Goal: Task Accomplishment & Management: Use online tool/utility

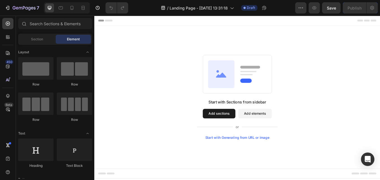
click at [239, 130] on button "Add sections" at bounding box center [241, 130] width 38 height 11
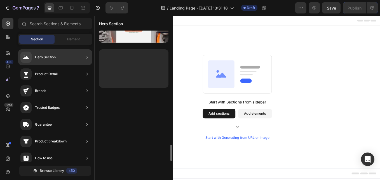
scroll to position [806, 0]
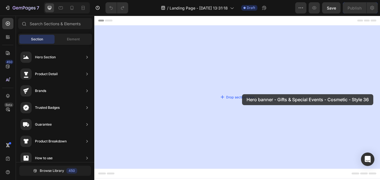
drag, startPoint x: 213, startPoint y: 160, endPoint x: 268, endPoint y: 107, distance: 76.1
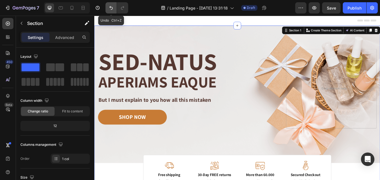
click at [112, 7] on icon "Undo/Redo" at bounding box center [111, 8] width 6 height 6
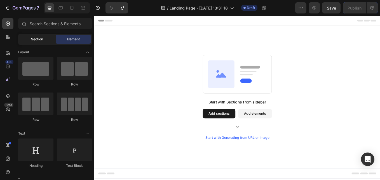
click at [41, 38] on span "Section" at bounding box center [37, 39] width 12 height 5
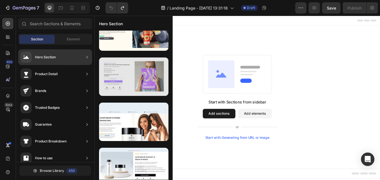
scroll to position [189, 0]
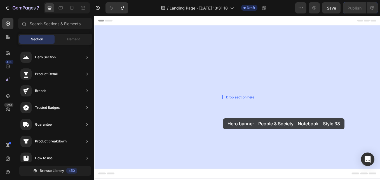
drag, startPoint x: 217, startPoint y: 143, endPoint x: 246, endPoint y: 136, distance: 29.4
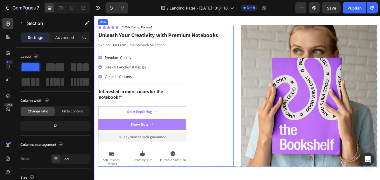
scroll to position [28, 0]
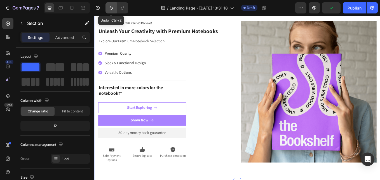
click at [112, 6] on icon "Undo/Redo" at bounding box center [111, 8] width 6 height 6
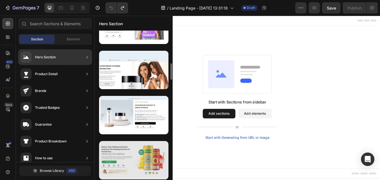
scroll to position [325, 0]
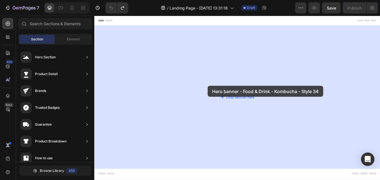
drag, startPoint x: 233, startPoint y: 146, endPoint x: 227, endPoint y: 97, distance: 49.3
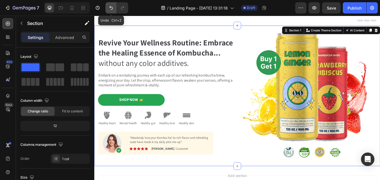
click at [110, 10] on icon "Undo/Redo" at bounding box center [111, 8] width 6 height 6
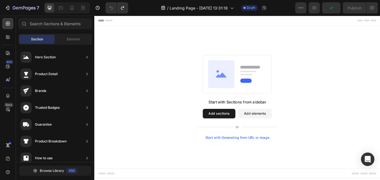
scroll to position [73, 0]
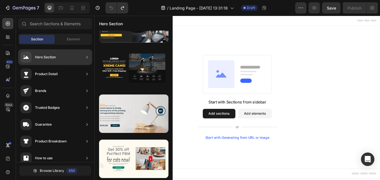
click at [68, 55] on div "Hero Section" at bounding box center [55, 57] width 74 height 16
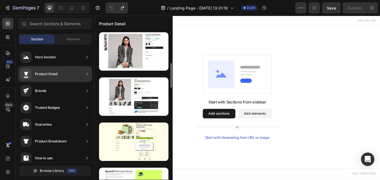
scroll to position [28, 0]
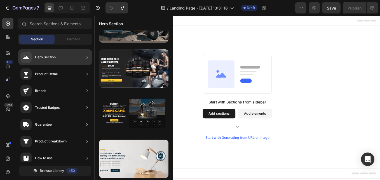
click at [66, 56] on div "Hero Section" at bounding box center [55, 57] width 74 height 16
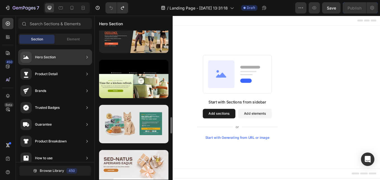
scroll to position [840, 0]
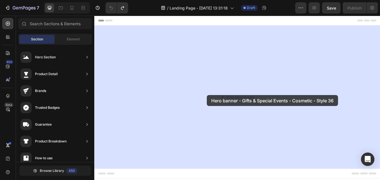
drag, startPoint x: 217, startPoint y: 139, endPoint x: 227, endPoint y: 107, distance: 33.0
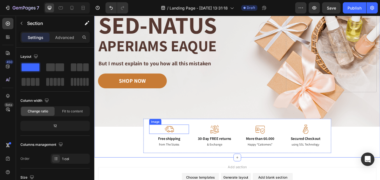
scroll to position [41, 0]
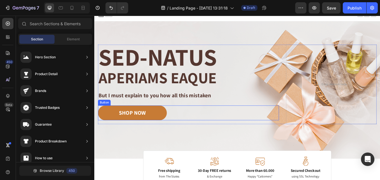
scroll to position [0, 0]
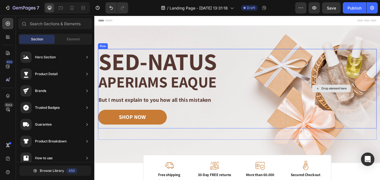
click at [360, 111] on div "Drop element here" at bounding box center [373, 101] width 106 height 93
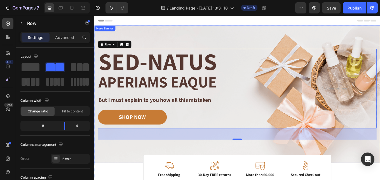
click at [318, 44] on div "Image Image Free shipping Text Block from The States Text Block Advanced List I…" at bounding box center [262, 107] width 336 height 161
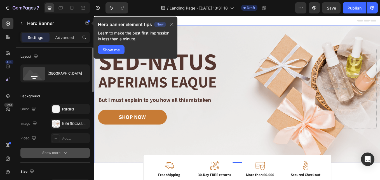
click at [61, 150] on div "Show more" at bounding box center [55, 153] width 26 height 6
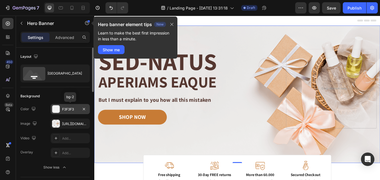
click at [68, 108] on div "F3F3F3" at bounding box center [70, 109] width 16 height 5
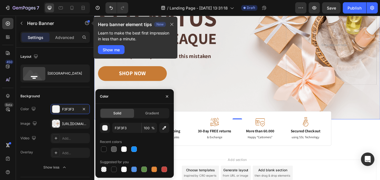
scroll to position [56, 0]
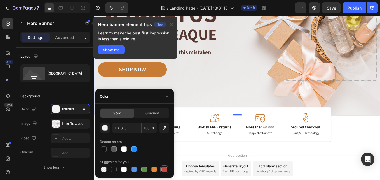
click at [164, 168] on div at bounding box center [165, 169] width 6 height 6
click at [105, 168] on div at bounding box center [104, 169] width 6 height 6
type input "000000"
type input "0"
click at [123, 169] on div at bounding box center [124, 169] width 6 height 6
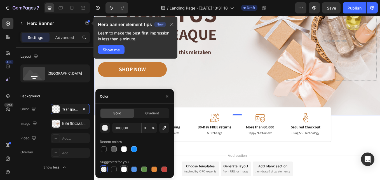
type input "FFFFFF"
type input "100"
click at [150, 114] on span "Gradient" at bounding box center [152, 113] width 14 height 5
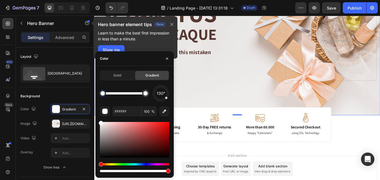
click at [156, 163] on div "Hue" at bounding box center [134, 164] width 69 height 2
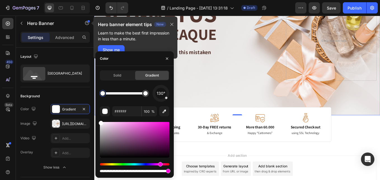
click at [160, 164] on div "Hue" at bounding box center [134, 164] width 69 height 2
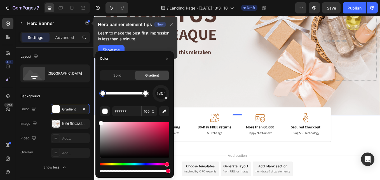
drag, startPoint x: 161, startPoint y: 165, endPoint x: 166, endPoint y: 165, distance: 5.6
click at [166, 165] on div "Hue" at bounding box center [167, 164] width 4 height 4
click at [138, 128] on div at bounding box center [134, 140] width 69 height 36
click at [138, 128] on div at bounding box center [138, 129] width 4 height 4
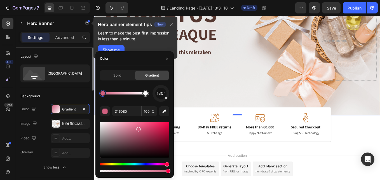
click at [77, 95] on div "Background" at bounding box center [54, 96] width 69 height 9
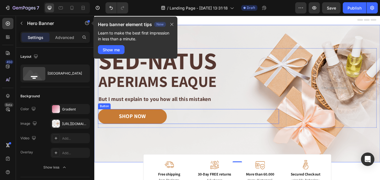
scroll to position [0, 0]
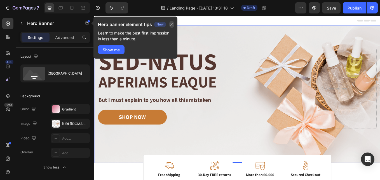
click at [172, 25] on icon "button" at bounding box center [172, 24] width 3 height 3
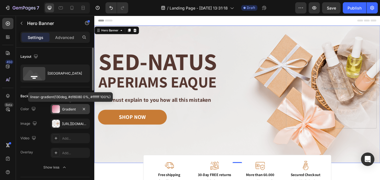
click at [58, 110] on div at bounding box center [56, 109] width 8 height 8
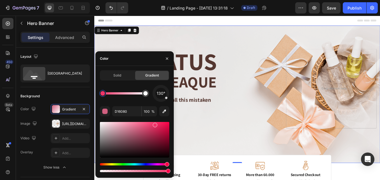
click at [155, 124] on div at bounding box center [134, 140] width 69 height 36
type input "EF3469"
click at [77, 96] on div "Background" at bounding box center [54, 96] width 69 height 9
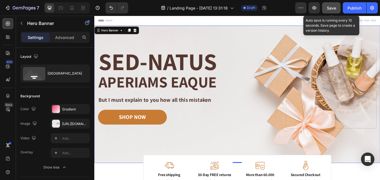
click at [335, 10] on span "Save" at bounding box center [331, 8] width 9 height 5
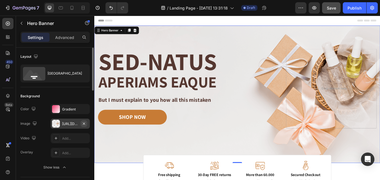
click at [85, 124] on icon "button" at bounding box center [84, 123] width 4 height 4
type input "Auto"
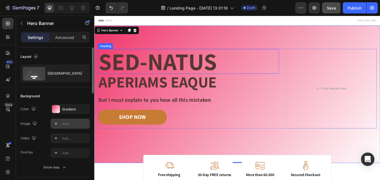
click at [127, 67] on h2 "Sed-natus" at bounding box center [205, 69] width 213 height 29
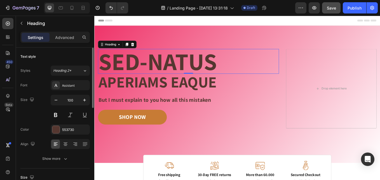
click at [245, 66] on h2 "Sed-natus" at bounding box center [205, 69] width 213 height 29
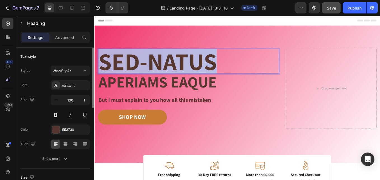
drag, startPoint x: 242, startPoint y: 69, endPoint x: 100, endPoint y: 77, distance: 142.8
click at [101, 77] on p "Sed-natus" at bounding box center [205, 69] width 212 height 28
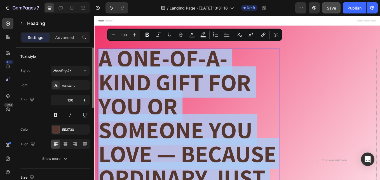
drag, startPoint x: 230, startPoint y: 184, endPoint x: 104, endPoint y: 66, distance: 172.2
click at [104, 66] on p "A One-of-a-Kind Gift for You or Someone You Love — Because Ordinary Just Won’t …" at bounding box center [205, 150] width 212 height 196
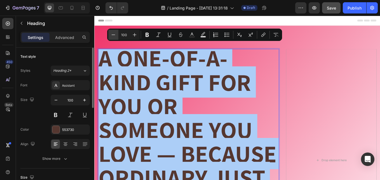
click at [114, 35] on icon "Editor contextual toolbar" at bounding box center [114, 35] width 6 height 6
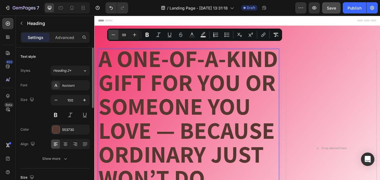
click at [114, 35] on icon "Editor contextual toolbar" at bounding box center [114, 35] width 6 height 6
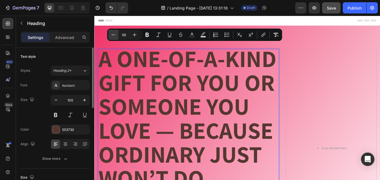
click at [114, 35] on icon "Editor contextual toolbar" at bounding box center [114, 35] width 6 height 6
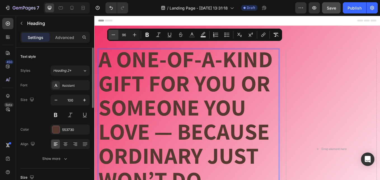
click at [114, 35] on icon "Editor contextual toolbar" at bounding box center [114, 35] width 6 height 6
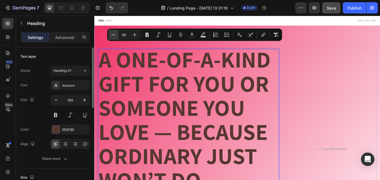
click at [114, 35] on icon "Editor contextual toolbar" at bounding box center [114, 35] width 6 height 6
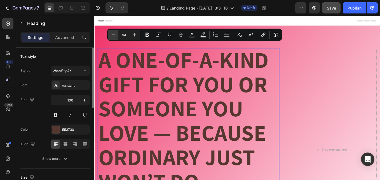
click at [114, 35] on icon "Editor contextual toolbar" at bounding box center [114, 35] width 6 height 6
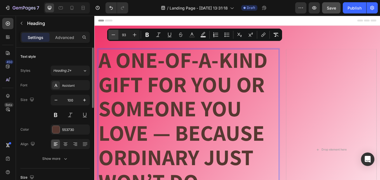
click at [114, 35] on icon "Editor contextual toolbar" at bounding box center [114, 35] width 6 height 6
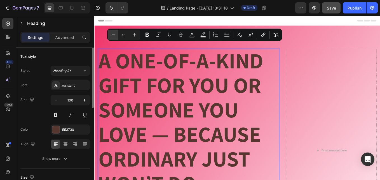
click at [114, 35] on icon "Editor contextual toolbar" at bounding box center [114, 35] width 6 height 6
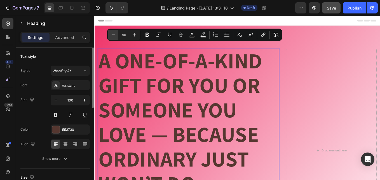
click at [114, 35] on icon "Editor contextual toolbar" at bounding box center [114, 35] width 6 height 6
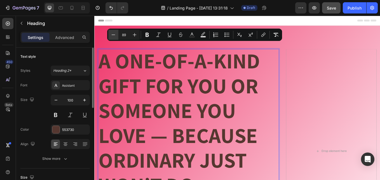
click at [114, 35] on icon "Editor contextual toolbar" at bounding box center [114, 35] width 6 height 6
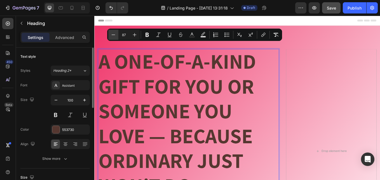
click at [114, 35] on icon "Editor contextual toolbar" at bounding box center [114, 35] width 6 height 6
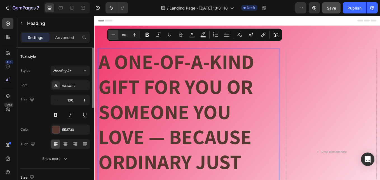
click at [114, 35] on icon "Editor contextual toolbar" at bounding box center [114, 35] width 6 height 6
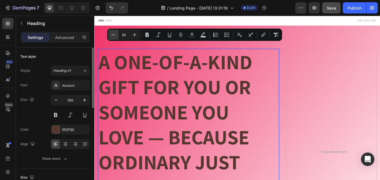
click at [114, 35] on icon "Editor contextual toolbar" at bounding box center [114, 35] width 6 height 6
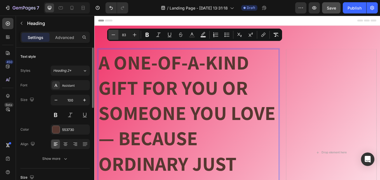
click at [114, 35] on icon "Editor contextual toolbar" at bounding box center [114, 35] width 6 height 6
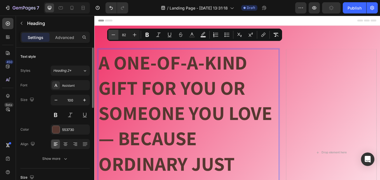
click at [114, 35] on icon "Editor contextual toolbar" at bounding box center [114, 35] width 6 height 6
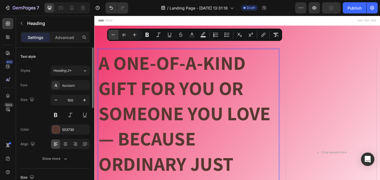
click at [114, 35] on icon "Editor contextual toolbar" at bounding box center [114, 34] width 4 height 0
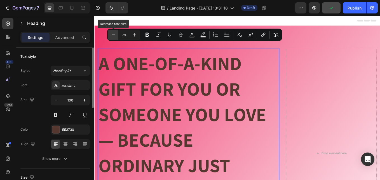
click at [114, 34] on icon "Editor contextual toolbar" at bounding box center [114, 35] width 6 height 6
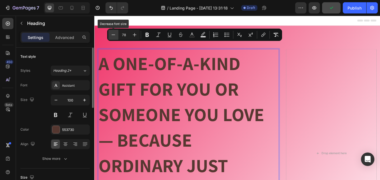
click at [114, 34] on icon "Editor contextual toolbar" at bounding box center [114, 35] width 6 height 6
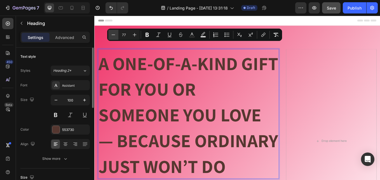
click at [114, 34] on icon "Editor contextual toolbar" at bounding box center [114, 35] width 6 height 6
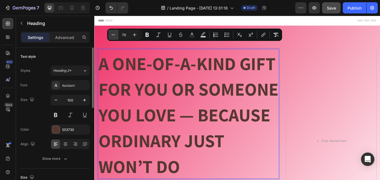
click at [114, 34] on icon "Editor contextual toolbar" at bounding box center [114, 35] width 6 height 6
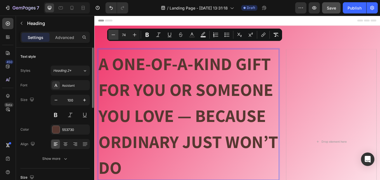
click at [114, 34] on icon "Editor contextual toolbar" at bounding box center [114, 35] width 6 height 6
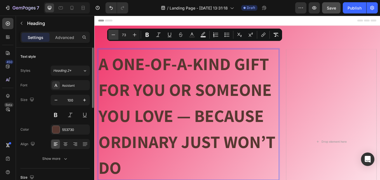
click at [114, 34] on icon "Editor contextual toolbar" at bounding box center [114, 35] width 6 height 6
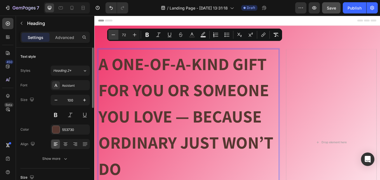
click at [114, 34] on icon "Editor contextual toolbar" at bounding box center [114, 35] width 6 height 6
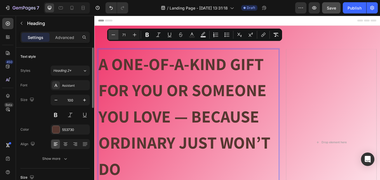
click at [114, 34] on icon "Editor contextual toolbar" at bounding box center [114, 35] width 6 height 6
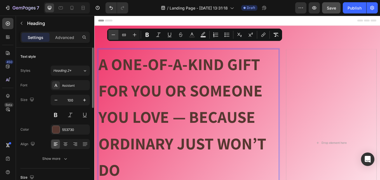
click at [114, 34] on icon "Editor contextual toolbar" at bounding box center [114, 35] width 6 height 6
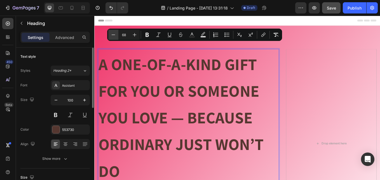
click at [114, 34] on icon "Editor contextual toolbar" at bounding box center [114, 35] width 6 height 6
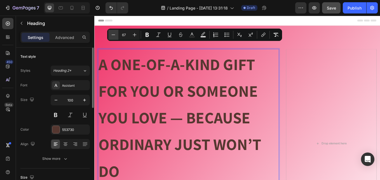
click at [114, 34] on icon "Editor contextual toolbar" at bounding box center [114, 35] width 6 height 6
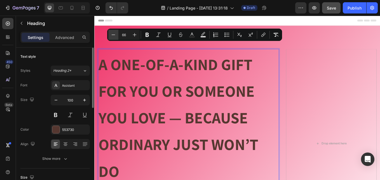
click at [114, 34] on icon "Editor contextual toolbar" at bounding box center [114, 35] width 6 height 6
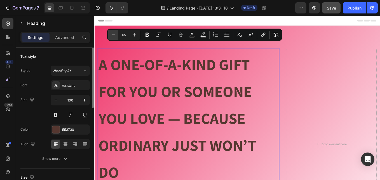
click at [114, 34] on icon "Editor contextual toolbar" at bounding box center [114, 35] width 6 height 6
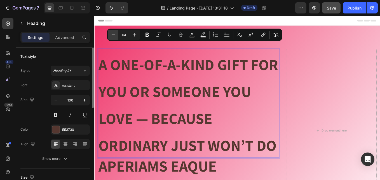
click at [114, 34] on icon "Editor contextual toolbar" at bounding box center [114, 35] width 6 height 6
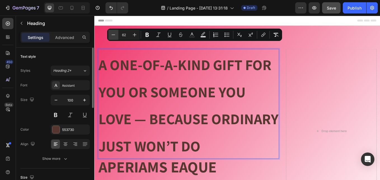
click at [114, 34] on icon "Editor contextual toolbar" at bounding box center [114, 35] width 6 height 6
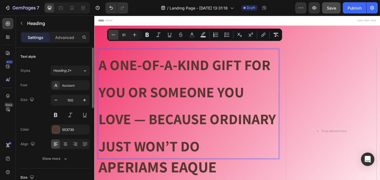
click at [114, 34] on icon "Editor contextual toolbar" at bounding box center [114, 35] width 6 height 6
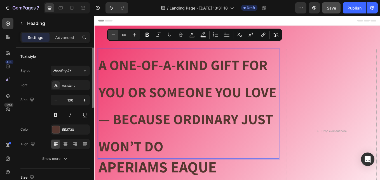
click at [114, 34] on icon "Editor contextual toolbar" at bounding box center [114, 35] width 6 height 6
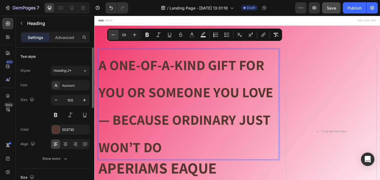
click at [114, 34] on icon "Editor contextual toolbar" at bounding box center [114, 35] width 6 height 6
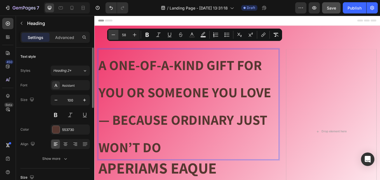
click at [114, 34] on icon "Editor contextual toolbar" at bounding box center [114, 35] width 6 height 6
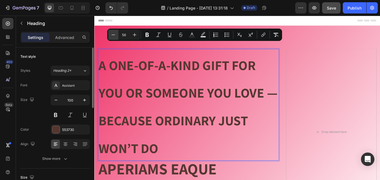
click at [114, 34] on icon "Editor contextual toolbar" at bounding box center [114, 35] width 6 height 6
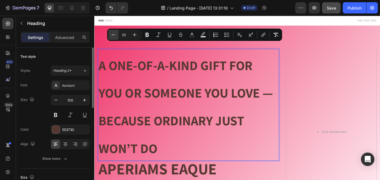
click at [114, 34] on icon "Editor contextual toolbar" at bounding box center [114, 35] width 6 height 6
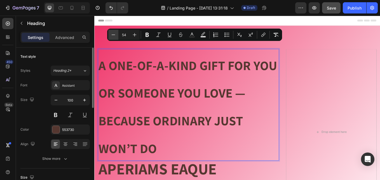
click at [114, 34] on icon "Editor contextual toolbar" at bounding box center [114, 35] width 6 height 6
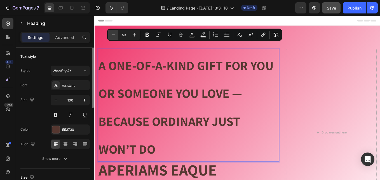
click at [114, 34] on icon "Editor contextual toolbar" at bounding box center [114, 35] width 6 height 6
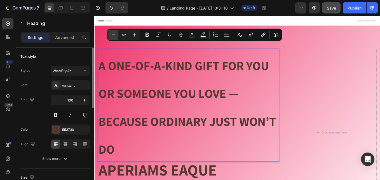
click at [114, 34] on icon "Editor contextual toolbar" at bounding box center [114, 35] width 6 height 6
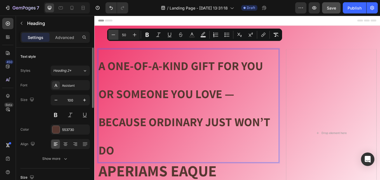
click at [114, 34] on icon "Editor contextual toolbar" at bounding box center [114, 35] width 6 height 6
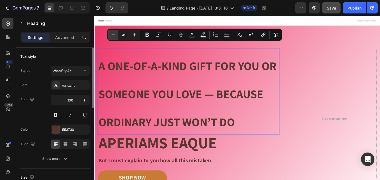
click at [114, 34] on icon "Editor contextual toolbar" at bounding box center [114, 35] width 6 height 6
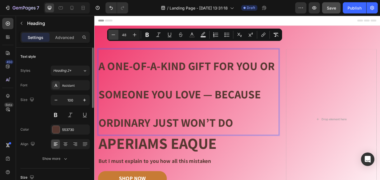
click at [114, 34] on icon "Editor contextual toolbar" at bounding box center [114, 35] width 6 height 6
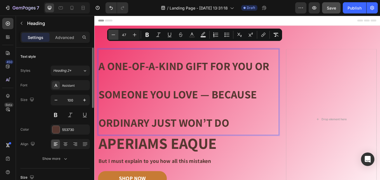
click at [114, 34] on icon "Editor contextual toolbar" at bounding box center [114, 35] width 6 height 6
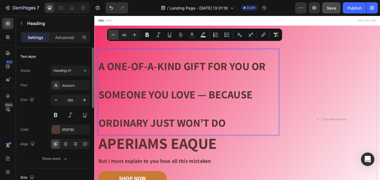
click at [114, 34] on icon "Editor contextual toolbar" at bounding box center [114, 35] width 6 height 6
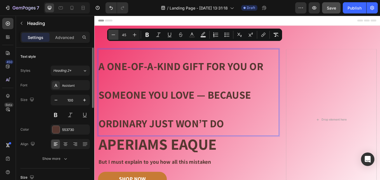
click at [114, 34] on icon "Editor contextual toolbar" at bounding box center [114, 35] width 6 height 6
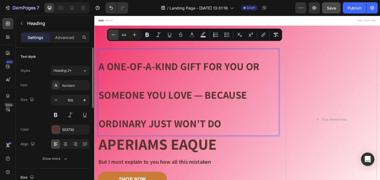
click at [114, 34] on icon "Editor contextual toolbar" at bounding box center [114, 35] width 6 height 6
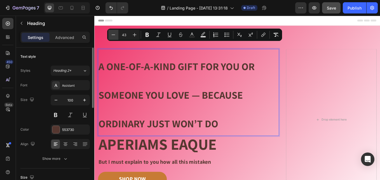
click at [114, 34] on icon "Editor contextual toolbar" at bounding box center [114, 35] width 6 height 6
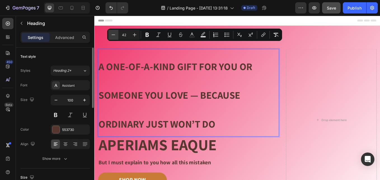
click at [114, 34] on icon "Editor contextual toolbar" at bounding box center [114, 35] width 6 height 6
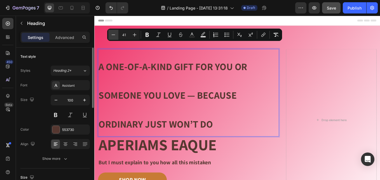
click at [114, 34] on icon "Editor contextual toolbar" at bounding box center [114, 35] width 6 height 6
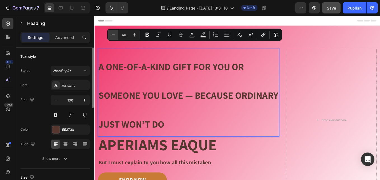
click at [114, 34] on icon "Editor contextual toolbar" at bounding box center [114, 35] width 6 height 6
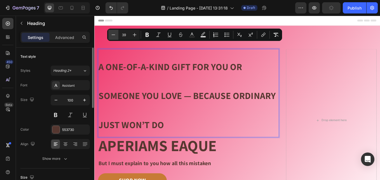
click at [114, 34] on icon "Editor contextual toolbar" at bounding box center [114, 35] width 6 height 6
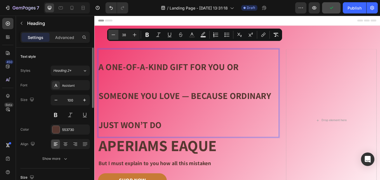
click at [114, 34] on icon "Editor contextual toolbar" at bounding box center [114, 35] width 6 height 6
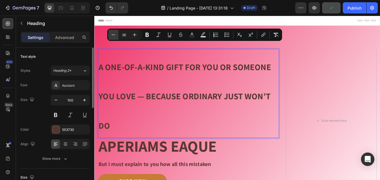
click at [114, 34] on icon "Editor contextual toolbar" at bounding box center [114, 35] width 6 height 6
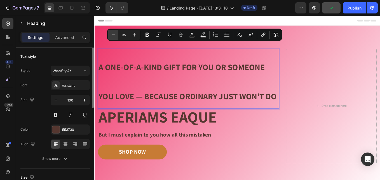
click at [114, 34] on icon "Editor contextual toolbar" at bounding box center [114, 35] width 6 height 6
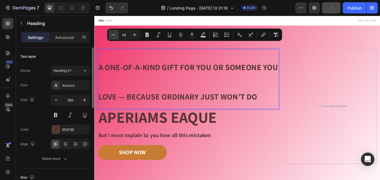
click at [114, 34] on icon "Editor contextual toolbar" at bounding box center [114, 35] width 6 height 6
type input "33"
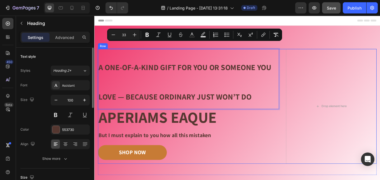
click at [269, 150] on div "A One-of-a-Kind Gift for You or Someone You Love — Because Ordinary Just Won’t …" at bounding box center [205, 122] width 213 height 135
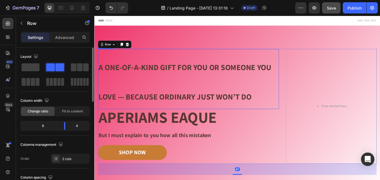
click at [208, 86] on p "⁠⁠⁠⁠⁠⁠⁠ A One-of-a-Kind Gift for You or Someone You Love — Because Ordinary Jus…" at bounding box center [205, 89] width 212 height 69
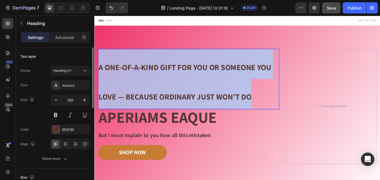
drag, startPoint x: 101, startPoint y: 73, endPoint x: 285, endPoint y: 111, distance: 187.2
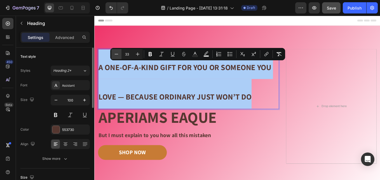
click at [115, 55] on icon "Editor contextual toolbar" at bounding box center [117, 54] width 6 height 6
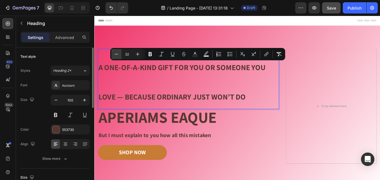
click at [115, 55] on icon "Editor contextual toolbar" at bounding box center [117, 54] width 6 height 6
type input "31"
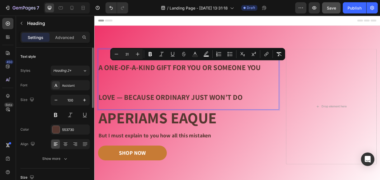
click at [248, 95] on p "A One-of-a-Kind Gift for You or Someone You Love — Because Ordinary Just Won’t …" at bounding box center [205, 90] width 212 height 70
click at [178, 90] on p "A One-of-a-Kind Gift for You or Someone You Love — Because Ordinary Just Won’t …" at bounding box center [205, 90] width 212 height 70
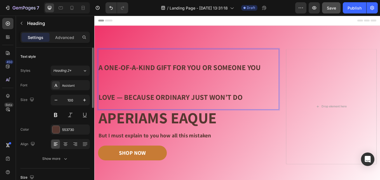
click at [268, 111] on p "A One-of-a-Kind Gift for You or Someone You Love — Because Ordinary Just Won’t …" at bounding box center [205, 90] width 212 height 70
click at [251, 159] on p "But I must explain to you how all this mistaken" at bounding box center [205, 156] width 212 height 8
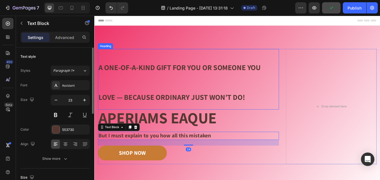
click at [272, 111] on p "⁠⁠⁠⁠⁠⁠⁠ A One-of-a-Kind Gift for You or Someone You Love — Because Ordinary Jus…" at bounding box center [205, 90] width 212 height 70
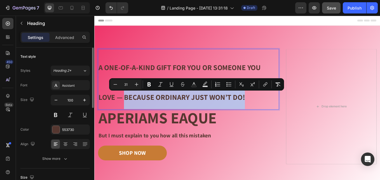
drag, startPoint x: 274, startPoint y: 111, endPoint x: 130, endPoint y: 110, distance: 144.0
copy span "Because Ordinary Just Won’t Do!"
click at [170, 137] on p "aperiams eaque" at bounding box center [205, 135] width 212 height 18
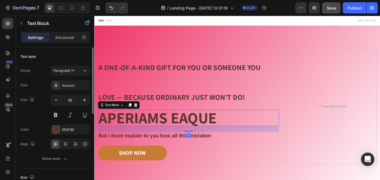
click at [170, 138] on p "aperiams eaque" at bounding box center [205, 135] width 212 height 18
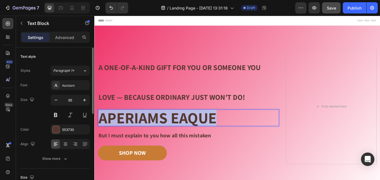
drag, startPoint x: 245, startPoint y: 136, endPoint x: 189, endPoint y: 133, distance: 56.7
click at [94, 135] on div "Image Image Free shipping Text Block from The States Text Block Advanced List I…" at bounding box center [262, 128] width 336 height 203
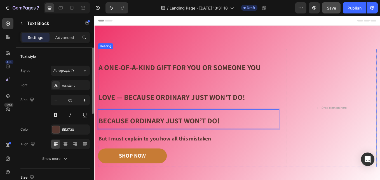
click at [251, 108] on span "A One-of-a-Kind Gift for You or Someone You Love — Because Ordinary Just Won’t …" at bounding box center [194, 93] width 191 height 47
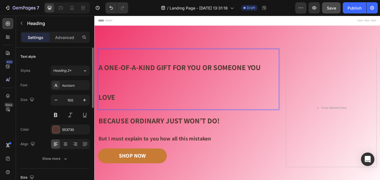
click at [134, 77] on span "A One-of-a-Kind Gift for You or Someone You Love" at bounding box center [194, 93] width 191 height 47
click at [112, 74] on span "A One-of-a-Kind Gift for You or Someone You Love" at bounding box center [194, 93] width 191 height 47
click at [111, 78] on span "A One-of-a-Kind Gift for You or Someone You Love" at bounding box center [194, 93] width 191 height 47
click at [112, 77] on span "A One-of-a-Kind Gift for You or Someone You Love" at bounding box center [194, 93] width 191 height 47
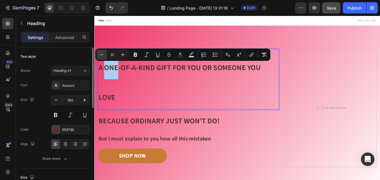
click at [101, 55] on icon "Editor contextual toolbar" at bounding box center [102, 54] width 4 height 0
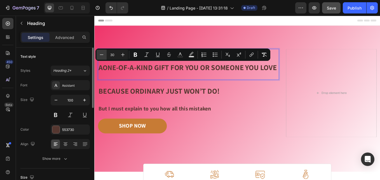
click at [101, 55] on icon "Editor contextual toolbar" at bounding box center [102, 54] width 4 height 0
click at [101, 54] on icon "Editor contextual toolbar" at bounding box center [102, 55] width 6 height 6
click at [101, 53] on icon "Editor contextual toolbar" at bounding box center [102, 55] width 6 height 6
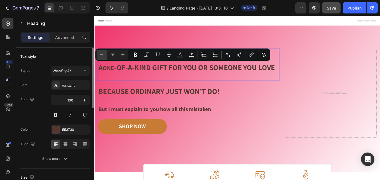
click at [101, 53] on icon "Editor contextual toolbar" at bounding box center [102, 55] width 6 height 6
type input "22"
click at [240, 112] on p "Because Ordinary Just Won’t Do!" at bounding box center [205, 103] width 212 height 22
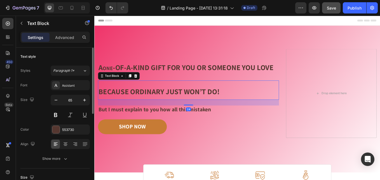
click at [270, 125] on p "But I must explain to you how all this mistaken" at bounding box center [205, 126] width 212 height 8
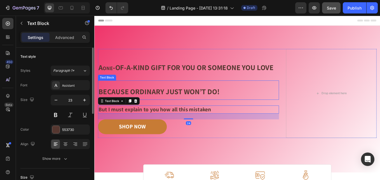
click at [205, 106] on span "Because Ordinary Just Won’t Do!" at bounding box center [170, 104] width 142 height 11
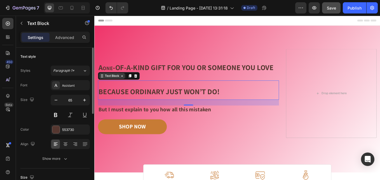
click at [127, 87] on icon at bounding box center [127, 86] width 4 height 4
click at [116, 89] on div "Text Block" at bounding box center [115, 86] width 19 height 5
click at [128, 88] on icon at bounding box center [127, 86] width 4 height 4
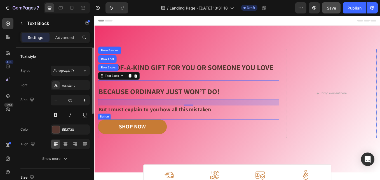
click at [220, 151] on div "SHOP NOW Button" at bounding box center [205, 145] width 213 height 17
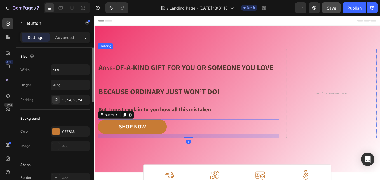
click at [118, 75] on span "-of-a-Kind Gift for You or Someone You Love" at bounding box center [210, 75] width 189 height 11
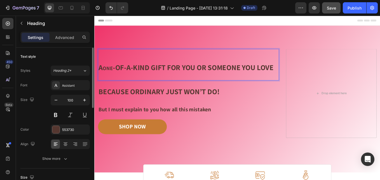
click at [117, 78] on span "-of-a-Kind Gift for You or Someone You Love" at bounding box center [210, 75] width 189 height 11
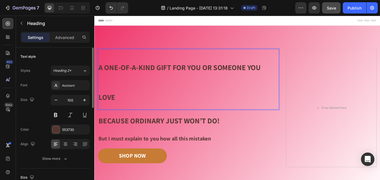
click at [119, 73] on span "A One-of-a-Kind Gift for You or Someone You Love" at bounding box center [194, 93] width 191 height 47
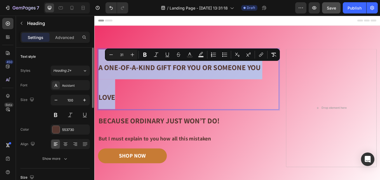
drag, startPoint x: 101, startPoint y: 75, endPoint x: 119, endPoint y: 110, distance: 39.2
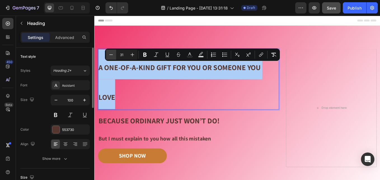
click at [112, 55] on icon "Editor contextual toolbar" at bounding box center [111, 55] width 6 height 6
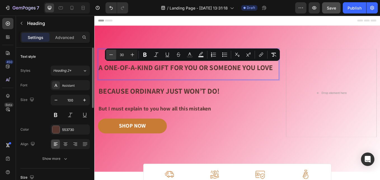
click at [112, 55] on icon "Editor contextual toolbar" at bounding box center [111, 55] width 6 height 6
type input "29"
click at [298, 97] on p "Because Ordinary Just Won’t Do!" at bounding box center [205, 102] width 212 height 22
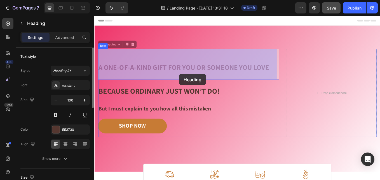
drag, startPoint x: 195, startPoint y: 90, endPoint x: 194, endPoint y: 85, distance: 4.8
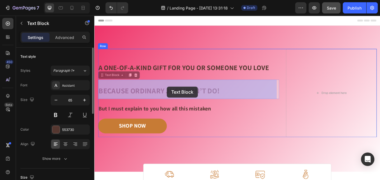
drag, startPoint x: 180, startPoint y: 106, endPoint x: 180, endPoint y: 99, distance: 7.1
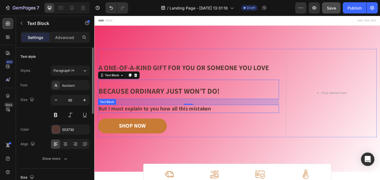
click at [264, 124] on p "But I must explain to you how all this mistaken" at bounding box center [205, 125] width 212 height 8
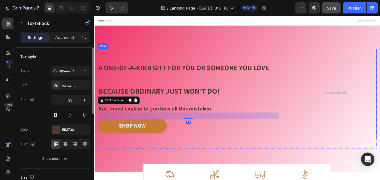
click at [262, 157] on div "SHOP NOW Button" at bounding box center [205, 147] width 213 height 22
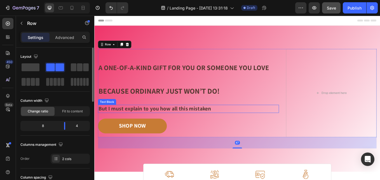
click at [236, 124] on p "But I must explain to you how all this mistaken" at bounding box center [205, 125] width 212 height 8
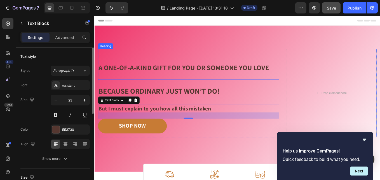
click at [195, 88] on p "⁠⁠⁠⁠⁠⁠⁠ A One-of-a-Kind Gift for You or Someone You Love" at bounding box center [205, 72] width 212 height 35
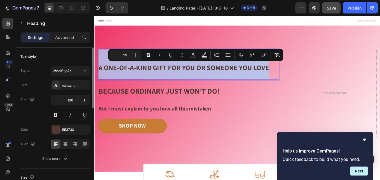
drag, startPoint x: 300, startPoint y: 76, endPoint x: 101, endPoint y: 76, distance: 199.5
click at [101, 76] on p "A One-of-a-Kind Gift for You or Someone You Love" at bounding box center [205, 72] width 212 height 35
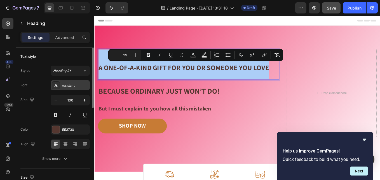
click at [81, 85] on div "Assistant" at bounding box center [75, 85] width 26 height 5
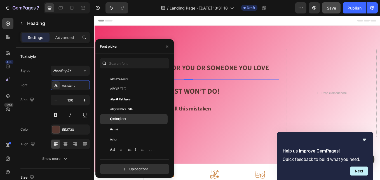
scroll to position [112, 0]
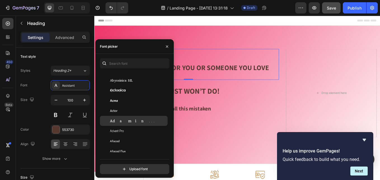
click at [123, 122] on span "Adamina" at bounding box center [133, 120] width 47 height 5
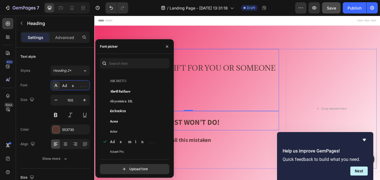
click at [244, 137] on p "Because Ordinary Just Won’t Do!" at bounding box center [205, 139] width 212 height 22
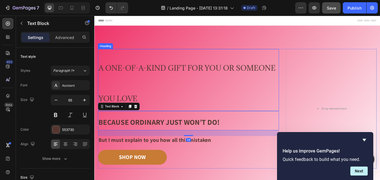
click at [157, 114] on p "⁠⁠⁠⁠⁠⁠⁠ A One-of-a-Kind Gift for You or Someone You Love" at bounding box center [205, 91] width 212 height 72
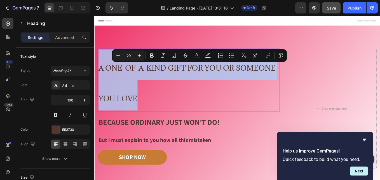
drag, startPoint x: 150, startPoint y: 114, endPoint x: 99, endPoint y: 69, distance: 68.5
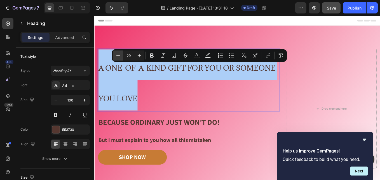
click at [119, 55] on icon "Editor contextual toolbar" at bounding box center [119, 55] width 4 height 0
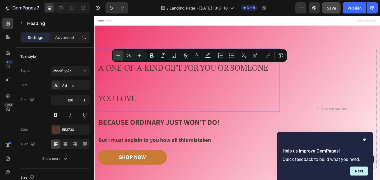
click at [119, 55] on icon "Editor contextual toolbar" at bounding box center [119, 55] width 4 height 0
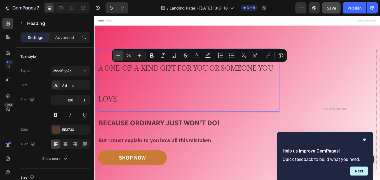
click at [119, 55] on icon "Editor contextual toolbar" at bounding box center [119, 55] width 4 height 0
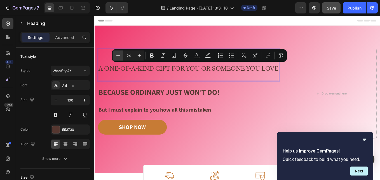
click at [119, 55] on icon "Editor contextual toolbar" at bounding box center [119, 55] width 4 height 0
type input "23"
click at [64, 144] on icon at bounding box center [66, 144] width 6 height 6
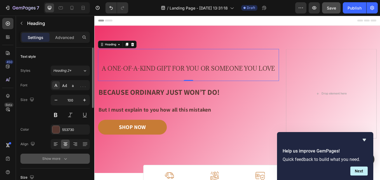
click at [57, 159] on div "Show more" at bounding box center [55, 159] width 26 height 6
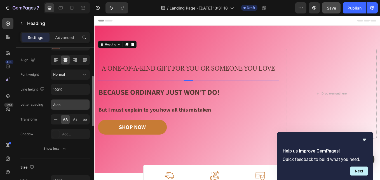
scroll to position [56, 0]
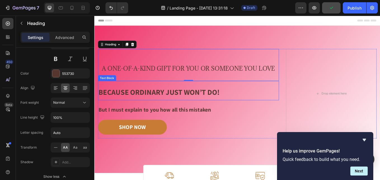
click at [147, 104] on span "Because Ordinary Just Won’t Do!" at bounding box center [170, 104] width 142 height 11
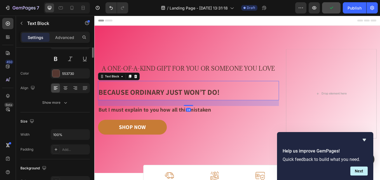
scroll to position [0, 0]
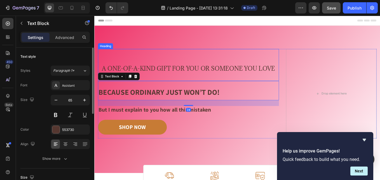
click at [161, 76] on span "A One-of-a-Kind Gift for You or Someone You Love" at bounding box center [205, 77] width 204 height 9
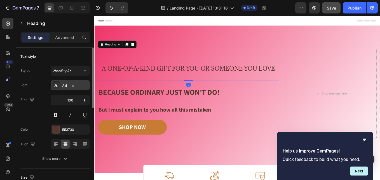
click at [82, 85] on div "Adamina" at bounding box center [75, 85] width 26 height 5
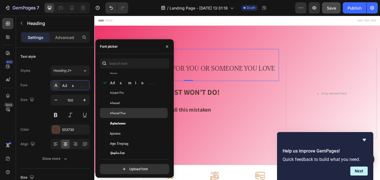
scroll to position [196, 0]
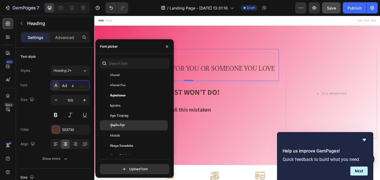
click at [115, 124] on span "Aguafina Script" at bounding box center [117, 125] width 15 height 5
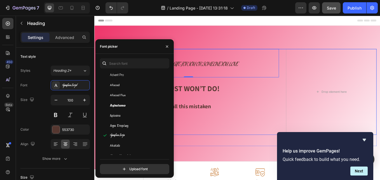
click at [223, 152] on div "SHOP NOW Button" at bounding box center [205, 145] width 213 height 22
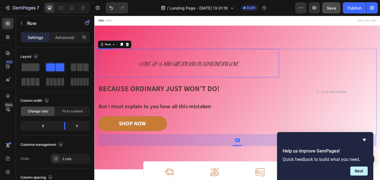
click at [175, 73] on span "A One-of-a-Kind Gift for You or Someone You Love" at bounding box center [205, 73] width 116 height 10
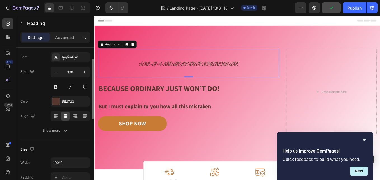
scroll to position [0, 0]
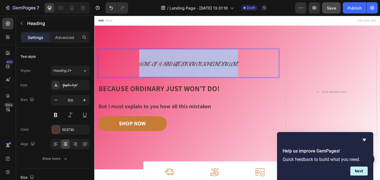
drag, startPoint x: 144, startPoint y: 72, endPoint x: 281, endPoint y: 72, distance: 137.3
click at [281, 72] on p "A One-of-a-Kind Gift for You or Someone You Love" at bounding box center [205, 71] width 212 height 32
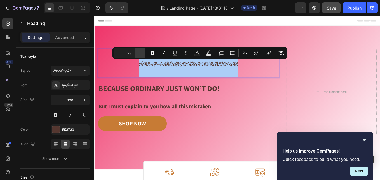
click at [140, 52] on icon "Editor contextual toolbar" at bounding box center [140, 53] width 6 height 6
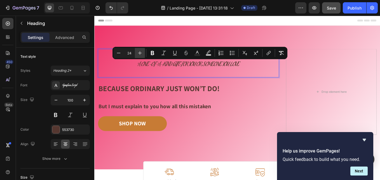
click at [140, 52] on icon "Editor contextual toolbar" at bounding box center [140, 53] width 6 height 6
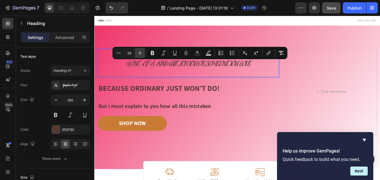
click at [140, 52] on icon "Editor contextual toolbar" at bounding box center [140, 53] width 6 height 6
click at [139, 52] on icon "Editor contextual toolbar" at bounding box center [140, 53] width 6 height 6
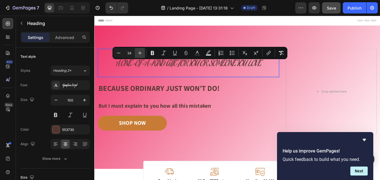
click at [139, 52] on icon "Editor contextual toolbar" at bounding box center [140, 53] width 6 height 6
click at [138, 53] on icon "Editor contextual toolbar" at bounding box center [140, 53] width 6 height 6
type input "36"
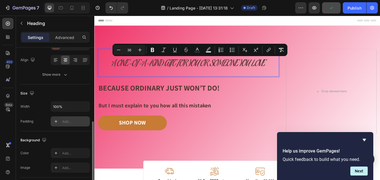
scroll to position [112, 0]
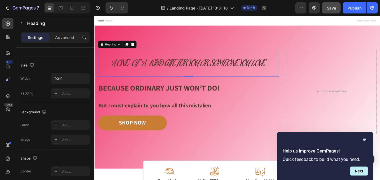
drag, startPoint x: 166, startPoint y: 133, endPoint x: 207, endPoint y: 157, distance: 47.3
click at [208, 156] on div "Image Free shipping Text Block from The States Text Block Advanced List Image 3…" at bounding box center [263, 111] width 328 height 113
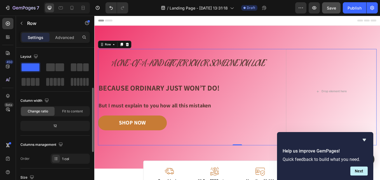
scroll to position [28, 0]
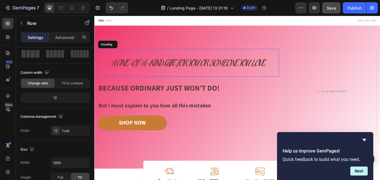
drag, startPoint x: 145, startPoint y: 69, endPoint x: 143, endPoint y: 71, distance: 3.1
click at [145, 69] on span "A One-of-a-Kind Gift for You or Someone You Love" at bounding box center [205, 73] width 181 height 16
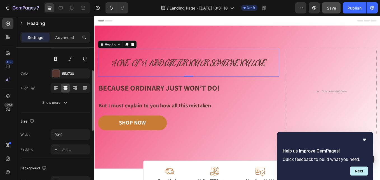
scroll to position [0, 0]
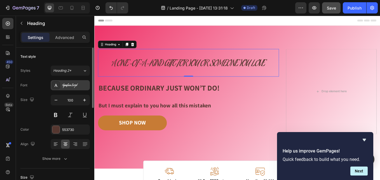
click at [72, 86] on div "Aguafina Script" at bounding box center [75, 85] width 26 height 5
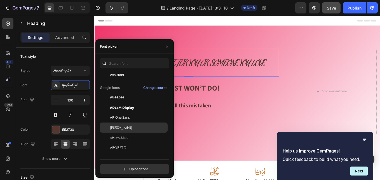
scroll to position [84, 0]
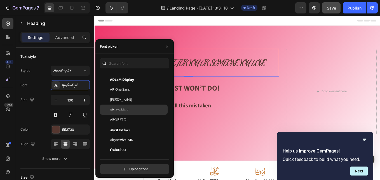
drag, startPoint x: 131, startPoint y: 108, endPoint x: 134, endPoint y: 106, distance: 3.0
click at [131, 108] on div "Abhaya Libre" at bounding box center [138, 109] width 57 height 5
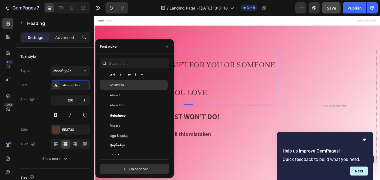
scroll to position [224, 0]
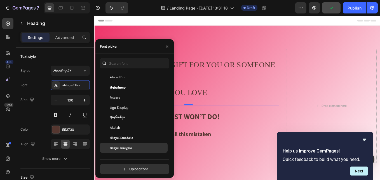
click at [123, 146] on span "Akaya Telivigala" at bounding box center [121, 147] width 22 height 5
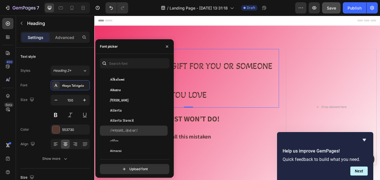
scroll to position [532, 0]
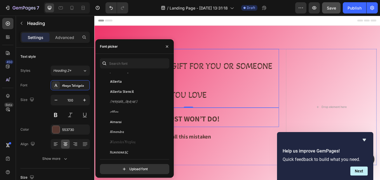
click at [258, 124] on div "Because Ordinary Just Won’t Do!" at bounding box center [205, 135] width 213 height 23
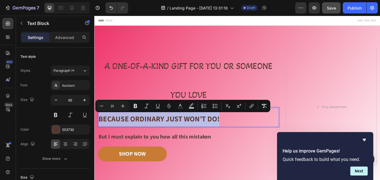
drag, startPoint x: 245, startPoint y: 136, endPoint x: 102, endPoint y: 133, distance: 143.5
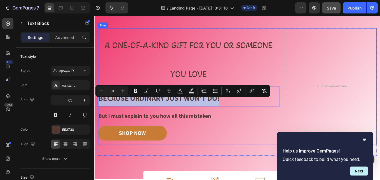
scroll to position [28, 0]
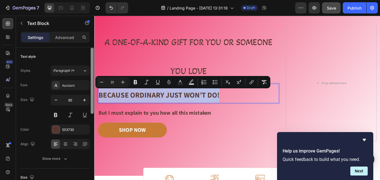
copy span "Because Ordinary Just Won’t Do!"
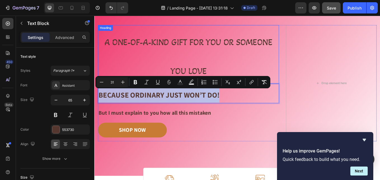
drag, startPoint x: 232, startPoint y: 76, endPoint x: 233, endPoint y: 81, distance: 4.2
click at [234, 77] on p "⁠⁠⁠⁠⁠⁠⁠ A One-of-a-Kind Gift for You or Someone You Love" at bounding box center [205, 61] width 212 height 68
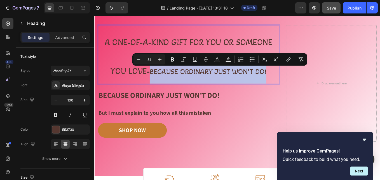
drag, startPoint x: 161, startPoint y: 80, endPoint x: 298, endPoint y: 77, distance: 137.3
click at [298, 77] on p "A One-of-a-Kind Gift for You or Someone You Love- Because Ordinary Just Won’t D…" at bounding box center [205, 61] width 212 height 68
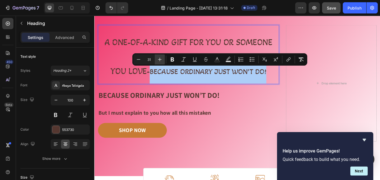
click at [157, 60] on icon "Editor contextual toolbar" at bounding box center [160, 60] width 6 height 6
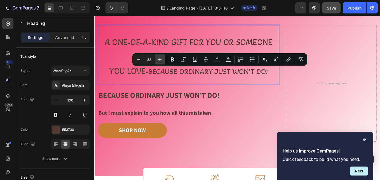
click at [157, 60] on icon "Editor contextual toolbar" at bounding box center [160, 60] width 6 height 6
click at [157, 59] on icon "Editor contextual toolbar" at bounding box center [160, 60] width 6 height 6
click at [157, 59] on button "Plus" at bounding box center [160, 59] width 10 height 10
type input "36"
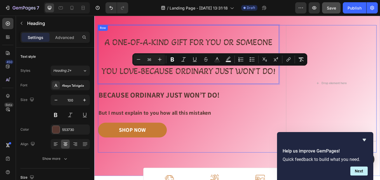
click at [222, 169] on div "Image Free shipping Text Block from The States Text Block Advanced List Image 3…" at bounding box center [263, 102] width 328 height 150
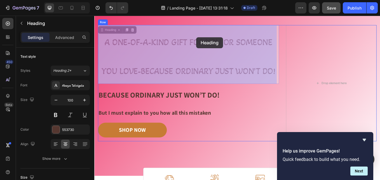
drag, startPoint x: 104, startPoint y: 43, endPoint x: 199, endPoint y: 52, distance: 95.1
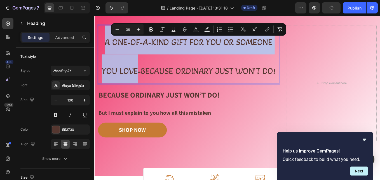
drag, startPoint x: 105, startPoint y: 43, endPoint x: 144, endPoint y: 82, distance: 54.3
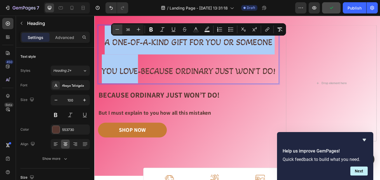
click at [118, 30] on icon "Editor contextual toolbar" at bounding box center [118, 30] width 6 height 6
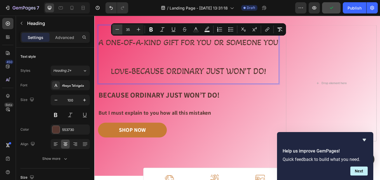
click at [114, 30] on button "Minus" at bounding box center [117, 29] width 10 height 10
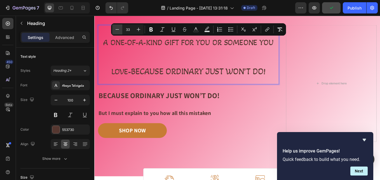
click at [114, 30] on button "Minus" at bounding box center [117, 29] width 10 height 10
click at [113, 30] on button "Minus" at bounding box center [117, 29] width 10 height 10
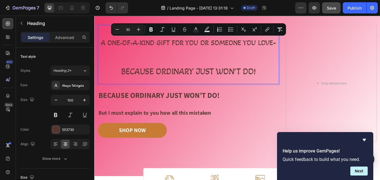
type input "36"
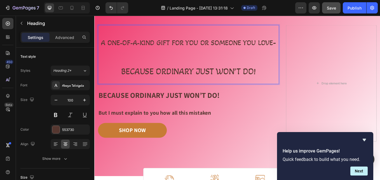
click at [222, 67] on p "A One-of-a-Kind Gift for You or Someone You Love -Because Ordinary Just Won’t D…" at bounding box center [205, 61] width 212 height 68
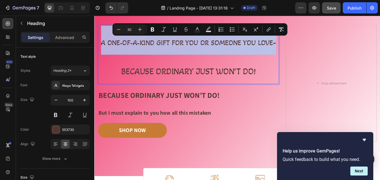
drag, startPoint x: 101, startPoint y: 46, endPoint x: 306, endPoint y: 50, distance: 204.5
click at [306, 47] on span "-Because Ordinary Just Won’t Do!" at bounding box center [217, 64] width 182 height 46
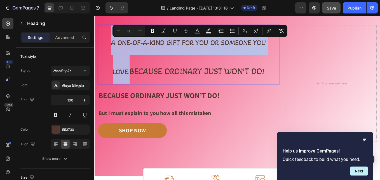
drag, startPoint x: 131, startPoint y: 80, endPoint x: 103, endPoint y: 43, distance: 45.8
click at [103, 43] on p "A One-of-a-Kind Gift for You or Someone You Love. Because Ordinary Just Won’t D…" at bounding box center [205, 61] width 212 height 68
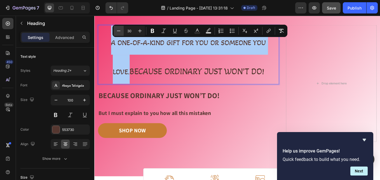
click at [119, 31] on icon "Editor contextual toolbar" at bounding box center [119, 31] width 6 height 6
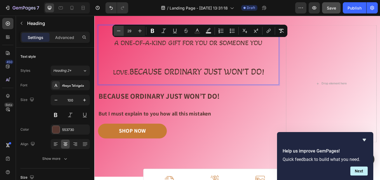
click at [119, 30] on icon "Editor contextual toolbar" at bounding box center [119, 31] width 6 height 6
click at [119, 29] on icon "Editor contextual toolbar" at bounding box center [119, 31] width 6 height 6
type input "26"
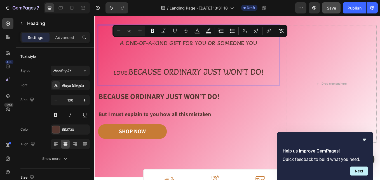
drag, startPoint x: 134, startPoint y: 78, endPoint x: 137, endPoint y: 80, distance: 3.0
click at [135, 79] on span "Because Ordinary Just Won’t Do!" at bounding box center [214, 82] width 158 height 12
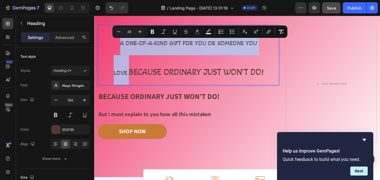
drag, startPoint x: 115, startPoint y: 48, endPoint x: 295, endPoint y: 45, distance: 180.4
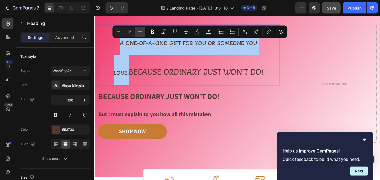
click at [140, 31] on icon "Editor contextual toolbar" at bounding box center [140, 32] width 6 height 6
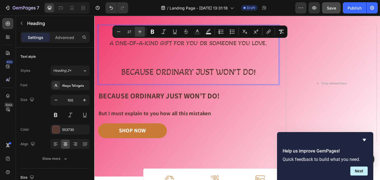
click at [140, 31] on icon "Editor contextual toolbar" at bounding box center [140, 32] width 6 height 6
type input "30"
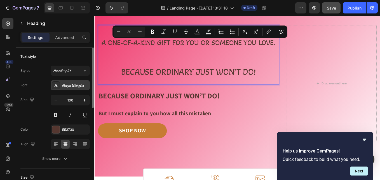
click at [78, 87] on div "Akaya Telivigala" at bounding box center [75, 85] width 26 height 5
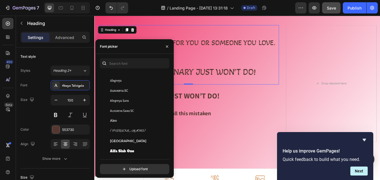
scroll to position [420, 0]
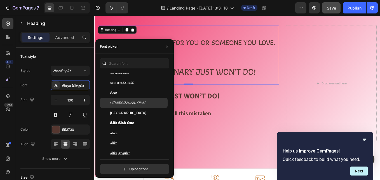
click at [121, 103] on span "[PERSON_NAME]" at bounding box center [128, 102] width 36 height 5
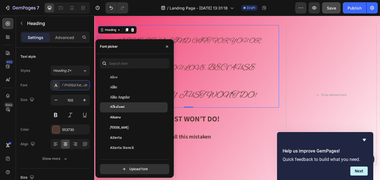
scroll to position [504, 0]
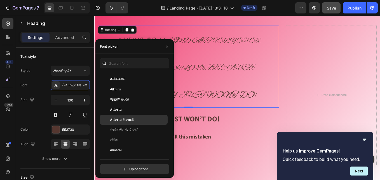
click at [134, 120] on span "Allerta Stencil" at bounding box center [122, 119] width 24 height 5
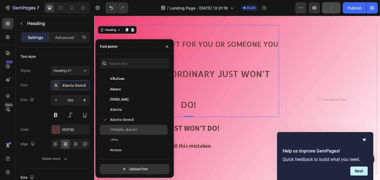
click at [133, 126] on div "[PERSON_NAME]" at bounding box center [134, 130] width 68 height 10
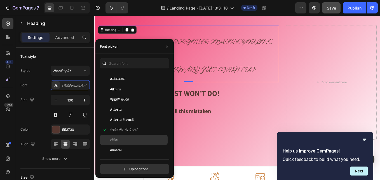
click at [131, 138] on div "Allura" at bounding box center [138, 139] width 57 height 5
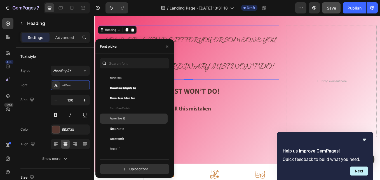
scroll to position [644, 0]
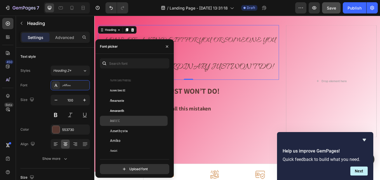
click at [143, 118] on div "Amatic SC" at bounding box center [138, 120] width 57 height 5
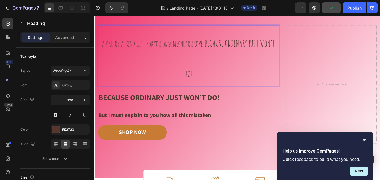
click at [224, 47] on span "Because Ordinary Just Won’t Do!" at bounding box center [253, 65] width 107 height 49
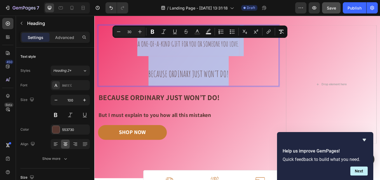
drag, startPoint x: 140, startPoint y: 46, endPoint x: 255, endPoint y: 81, distance: 119.4
click at [254, 81] on p "A One-of-a-Kind Gift for You or Someone You Love. Because Ordinary Just Won’t D…" at bounding box center [205, 62] width 212 height 71
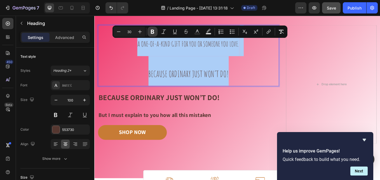
click at [153, 30] on icon "Editor contextual toolbar" at bounding box center [152, 32] width 3 height 4
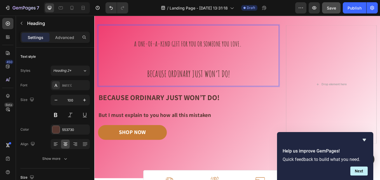
click at [279, 59] on p "A One-of-a-Kind Gift for You or Someone You Love. Because Ordinary Just Won’t D…" at bounding box center [205, 62] width 212 height 71
click at [68, 85] on div "Amatic SC" at bounding box center [75, 85] width 26 height 5
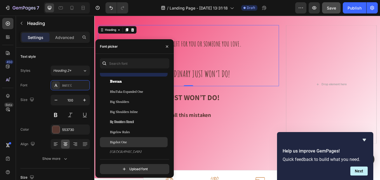
scroll to position [2129, 0]
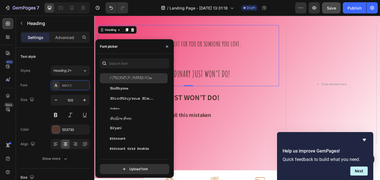
click at [143, 80] on div "Bilbo Swash Caps" at bounding box center [138, 78] width 57 height 5
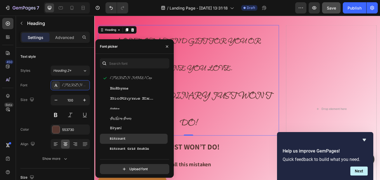
scroll to position [2157, 0]
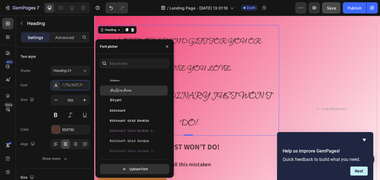
click at [125, 91] on span "Birthstone Bounce" at bounding box center [121, 90] width 22 height 5
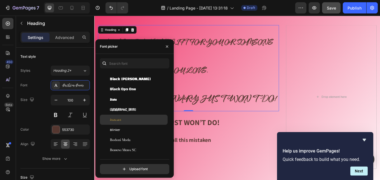
scroll to position [2353, 0]
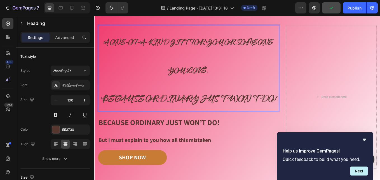
click at [120, 48] on strong "A One-of-a-Kind Gift for You or Someone You Love." at bounding box center [205, 63] width 199 height 45
click at [170, 86] on p "A One-of-a-Kind Gift for You or Someone You Love. Because Ordinary Just Won’t D…" at bounding box center [205, 77] width 212 height 100
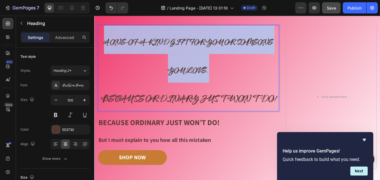
drag, startPoint x: 235, startPoint y: 78, endPoint x: 97, endPoint y: 47, distance: 140.8
click at [97, 47] on div "Image Image Free shipping Text Block from The States Text Block Advanced List I…" at bounding box center [262, 117] width 336 height 237
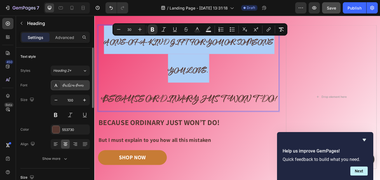
click at [84, 84] on div "Birthstone Bounce" at bounding box center [75, 85] width 26 height 5
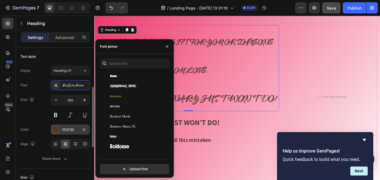
scroll to position [28, 0]
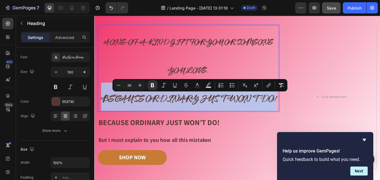
drag, startPoint x: 102, startPoint y: 112, endPoint x: 317, endPoint y: 106, distance: 214.9
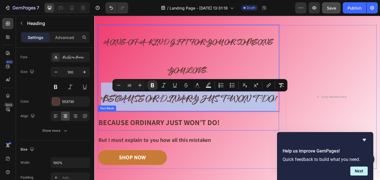
click at [220, 144] on span "Because Ordinary Just Won’t Do!" at bounding box center [170, 140] width 142 height 11
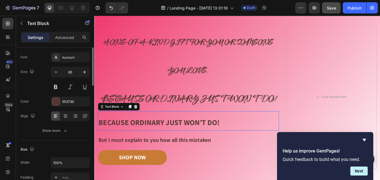
scroll to position [0, 0]
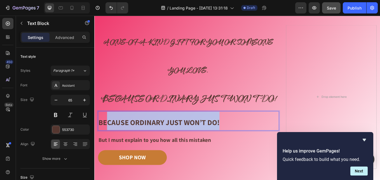
drag, startPoint x: 244, startPoint y: 142, endPoint x: 110, endPoint y: 135, distance: 134.1
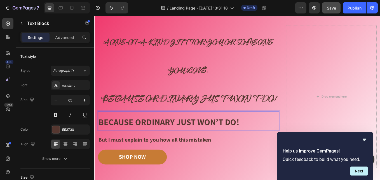
click at [165, 125] on p "⁠⁠⁠⁠⁠⁠⁠ A One-of-a-Kind Gift for You or Someone You Love. Because Ordinary Just…" at bounding box center [205, 77] width 212 height 100
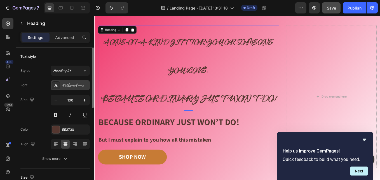
click at [81, 82] on div "Birthstone Bounce" at bounding box center [70, 85] width 39 height 10
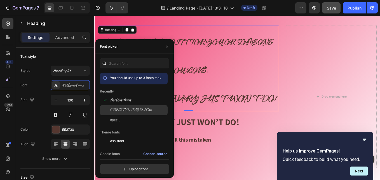
click at [115, 108] on span "Bilbo Swash Caps" at bounding box center [131, 110] width 42 height 5
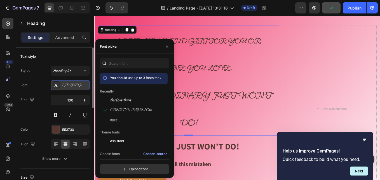
click at [75, 83] on div "Bilbo Swash Caps" at bounding box center [75, 85] width 26 height 5
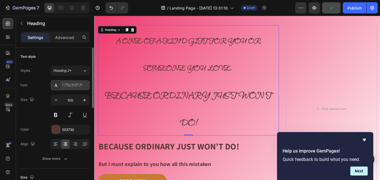
click at [76, 83] on div "Bilbo Swash Caps" at bounding box center [75, 85] width 26 height 5
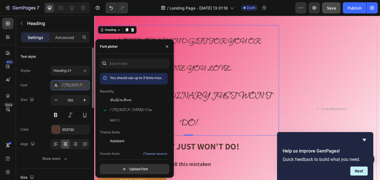
click at [78, 85] on div "Bilbo Swash Caps" at bounding box center [75, 85] width 26 height 5
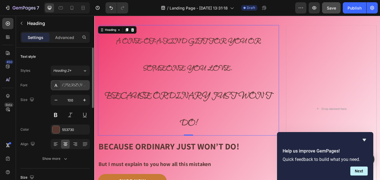
click at [78, 85] on div "Bilbo Swash Caps" at bounding box center [75, 85] width 26 height 5
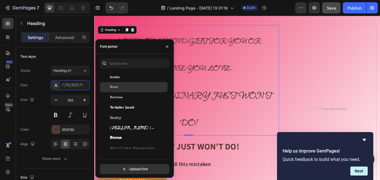
scroll to position [2017, 0]
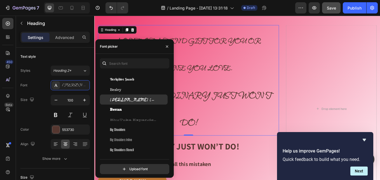
click at [126, 98] on span "[PERSON_NAME] [PERSON_NAME]" at bounding box center [133, 99] width 47 height 5
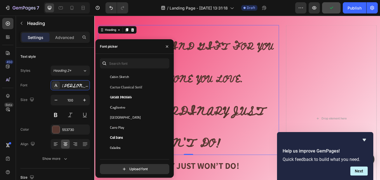
scroll to position [2801, 0]
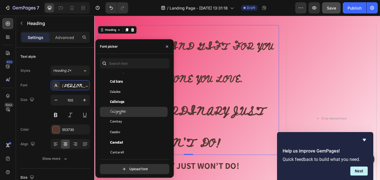
click at [120, 110] on span "Calligraffitti" at bounding box center [118, 111] width 16 height 5
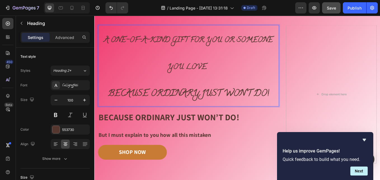
click at [219, 106] on strong "Because Ordinary Just Won’t Do!" at bounding box center [205, 108] width 189 height 16
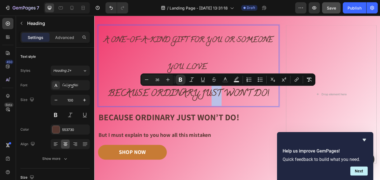
drag, startPoint x: 227, startPoint y: 104, endPoint x: 304, endPoint y: 92, distance: 78.0
click at [242, 103] on strong "Because Ordinary Just Won’t Do!" at bounding box center [205, 108] width 189 height 16
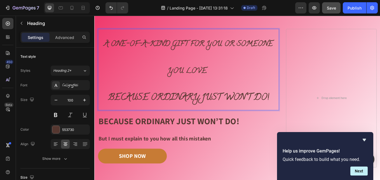
scroll to position [23, 0]
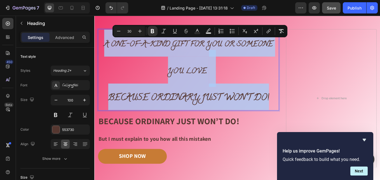
drag, startPoint x: 300, startPoint y: 112, endPoint x: 102, endPoint y: 47, distance: 207.9
click at [103, 47] on p "A One-of-a-Kind Gift for You or Someone You Love. Because Ordinary Just Won’t D…" at bounding box center [205, 79] width 212 height 94
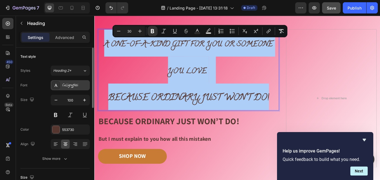
click at [64, 85] on div "Calligraffitti" at bounding box center [75, 85] width 26 height 5
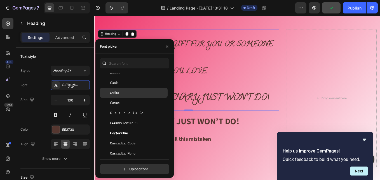
scroll to position [2913, 0]
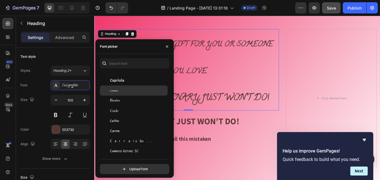
click at [120, 89] on div "Caramel" at bounding box center [138, 90] width 57 height 5
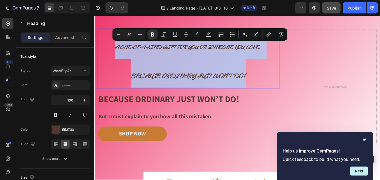
drag, startPoint x: 118, startPoint y: 50, endPoint x: 274, endPoint y: 79, distance: 159.0
click at [285, 84] on p "A One-of-a-Kind Gift for You or Someone You Love. Because Ordinary Just Won’t D…" at bounding box center [205, 66] width 212 height 68
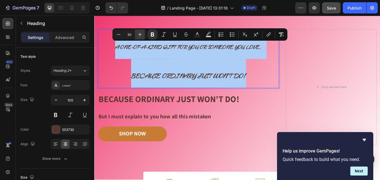
click at [139, 33] on icon "Editor contextual toolbar" at bounding box center [140, 35] width 6 height 6
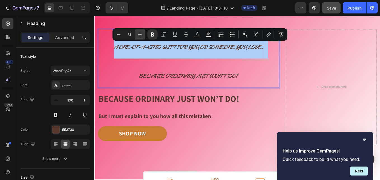
click at [139, 32] on icon "Editor contextual toolbar" at bounding box center [140, 35] width 6 height 6
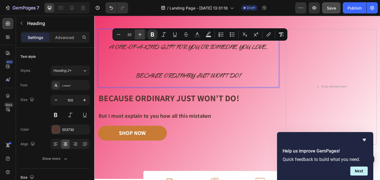
click at [139, 32] on icon "Editor contextual toolbar" at bounding box center [140, 35] width 6 height 6
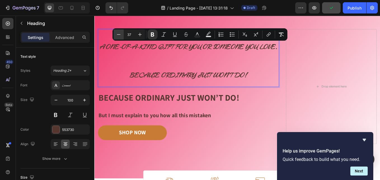
click at [120, 34] on icon "Editor contextual toolbar" at bounding box center [119, 35] width 6 height 6
type input "36"
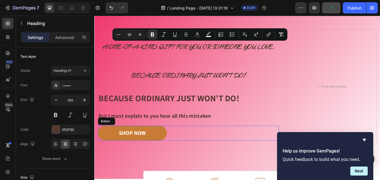
click at [274, 152] on div "SHOP NOW Button" at bounding box center [205, 153] width 213 height 17
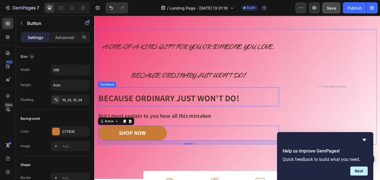
click at [268, 111] on p "Because Ordinary Just Won’t Do!" at bounding box center [205, 110] width 212 height 21
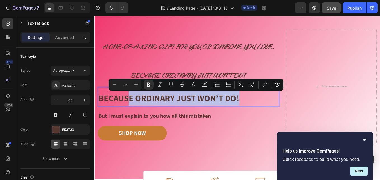
drag, startPoint x: 267, startPoint y: 111, endPoint x: 136, endPoint y: 122, distance: 131.9
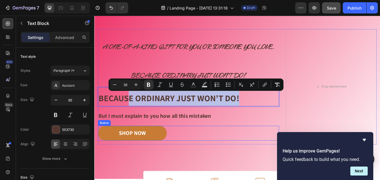
drag, startPoint x: 246, startPoint y: 149, endPoint x: 255, endPoint y: 118, distance: 31.7
click at [245, 148] on div "SHOP NOW Button" at bounding box center [205, 153] width 213 height 17
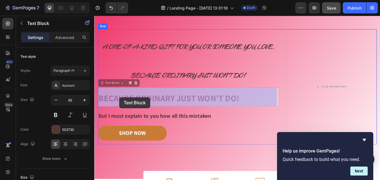
drag, startPoint x: 267, startPoint y: 111, endPoint x: 141, endPoint y: 111, distance: 125.8
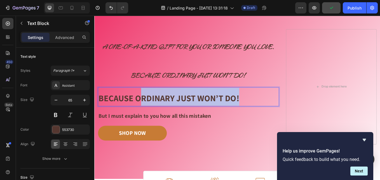
drag, startPoint x: 273, startPoint y: 109, endPoint x: 150, endPoint y: 116, distance: 122.9
click at [150, 116] on p "Because Ordinary Just Won’t Do!" at bounding box center [205, 110] width 212 height 21
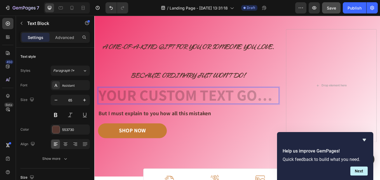
click at [158, 115] on div "Rich Text Editor. Editing area: main" at bounding box center [205, 109] width 213 height 19
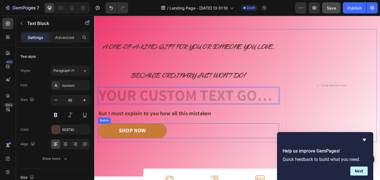
click at [226, 147] on div "SHOP NOW Button" at bounding box center [205, 150] width 213 height 17
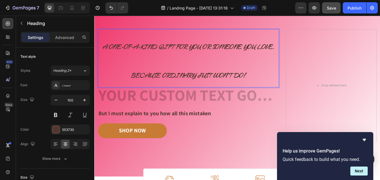
click at [251, 77] on p "A One-of-a-Kind Gift for You or Someone You Love. Because Ordinary Just Won’t D…" at bounding box center [205, 65] width 212 height 67
click at [196, 99] on h2 "A One-of-a-Kind Gift for You or Someone You Love. Because Ordinary Just Won’t D…" at bounding box center [205, 65] width 213 height 68
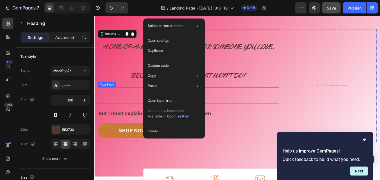
click at [115, 100] on div "Text Block" at bounding box center [205, 109] width 213 height 19
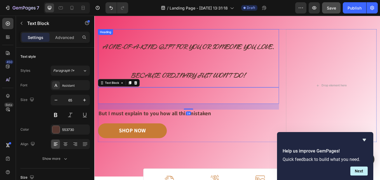
click at [165, 99] on h2 "⁠⁠⁠⁠⁠⁠⁠ A One-of-a-Kind Gift for You or Someone You Love. Because Ordinary Just…" at bounding box center [205, 65] width 213 height 68
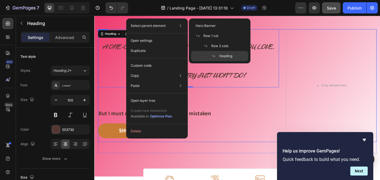
drag, startPoint x: 251, startPoint y: 128, endPoint x: 208, endPoint y: 95, distance: 54.7
click at [250, 126] on p "But I must explain to you how all this mistaken" at bounding box center [205, 130] width 212 height 8
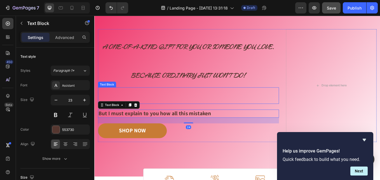
click at [204, 100] on div "Rich Text Editor. Editing area: main" at bounding box center [205, 109] width 213 height 19
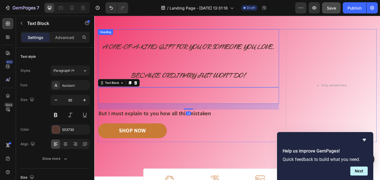
click at [204, 99] on p "⁠⁠⁠⁠⁠⁠⁠ A One-of-a-Kind Gift for You or Someone You Love. Because Ordinary Just…" at bounding box center [205, 65] width 212 height 67
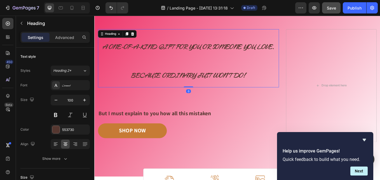
drag, startPoint x: 203, startPoint y: 99, endPoint x: 205, endPoint y: 101, distance: 2.9
click at [203, 92] on div "⁠⁠⁠⁠⁠⁠⁠ A One-of-a-Kind Gift for You or Someone You Love. Because Ordinary Just…" at bounding box center [205, 65] width 213 height 68
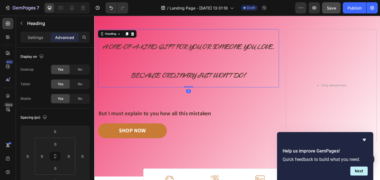
drag, startPoint x: 203, startPoint y: 99, endPoint x: 203, endPoint y: 92, distance: 7.6
click at [203, 92] on div "⁠⁠⁠⁠⁠⁠⁠ A One-of-a-Kind Gift for You or Someone You Love. Because Ordinary Just…" at bounding box center [205, 65] width 213 height 68
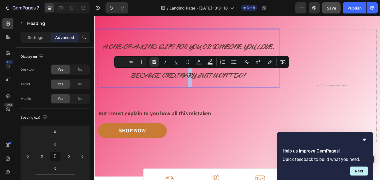
drag, startPoint x: 206, startPoint y: 99, endPoint x: 203, endPoint y: 92, distance: 7.4
click at [203, 92] on p "A One-of-a-Kind Gift for You or Someone You Love. Because Ordinary Just Won’t D…" at bounding box center [205, 65] width 212 height 67
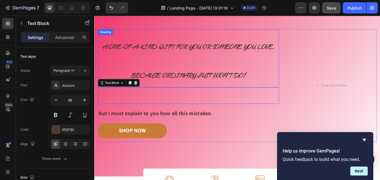
click at [199, 99] on div "⁠⁠⁠⁠⁠⁠⁠ A One-of-a-Kind Gift for You or Someone You Love. Because Ordinary Just…" at bounding box center [205, 97] width 213 height 133
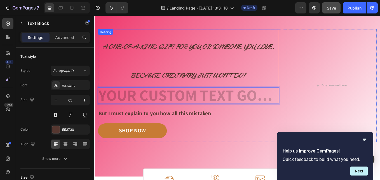
click at [202, 98] on p "⁠⁠⁠⁠⁠⁠⁠ A One-of-a-Kind Gift for You or Someone You Love. Because Ordinary Just…" at bounding box center [205, 65] width 212 height 67
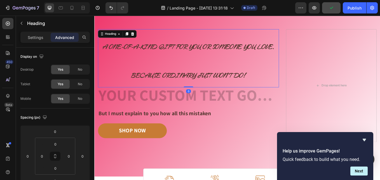
drag, startPoint x: 203, startPoint y: 99, endPoint x: 202, endPoint y: 67, distance: 32.5
click at [202, 67] on div "⁠⁠⁠⁠⁠⁠⁠ A One-of-a-Kind Gift for You or Someone You Love. Because Ordinary Just…" at bounding box center [205, 65] width 213 height 68
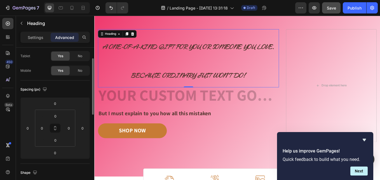
scroll to position [56, 0]
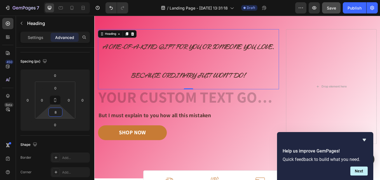
type input "0"
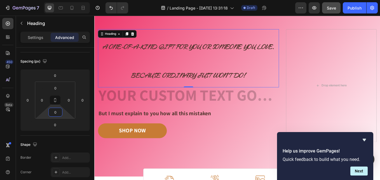
drag, startPoint x: 53, startPoint y: 118, endPoint x: 50, endPoint y: 127, distance: 9.1
click at [50, 0] on html "7 / Landing Page - [DATE] 13:31:18 Draft Preview Save Publish 450 Beta Sections…" at bounding box center [190, 0] width 380 height 0
drag, startPoint x: 61, startPoint y: 83, endPoint x: 64, endPoint y: 93, distance: 10.7
click at [64, 0] on html "7 / Landing Page - [DATE] 13:31:18 Draft Preview Save Publish 450 Beta Sections…" at bounding box center [190, 0] width 380 height 0
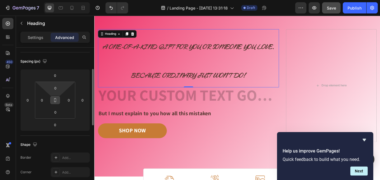
drag, startPoint x: 56, startPoint y: 99, endPoint x: 57, endPoint y: 102, distance: 2.9
click at [57, 102] on icon at bounding box center [55, 100] width 4 height 4
drag, startPoint x: 56, startPoint y: 101, endPoint x: 56, endPoint y: 95, distance: 5.6
click at [56, 95] on div "0 0 0 0" at bounding box center [55, 100] width 40 height 37
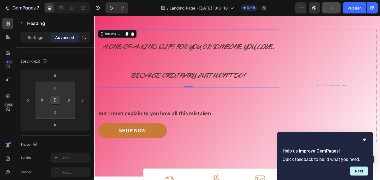
type input "18"
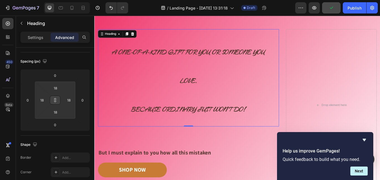
type input "22"
type input "28"
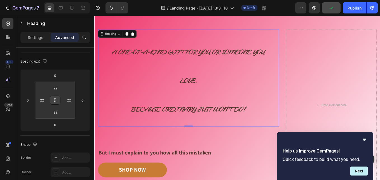
type input "28"
type input "30"
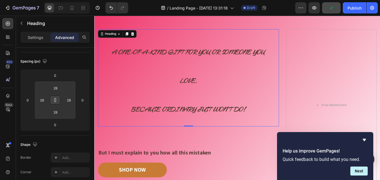
type input "30"
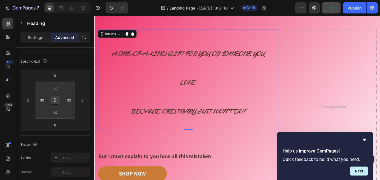
type input "0"
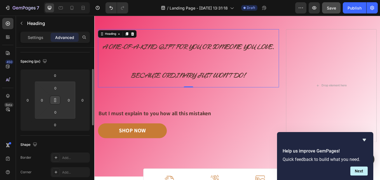
drag, startPoint x: 56, startPoint y: 106, endPoint x: 56, endPoint y: 93, distance: 12.3
click at [57, 0] on html "7 / Landing Page - [DATE] 13:31:18 Draft Preview Save Publish 450 Beta Sections…" at bounding box center [190, 0] width 380 height 0
drag, startPoint x: 56, startPoint y: 95, endPoint x: 56, endPoint y: 100, distance: 5.1
click at [56, 0] on html "7 / Landing Page - [DATE] 13:31:18 Draft Preview Save Publish 450 Beta Sections…" at bounding box center [190, 0] width 380 height 0
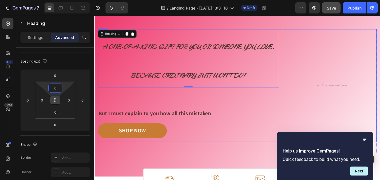
click at [239, 127] on div "⁠⁠⁠⁠⁠⁠⁠ A One-of-a-Kind Gift for You or Someone You Love. Because Ordinary Just…" at bounding box center [205, 97] width 213 height 133
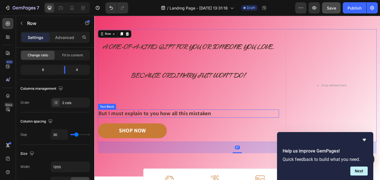
scroll to position [0, 0]
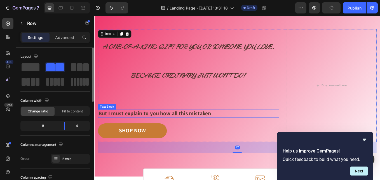
click at [194, 128] on p "But I must explain to you how all this mistaken" at bounding box center [205, 130] width 212 height 8
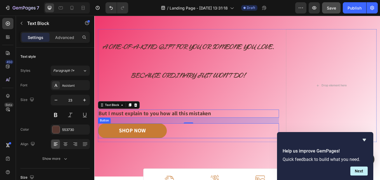
click at [221, 154] on div "SHOP NOW Button" at bounding box center [205, 150] width 213 height 17
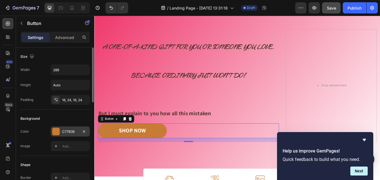
click at [68, 130] on div "C77B35" at bounding box center [70, 131] width 16 height 5
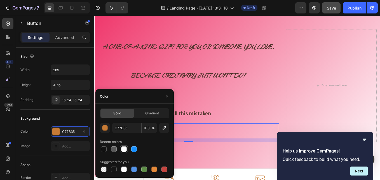
click at [125, 149] on div at bounding box center [124, 149] width 6 height 6
type input "FFFFFF"
click at [204, 177] on div "Image Image Free shipping Text Block from The States Text Block Advanced List I…" at bounding box center [262, 104] width 336 height 201
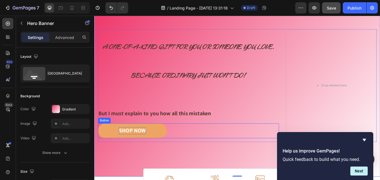
click at [138, 151] on div "SHOP NOW" at bounding box center [139, 151] width 32 height 8
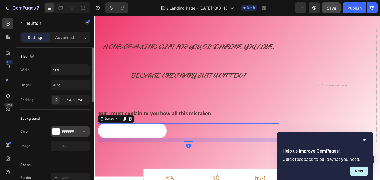
click at [61, 131] on div "FFFFFF" at bounding box center [70, 131] width 39 height 10
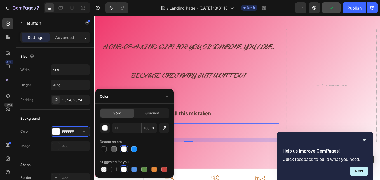
click at [120, 115] on span "Solid" at bounding box center [117, 113] width 8 height 5
click at [104, 128] on div "button" at bounding box center [106, 128] width 6 height 6
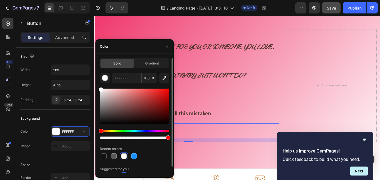
click at [164, 131] on div "Hue" at bounding box center [134, 131] width 69 height 2
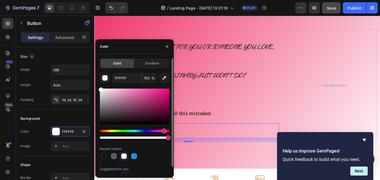
click at [164, 130] on div "Hue" at bounding box center [164, 131] width 4 height 4
click at [166, 46] on icon "button" at bounding box center [167, 46] width 4 height 4
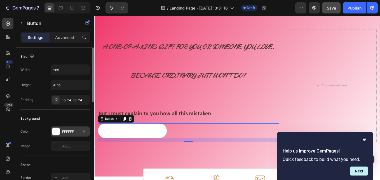
click at [53, 130] on div at bounding box center [55, 131] width 7 height 7
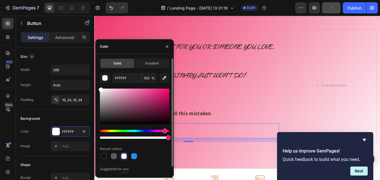
click at [164, 130] on div "Hue" at bounding box center [165, 131] width 4 height 4
click at [160, 92] on div at bounding box center [134, 107] width 69 height 36
type input "E01F79"
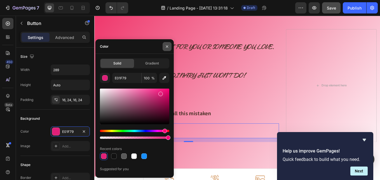
click at [166, 45] on icon "button" at bounding box center [167, 46] width 4 height 4
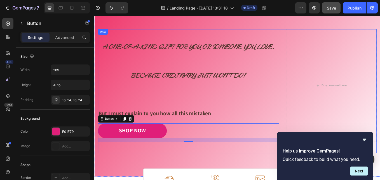
click at [157, 175] on div "Image Free shipping Text Block from The States Text Block Advanced List Image 3…" at bounding box center [263, 104] width 328 height 146
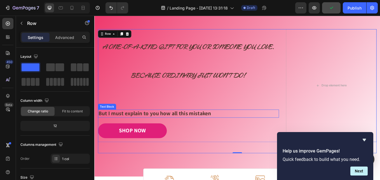
click at [231, 129] on p "But I must explain to you how all this mistaken" at bounding box center [205, 130] width 212 height 8
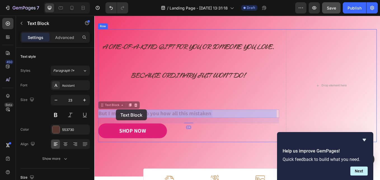
drag, startPoint x: 231, startPoint y: 129, endPoint x: 120, endPoint y: 126, distance: 110.7
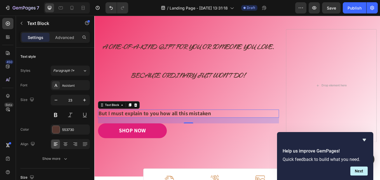
scroll to position [23, 0]
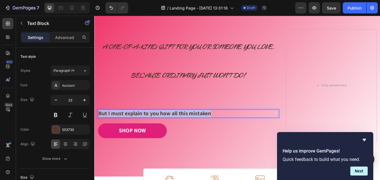
drag, startPoint x: 233, startPoint y: 131, endPoint x: 86, endPoint y: 134, distance: 146.8
click at [94, 134] on html "Header Image Image Free shipping Text Block from The States Text Block Advanced…" at bounding box center [262, 156] width 336 height 329
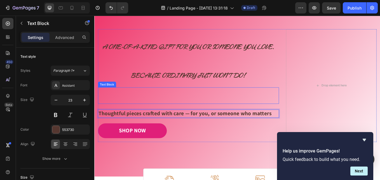
drag, startPoint x: 233, startPoint y: 116, endPoint x: 280, endPoint y: 128, distance: 48.3
click at [233, 118] on p "Rich Text Editor. Editing area: main" at bounding box center [205, 109] width 212 height 18
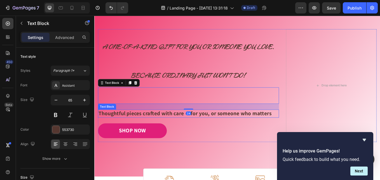
click at [296, 128] on p "Thoughtful pieces crafted with care — for you, or someone who matters" at bounding box center [205, 130] width 212 height 8
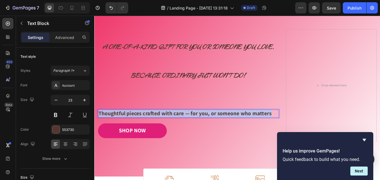
drag, startPoint x: 303, startPoint y: 129, endPoint x: 97, endPoint y: 133, distance: 205.4
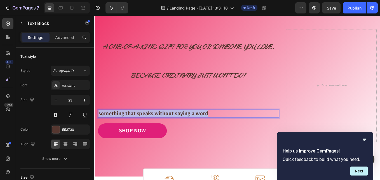
drag, startPoint x: 233, startPoint y: 130, endPoint x: 95, endPoint y: 132, distance: 137.8
click at [95, 133] on div "Image Image Free shipping Text Block from The States Text Block Advanced List I…" at bounding box center [262, 104] width 336 height 201
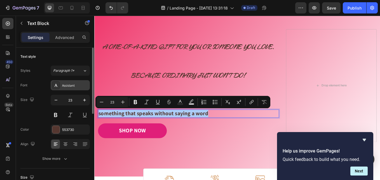
click at [66, 84] on div "Assistant" at bounding box center [75, 85] width 26 height 5
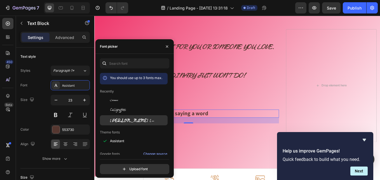
click at [118, 119] on span "[PERSON_NAME] [PERSON_NAME]" at bounding box center [133, 120] width 47 height 5
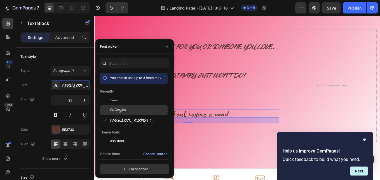
click at [118, 110] on span "Calligraffitti" at bounding box center [118, 110] width 16 height 5
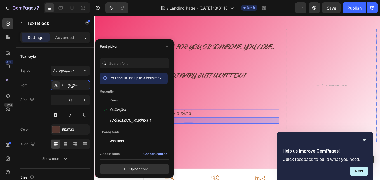
click at [200, 152] on div "SHOP NOW Button" at bounding box center [205, 150] width 213 height 17
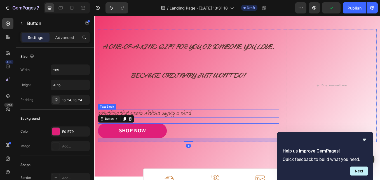
drag, startPoint x: 149, startPoint y: 128, endPoint x: 114, endPoint y: 132, distance: 35.5
click at [148, 129] on p "something that speaks without saying a word" at bounding box center [205, 130] width 212 height 8
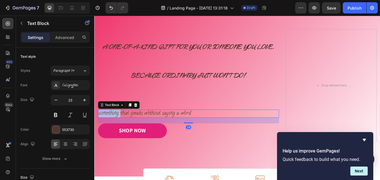
click at [101, 129] on p "something that speaks without saying a word" at bounding box center [205, 130] width 212 height 8
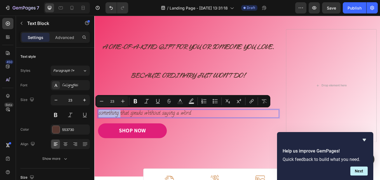
click at [102, 129] on p "something that speaks without saying a word" at bounding box center [205, 130] width 212 height 8
drag, startPoint x: 200, startPoint y: 131, endPoint x: 98, endPoint y: 133, distance: 101.7
click at [99, 133] on div "Something that speaks without saying a word" at bounding box center [205, 131] width 213 height 10
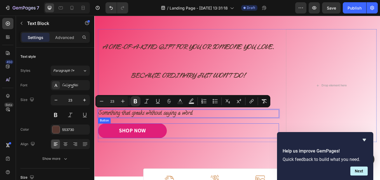
click at [290, 150] on div "SHOP NOW Button" at bounding box center [205, 150] width 213 height 17
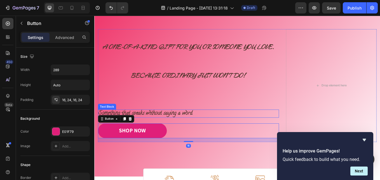
click at [201, 129] on strong "Something that speaks without saying a word" at bounding box center [154, 130] width 110 height 10
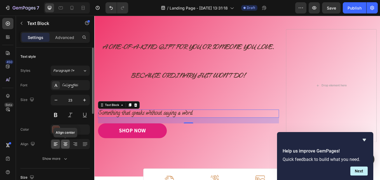
click at [67, 145] on icon at bounding box center [66, 144] width 6 height 6
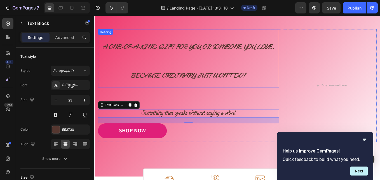
click at [164, 85] on strong "Because Ordinary Just Won’t Do!" at bounding box center [205, 85] width 135 height 12
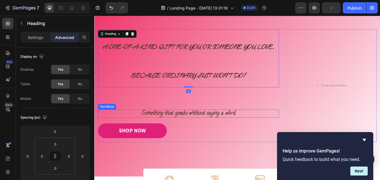
click at [171, 128] on strong "Something that speaks without saying a word" at bounding box center [205, 130] width 110 height 10
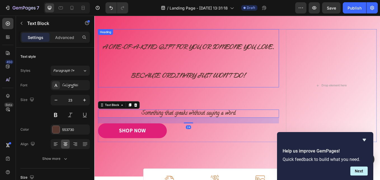
click at [171, 83] on strong "Because Ordinary Just Won’t Do!" at bounding box center [205, 85] width 135 height 12
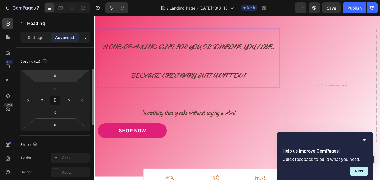
scroll to position [0, 0]
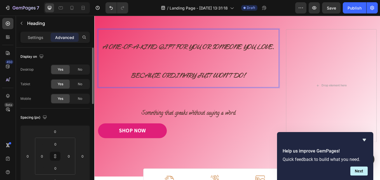
drag, startPoint x: 160, startPoint y: 78, endPoint x: 161, endPoint y: 88, distance: 9.6
click at [160, 80] on p "A One-of-a-Kind Gift for You or Someone You Love. Because Ordinary Just Won’t D…" at bounding box center [205, 65] width 212 height 67
drag, startPoint x: 161, startPoint y: 88, endPoint x: 148, endPoint y: 78, distance: 16.5
click at [161, 88] on strong "Because Ordinary Just Won’t Do!" at bounding box center [205, 85] width 135 height 12
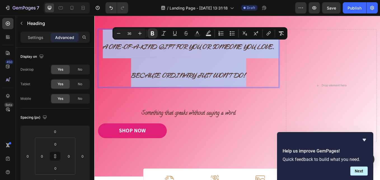
drag, startPoint x: 103, startPoint y: 50, endPoint x: 277, endPoint y: 83, distance: 176.6
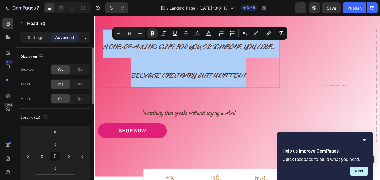
click at [71, 59] on div "Display on" at bounding box center [54, 56] width 69 height 9
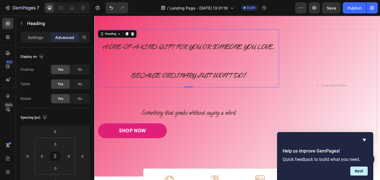
click at [152, 105] on p "Rich Text Editor. Editing area: main" at bounding box center [205, 109] width 212 height 18
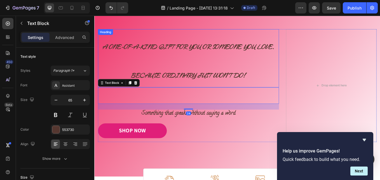
drag, startPoint x: 157, startPoint y: 92, endPoint x: 172, endPoint y: 89, distance: 15.7
click at [157, 93] on p "⁠⁠⁠⁠⁠⁠⁠ A One-of-a-Kind Gift for You or Someone You Love. Because Ordinary Just…" at bounding box center [205, 65] width 212 height 67
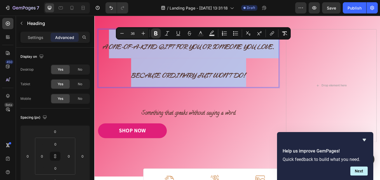
drag, startPoint x: 277, startPoint y: 87, endPoint x: 108, endPoint y: 52, distance: 173.1
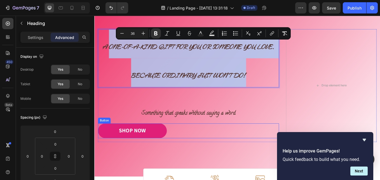
click at [220, 155] on div "SHOP NOW Button" at bounding box center [205, 150] width 213 height 17
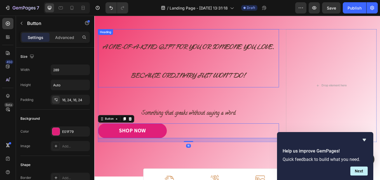
click at [212, 80] on strong "Because Ordinary Just Won’t Do!" at bounding box center [205, 85] width 135 height 12
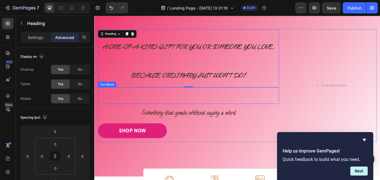
click at [190, 106] on p "Rich Text Editor. Editing area: main" at bounding box center [205, 109] width 212 height 18
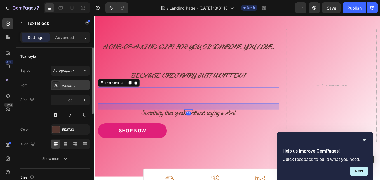
click at [61, 84] on div "Assistant" at bounding box center [70, 85] width 39 height 10
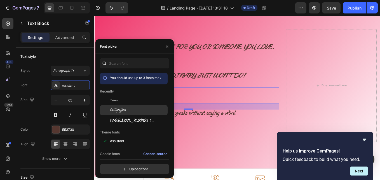
click at [117, 109] on span "Calligraffitti" at bounding box center [118, 110] width 16 height 5
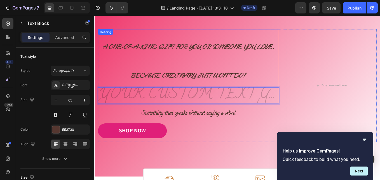
click at [123, 52] on strong "A One-of-a-Kind Gift for You or Someone You Love." at bounding box center [205, 51] width 202 height 12
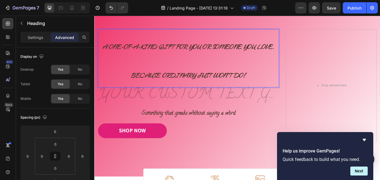
click at [110, 52] on strong "A One-of-a-Kind Gift for You or Someone You Love." at bounding box center [205, 51] width 202 height 12
click at [111, 51] on strong "A One-of-a-Kind Gift for You or Someone You Love." at bounding box center [205, 51] width 202 height 12
click at [106, 40] on p "A One-of-a-Kind Gift for You or Someone You Love. Because Ordinary Just Won’t D…" at bounding box center [205, 65] width 212 height 67
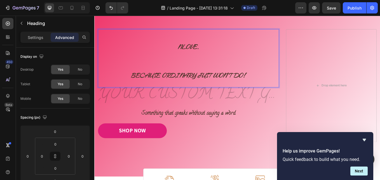
drag, startPoint x: 129, startPoint y: 73, endPoint x: 109, endPoint y: 51, distance: 29.5
click at [111, 8] on icon "Undo/Redo" at bounding box center [111, 8] width 3 height 4
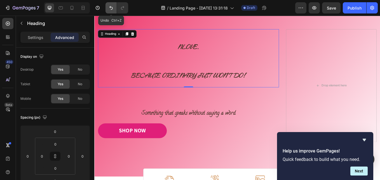
click at [111, 8] on icon "Undo/Redo" at bounding box center [111, 8] width 6 height 6
click at [110, 7] on icon "Undo/Redo" at bounding box center [111, 8] width 3 height 4
click at [150, 57] on h2 "NLove. Because Ordinary Just Won’t Do!" at bounding box center [205, 65] width 213 height 68
click at [112, 8] on icon "Undo/Redo" at bounding box center [111, 8] width 6 height 6
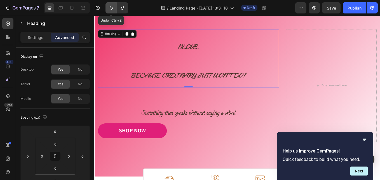
click at [112, 8] on icon "Undo/Redo" at bounding box center [111, 8] width 6 height 6
click at [166, 63] on h2 "NLove. Because Ordinary Just Won’t Do!" at bounding box center [205, 65] width 213 height 68
click at [114, 10] on icon "Undo/Redo" at bounding box center [111, 8] width 6 height 6
click at [112, 7] on icon "Undo/Redo" at bounding box center [111, 8] width 3 height 4
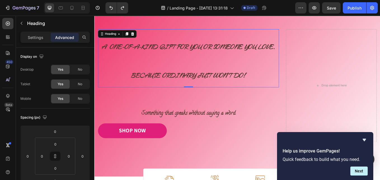
click at [214, 77] on h2 "A One-of-a-Kind Gift for You or Someone You Love. Because Ordinary Just Won’t D…" at bounding box center [205, 65] width 213 height 68
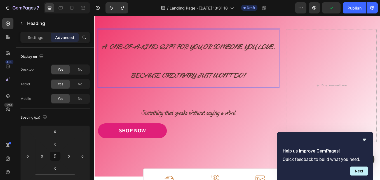
click at [284, 87] on p "A One-of-a-Kind Gift for You or Someone You Love. Because Ordinary Just Won’t D…" at bounding box center [205, 65] width 212 height 67
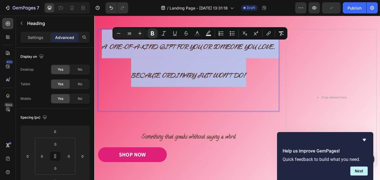
drag, startPoint x: 259, startPoint y: 85, endPoint x: 101, endPoint y: 52, distance: 161.3
click at [101, 52] on p "A One-of-a-Kind Gift for You or Someone You Love. Because Ordinary Just Won’t D…" at bounding box center [205, 79] width 212 height 95
copy p "A One-of-a-Kind Gift for You or Someone You Love. Because Ordinary Just Won’t D…"
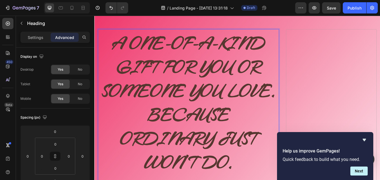
click at [105, 43] on p "A One-of-a-Kind Gift for You or Someone You Love. Because ordinary just won’t d…" at bounding box center [205, 130] width 212 height 196
click at [166, 79] on strong "A One-of-a-Kind Gift for You or Someone You Love." at bounding box center [205, 74] width 205 height 90
click at [260, 153] on strong "Because ordinary just won’t do." at bounding box center [205, 158] width 161 height 90
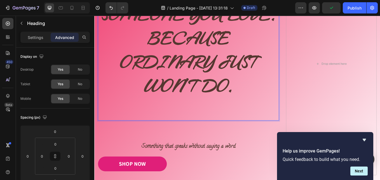
scroll to position [135, 0]
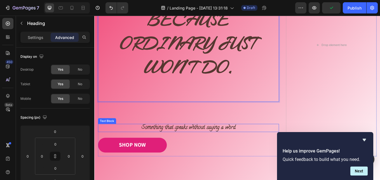
click at [201, 146] on strong "Something that speaks without saying a word" at bounding box center [205, 147] width 110 height 10
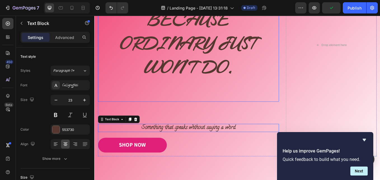
click at [204, 113] on p "⁠⁠⁠⁠⁠⁠⁠ A One-of-a-Kind Gift for You or Someone You Love. Because ordinary just…" at bounding box center [205, 18] width 212 height 196
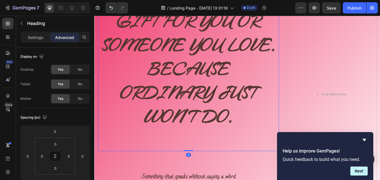
scroll to position [51, 0]
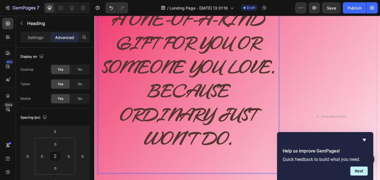
click at [157, 78] on strong "A One-of-a-Kind Gift for You or Someone You Love." at bounding box center [205, 46] width 205 height 90
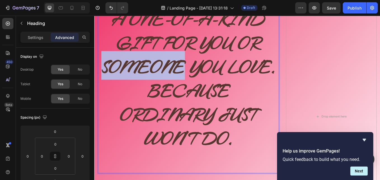
click at [157, 79] on strong "A One-of-a-Kind Gift for You or Someone You Love." at bounding box center [205, 46] width 205 height 90
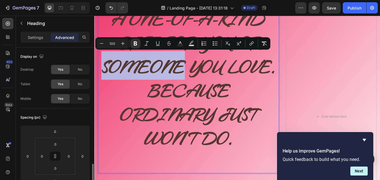
scroll to position [84, 0]
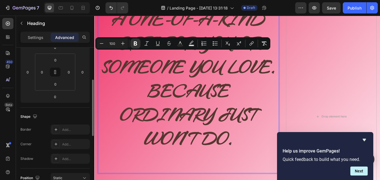
click at [218, 102] on strong "Because ordinary just won’t do." at bounding box center [205, 130] width 161 height 90
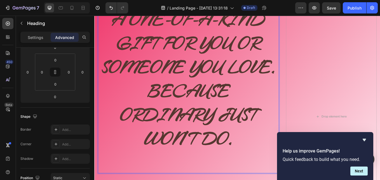
click at [187, 93] on strong "Because ordinary just won’t do." at bounding box center [205, 130] width 161 height 90
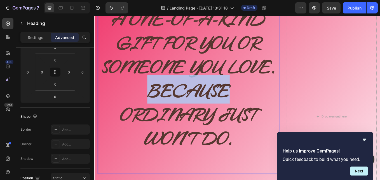
click at [187, 93] on strong "Because ordinary just won’t do." at bounding box center [205, 130] width 161 height 90
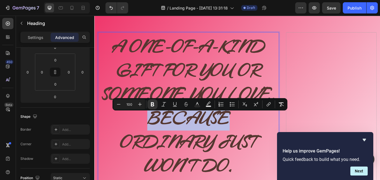
scroll to position [0, 0]
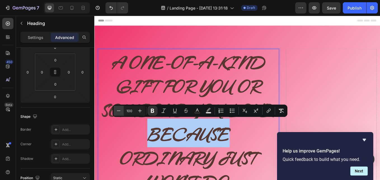
click at [118, 111] on icon "Editor contextual toolbar" at bounding box center [119, 111] width 6 height 6
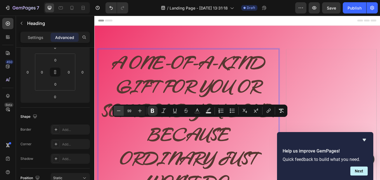
click at [118, 111] on icon "Editor contextual toolbar" at bounding box center [119, 111] width 6 height 6
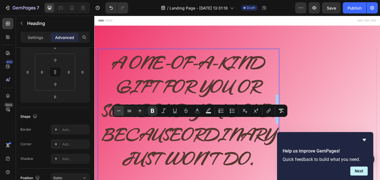
click at [118, 111] on icon "Editor contextual toolbar" at bounding box center [119, 111] width 6 height 6
click at [118, 111] on icon "Editor contextual toolbar" at bounding box center [119, 110] width 4 height 0
click at [117, 110] on icon "Editor contextual toolbar" at bounding box center [119, 111] width 6 height 6
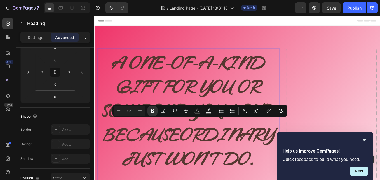
type input "100"
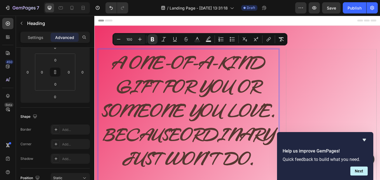
drag, startPoint x: 114, startPoint y: 66, endPoint x: 281, endPoint y: 176, distance: 200.1
click at [118, 40] on icon "Editor contextual toolbar" at bounding box center [119, 39] width 6 height 6
click at [117, 40] on icon "Editor contextual toolbar" at bounding box center [119, 39] width 6 height 6
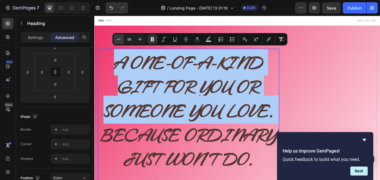
click at [117, 39] on icon "Editor contextual toolbar" at bounding box center [119, 39] width 6 height 6
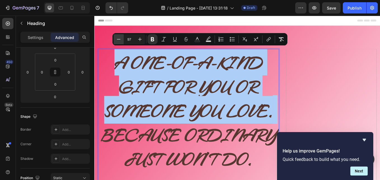
click at [117, 39] on icon "Editor contextual toolbar" at bounding box center [119, 39] width 6 height 6
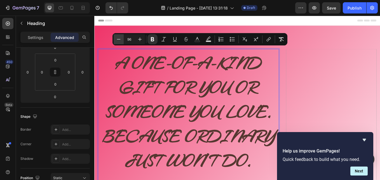
click at [117, 38] on icon "Editor contextual toolbar" at bounding box center [119, 39] width 6 height 6
click at [116, 38] on icon "Editor contextual toolbar" at bounding box center [119, 39] width 6 height 6
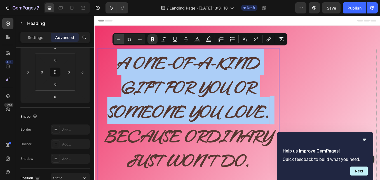
click at [116, 38] on icon "Editor contextual toolbar" at bounding box center [119, 39] width 6 height 6
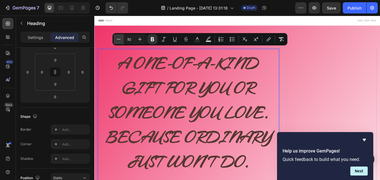
click at [116, 38] on icon "Editor contextual toolbar" at bounding box center [119, 39] width 6 height 6
click at [116, 37] on button "Minus" at bounding box center [119, 39] width 10 height 10
click at [115, 37] on button "Minus" at bounding box center [119, 39] width 10 height 10
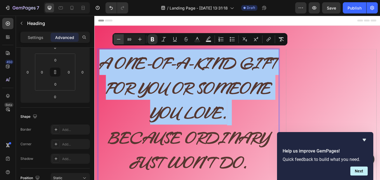
click at [115, 37] on button "Minus" at bounding box center [119, 39] width 10 height 10
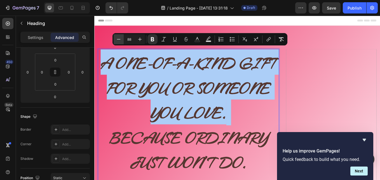
click at [115, 36] on button "Minus" at bounding box center [119, 39] width 10 height 10
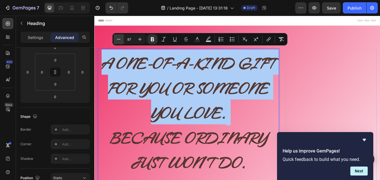
click at [114, 36] on button "Minus" at bounding box center [119, 39] width 10 height 10
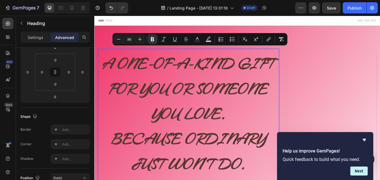
click at [114, 35] on button "Minus" at bounding box center [119, 39] width 10 height 10
type input "85"
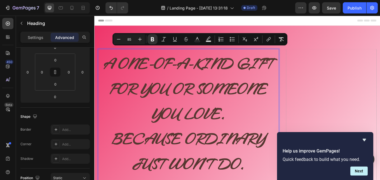
click at [113, 35] on div "Minus 85 Plus Bold Italic Underline Strikethrough Text Color Text Background Co…" at bounding box center [200, 39] width 175 height 12
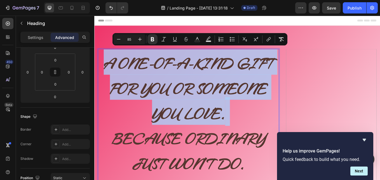
click at [113, 35] on div "Minus 85 Plus Bold Italic Underline Strikethrough Text Color Text Background Co…" at bounding box center [200, 39] width 175 height 12
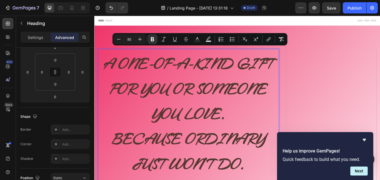
click at [113, 35] on div "Minus 85 Plus Bold Italic Underline Strikethrough Text Color Text Background Co…" at bounding box center [200, 39] width 175 height 12
click at [115, 38] on div "Image Image Free shipping Text Block from The States Text Block Advanced List I…" at bounding box center [262, 181] width 336 height 308
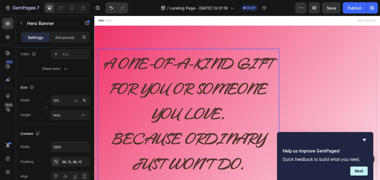
click at [115, 38] on div "Image Image Free shipping Text Block from The States Text Block Advanced List I…" at bounding box center [262, 181] width 336 height 308
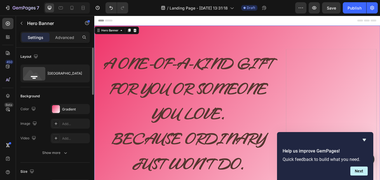
click at [115, 38] on div "Image Image Free shipping Text Block from The States Text Block Advanced List I…" at bounding box center [262, 181] width 336 height 308
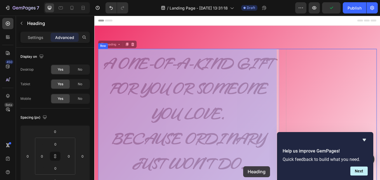
drag, startPoint x: 105, startPoint y: 69, endPoint x: 270, endPoint y: 190, distance: 204.6
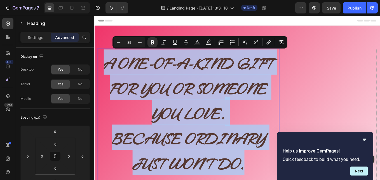
drag, startPoint x: 249, startPoint y: 190, endPoint x: 104, endPoint y: 73, distance: 186.4
click at [104, 73] on p "A One-of-a-Kind Gift for You or Someone You Love. Because ordinary just won’t d…" at bounding box center [205, 142] width 212 height 175
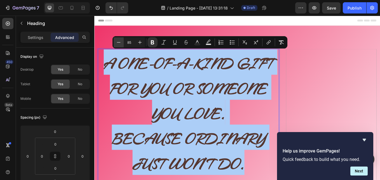
click at [121, 43] on icon "Editor contextual toolbar" at bounding box center [119, 42] width 6 height 6
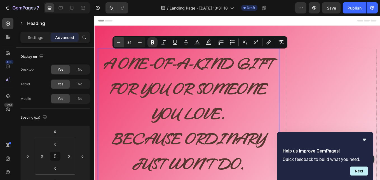
click at [121, 43] on icon "Editor contextual toolbar" at bounding box center [119, 42] width 6 height 6
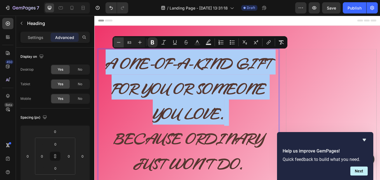
click at [121, 43] on icon "Editor contextual toolbar" at bounding box center [119, 42] width 6 height 6
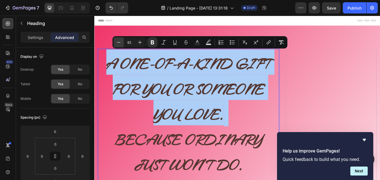
click at [120, 43] on icon "Editor contextual toolbar" at bounding box center [119, 42] width 6 height 6
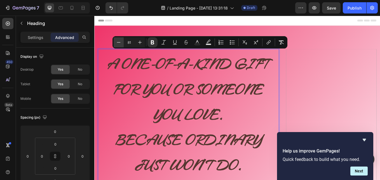
click at [120, 43] on icon "Editor contextual toolbar" at bounding box center [119, 42] width 6 height 6
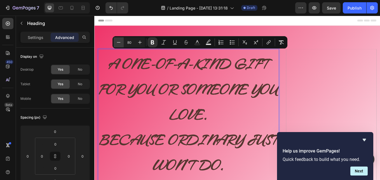
click at [120, 43] on icon "Editor contextual toolbar" at bounding box center [119, 42] width 6 height 6
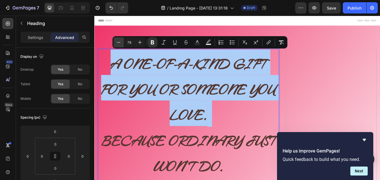
click at [120, 43] on icon "Editor contextual toolbar" at bounding box center [119, 42] width 6 height 6
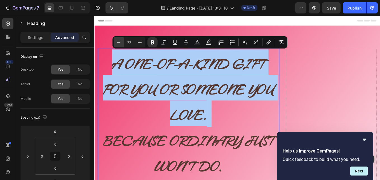
click at [120, 42] on icon "Editor contextual toolbar" at bounding box center [119, 42] width 4 height 0
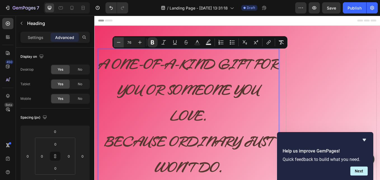
click at [119, 42] on icon "Editor contextual toolbar" at bounding box center [119, 42] width 4 height 0
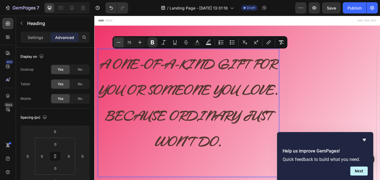
click at [119, 42] on icon "Editor contextual toolbar" at bounding box center [119, 42] width 6 height 6
click at [118, 41] on icon "Editor contextual toolbar" at bounding box center [119, 42] width 6 height 6
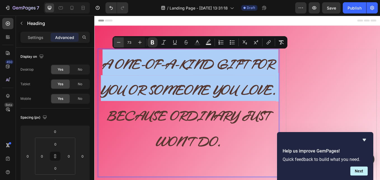
click at [118, 41] on icon "Editor contextual toolbar" at bounding box center [119, 42] width 6 height 6
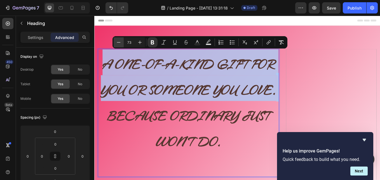
type input "72"
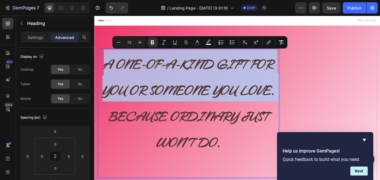
click at [264, 159] on p "A One-of-a-Kind Gift for You or Someone You Love. Because ordinary just won’t d…" at bounding box center [205, 130] width 212 height 150
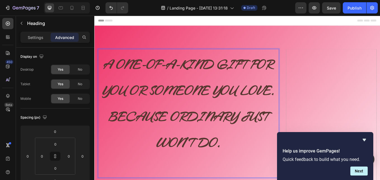
scroll to position [28, 0]
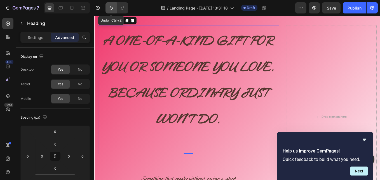
click at [109, 7] on icon "Undo/Redo" at bounding box center [111, 8] width 6 height 6
click at [108, 7] on button "Undo/Redo" at bounding box center [111, 7] width 11 height 11
click at [106, 6] on button "Undo/Redo" at bounding box center [111, 7] width 11 height 11
click at [105, 5] on div at bounding box center [115, 7] width 25 height 11
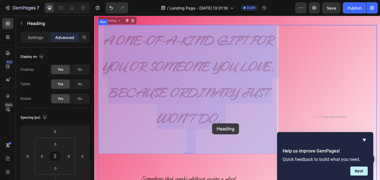
drag, startPoint x: 102, startPoint y: 39, endPoint x: 233, endPoint y: 140, distance: 165.2
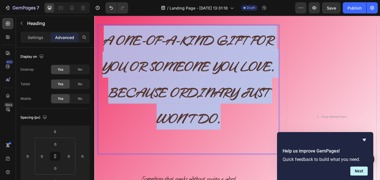
drag, startPoint x: 248, startPoint y: 139, endPoint x: 98, endPoint y: 45, distance: 177.0
click at [98, 45] on div "Image Image Free shipping Text Block from The States Text Block Advanced List I…" at bounding box center [262, 140] width 336 height 283
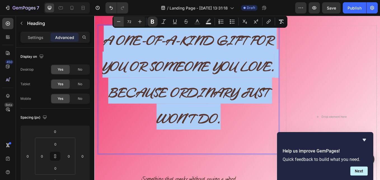
click at [119, 21] on icon "Editor contextual toolbar" at bounding box center [119, 22] width 6 height 6
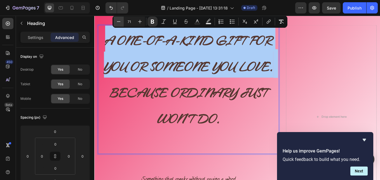
click at [119, 21] on icon "Editor contextual toolbar" at bounding box center [119, 22] width 6 height 6
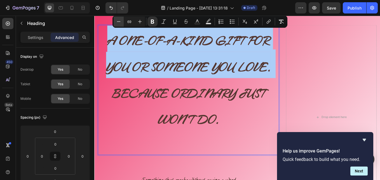
click at [119, 20] on icon "Editor contextual toolbar" at bounding box center [119, 22] width 6 height 6
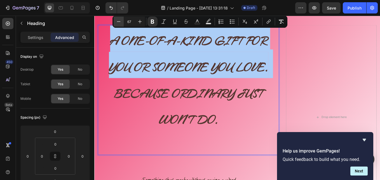
click at [119, 20] on icon "Editor contextual toolbar" at bounding box center [119, 22] width 6 height 6
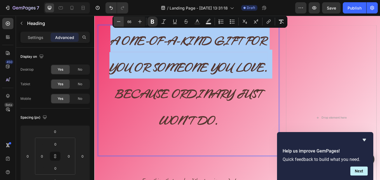
click at [117, 21] on icon "Editor contextual toolbar" at bounding box center [119, 22] width 6 height 6
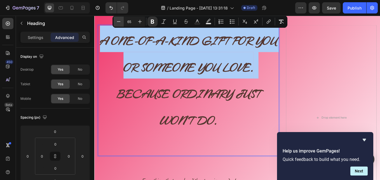
click at [117, 21] on icon "Editor contextual toolbar" at bounding box center [119, 22] width 6 height 6
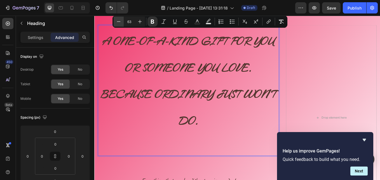
click at [117, 21] on icon "Editor contextual toolbar" at bounding box center [119, 22] width 6 height 6
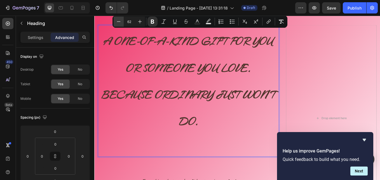
click at [117, 20] on icon "Editor contextual toolbar" at bounding box center [119, 22] width 6 height 6
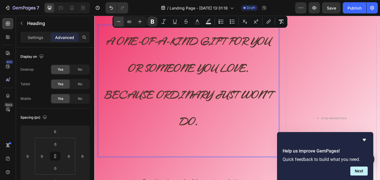
click at [117, 20] on icon "Editor contextual toolbar" at bounding box center [119, 22] width 6 height 6
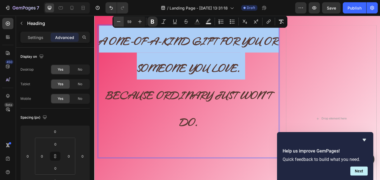
click at [117, 20] on icon "Editor contextual toolbar" at bounding box center [119, 22] width 6 height 6
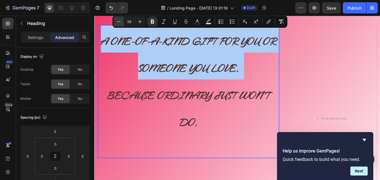
click at [117, 20] on icon "Editor contextual toolbar" at bounding box center [119, 22] width 6 height 6
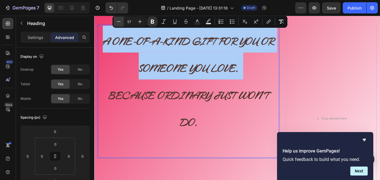
click at [117, 20] on icon "Editor contextual toolbar" at bounding box center [119, 22] width 6 height 6
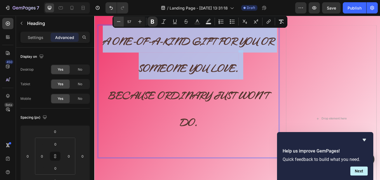
type input "56"
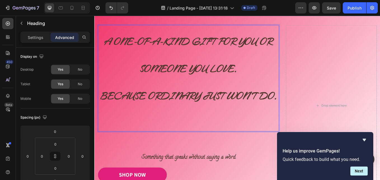
click at [213, 128] on p "A One-of-a-Kind Gift for You or Someone You Love. Because ordinary just won’t d…" at bounding box center [205, 89] width 212 height 124
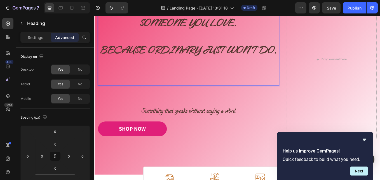
scroll to position [84, 0]
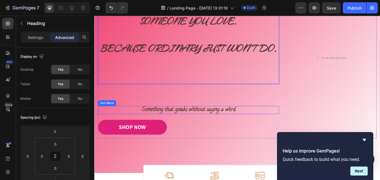
click at [186, 125] on strong "Something that speaks without saying a word" at bounding box center [205, 126] width 110 height 10
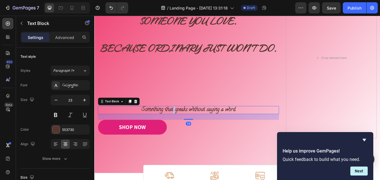
click at [187, 125] on strong "Something that speaks without saying a word" at bounding box center [205, 126] width 110 height 10
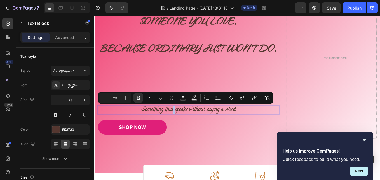
click at [186, 125] on strong "Something that speaks without saying a word" at bounding box center [205, 126] width 110 height 10
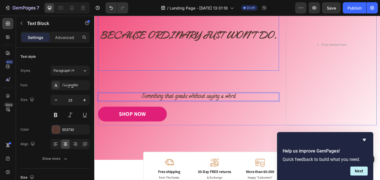
scroll to position [112, 0]
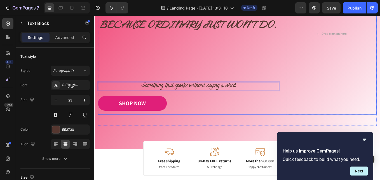
drag, startPoint x: 200, startPoint y: 93, endPoint x: 199, endPoint y: 90, distance: 3.0
click at [199, 90] on div "⁠⁠⁠⁠⁠⁠⁠ A One-of-a-Kind Gift for You or Someone You Love. Because ordinary just…" at bounding box center [205, 37] width 213 height 189
click at [194, 74] on p "Rich Text Editor. Editing area: main" at bounding box center [205, 77] width 212 height 18
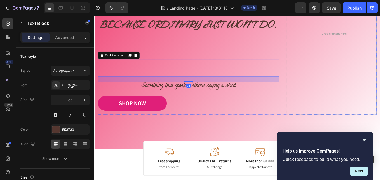
click at [195, 41] on p "⁠⁠⁠⁠⁠⁠⁠ A One-of-a-Kind Gift for You or Someone You Love. Because ordinary just…" at bounding box center [205, 5] width 212 height 124
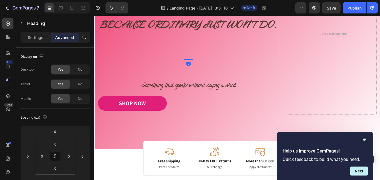
drag, startPoint x: 203, startPoint y: 66, endPoint x: 203, endPoint y: 62, distance: 3.9
click at [200, 56] on div "⁠⁠⁠⁠⁠⁠⁠ A One-of-a-Kind Gift for You or Someone You Love. Because ordinary just…" at bounding box center [205, 5] width 213 height 125
drag, startPoint x: 203, startPoint y: 72, endPoint x: 203, endPoint y: 66, distance: 6.7
click at [203, 68] on div "0" at bounding box center [205, 68] width 213 height 0
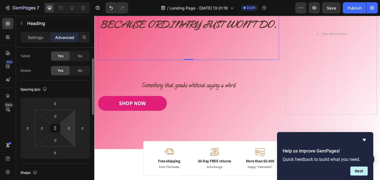
scroll to position [56, 0]
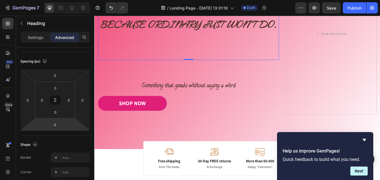
type input "34"
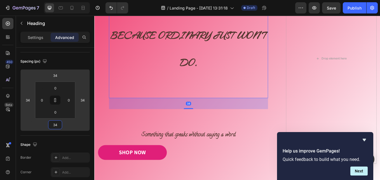
type input "48"
type input "50"
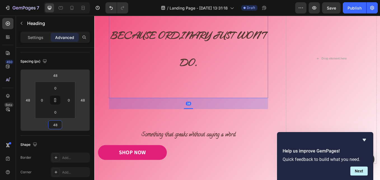
type input "50"
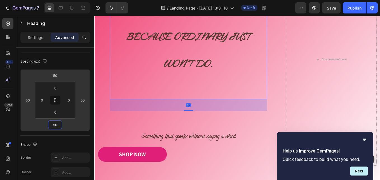
type input "64"
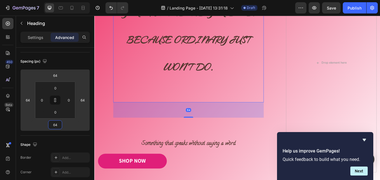
type input "66"
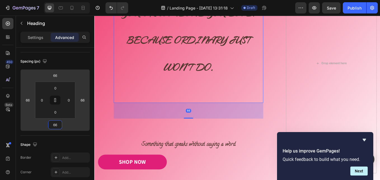
type input "-8"
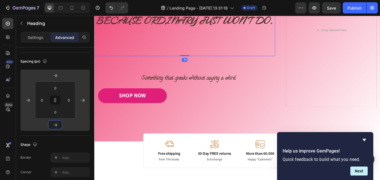
type input "-16"
type input "-18"
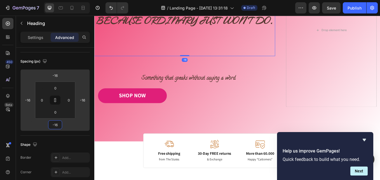
type input "-18"
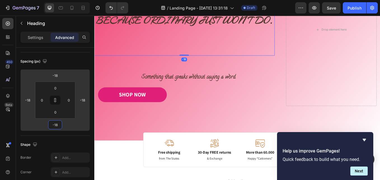
type input "-30"
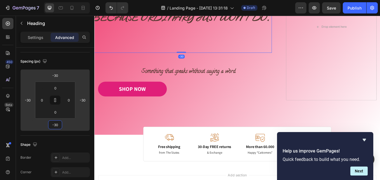
type input "0"
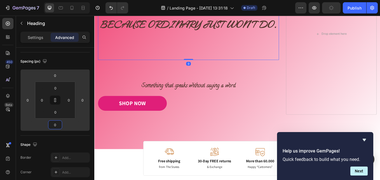
type input "-14"
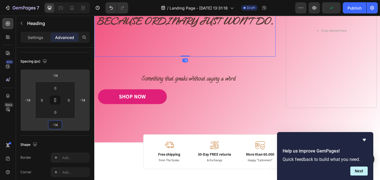
type input "-12"
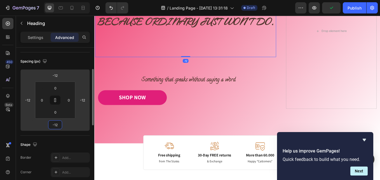
drag, startPoint x: 56, startPoint y: 118, endPoint x: 62, endPoint y: 119, distance: 5.6
click at [62, 0] on html "7 / Landing Page - [DATE] 13:31:18 Draft Preview Publish 450 Beta Sections(18) …" at bounding box center [190, 0] width 380 height 0
type input "-10"
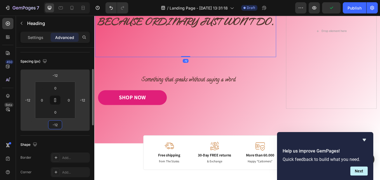
type input "-10"
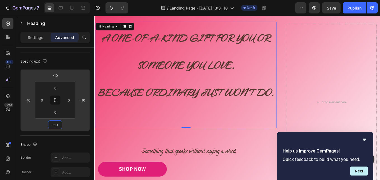
scroll to position [0, 0]
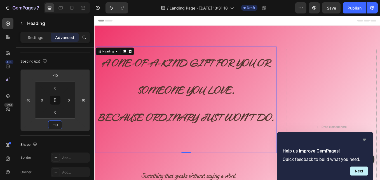
click at [365, 140] on icon "Hide survey" at bounding box center [364, 140] width 3 height 3
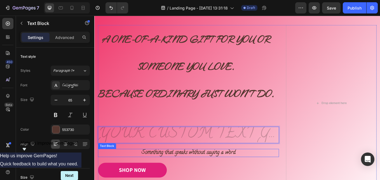
click at [222, 179] on strong "Something that speaks without saying a word" at bounding box center [205, 176] width 110 height 10
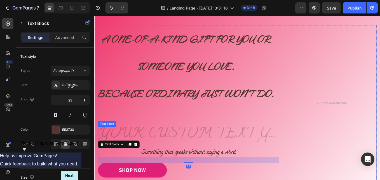
click at [247, 155] on div "Rich Text Editor. Editing area: main" at bounding box center [205, 155] width 213 height 19
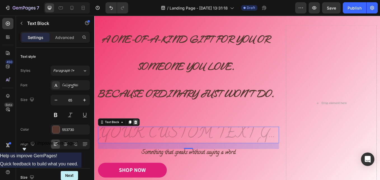
click at [143, 141] on icon at bounding box center [143, 140] width 4 height 4
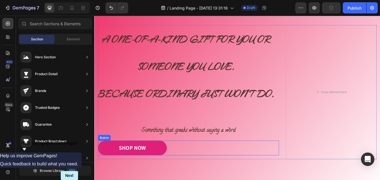
click at [214, 164] on div "SHOP NOW Button" at bounding box center [205, 170] width 213 height 17
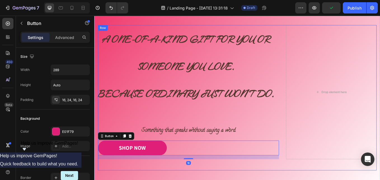
click at [227, 180] on div "Image Free shipping Text Block from The States Text Block Advanced List Image 3…" at bounding box center [263, 112] width 328 height 171
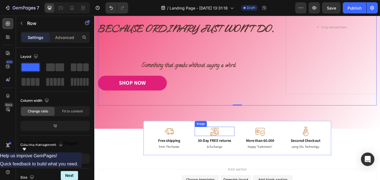
scroll to position [112, 0]
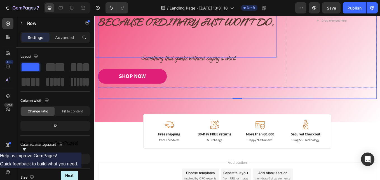
click at [187, 42] on p "⁠⁠⁠⁠⁠⁠⁠ A One-of-a-Kind Gift for You or Someone You Love. Because ordinary just…" at bounding box center [202, 2] width 212 height 124
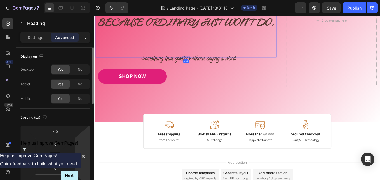
scroll to position [28, 0]
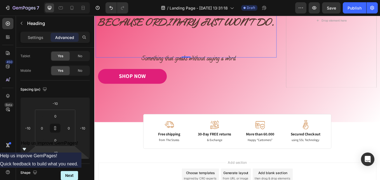
type input "-4"
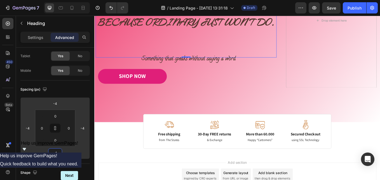
type input "-2"
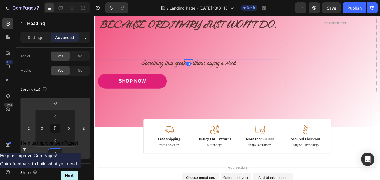
type input "0"
type input "6"
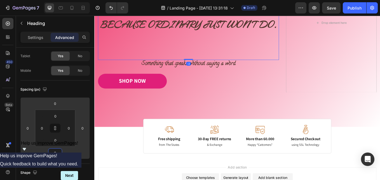
type input "6"
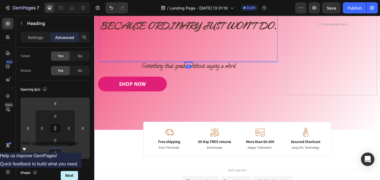
type input "0"
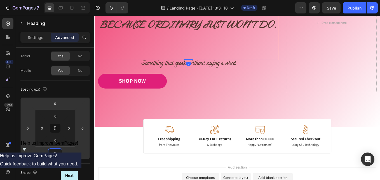
click at [59, 0] on html "7 / Landing Page - [DATE] 13:31:18 Draft Preview Save Publish 450 Beta Sections…" at bounding box center [190, 0] width 380 height 0
click at [243, 115] on div "Image Free shipping Text Block from The States Text Block Advanced List Image 3…" at bounding box center [263, 31] width 328 height 176
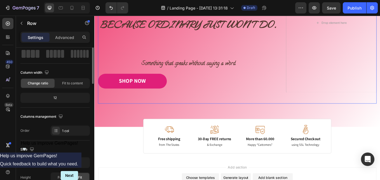
scroll to position [0, 0]
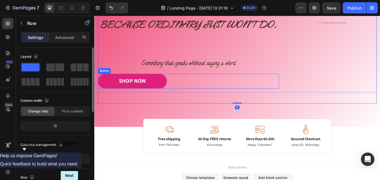
click at [246, 97] on div "SHOP NOW Button" at bounding box center [205, 92] width 213 height 17
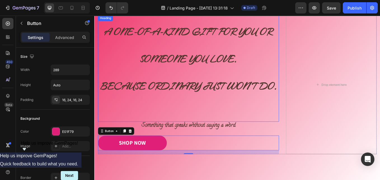
scroll to position [28, 0]
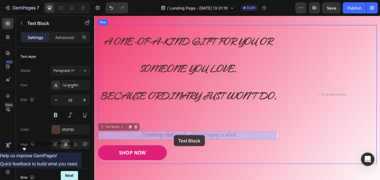
drag, startPoint x: 265, startPoint y: 156, endPoint x: 188, endPoint y: 156, distance: 77.0
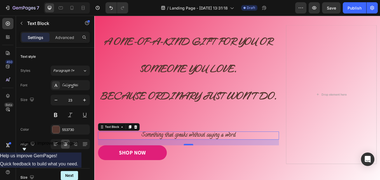
click at [202, 165] on div "0" at bounding box center [205, 164] width 6 height 4
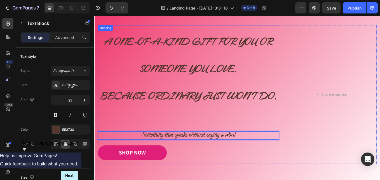
click at [156, 129] on p "⁠⁠⁠⁠⁠⁠⁠ A One-of-a-Kind Gift for You or Someone You Love. Because ordinary just…" at bounding box center [205, 89] width 212 height 124
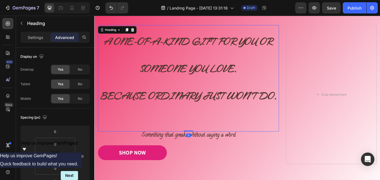
type input "-10"
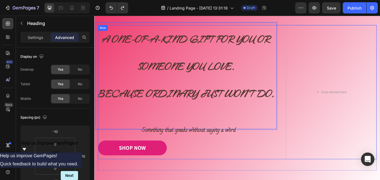
click at [179, 161] on div "A One-of-a-Kind Gift for You or Someone You Love. Because ordinary just won’t d…" at bounding box center [205, 105] width 213 height 157
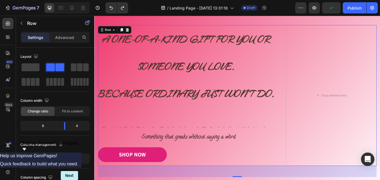
click at [180, 148] on p "⁠⁠⁠⁠⁠⁠⁠ A One-of-a-Kind Gift for You or Someone You Love. Because ordinary just…" at bounding box center [202, 86] width 212 height 124
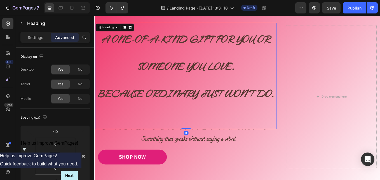
drag, startPoint x: 203, startPoint y: 147, endPoint x: 203, endPoint y: 140, distance: 7.0
click at [203, 140] on div "⁠⁠⁠⁠⁠⁠⁠ A One-of-a-Kind Gift for You or Someone You Love. Because ordinary just…" at bounding box center [202, 86] width 213 height 125
type input "0"
drag, startPoint x: 202, startPoint y: 148, endPoint x: 202, endPoint y: 142, distance: 6.2
click at [202, 142] on div "⁠⁠⁠⁠⁠⁠⁠ A One-of-a-Kind Gift for You or Someone You Love. Because ordinary just…" at bounding box center [202, 86] width 213 height 125
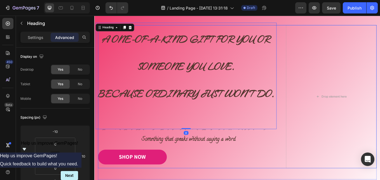
click at [185, 150] on div "⁠⁠⁠⁠⁠⁠⁠ A One-of-a-Kind Gift for You or Someone You Love. Because ordinary just…" at bounding box center [205, 111] width 213 height 168
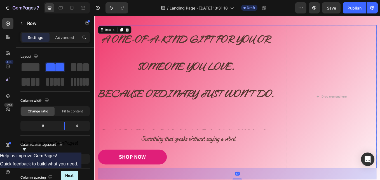
click at [176, 149] on div at bounding box center [205, 149] width 213 height 1
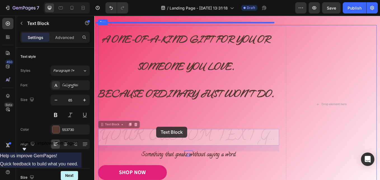
drag, startPoint x: 168, startPoint y: 149, endPoint x: 157, endPoint y: 158, distance: 13.7
click at [167, 146] on div "Header Image Image Free shipping Text Block from The States Text Block Advanced…" at bounding box center [262, 179] width 336 height 383
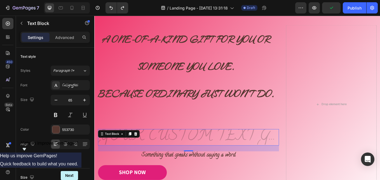
click at [160, 158] on div "Rich Text Editor. Editing area: main" at bounding box center [205, 158] width 213 height 19
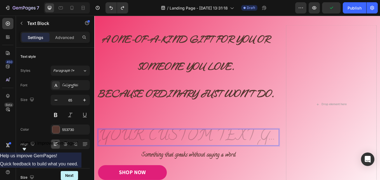
click at [123, 168] on div "Rich Text Editor. Editing area: main" at bounding box center [205, 158] width 213 height 19
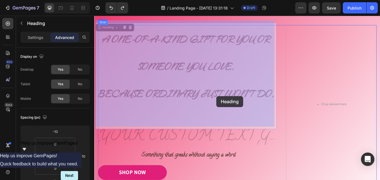
drag, startPoint x: 103, startPoint y: 39, endPoint x: 238, endPoint y: 110, distance: 151.9
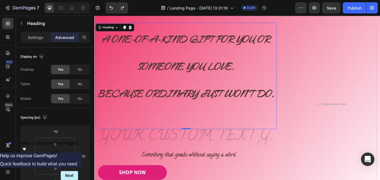
drag, startPoint x: 248, startPoint y: 120, endPoint x: 302, endPoint y: 108, distance: 54.7
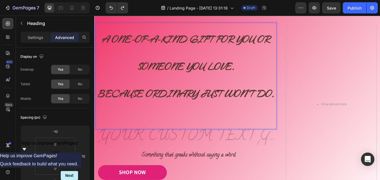
click at [303, 110] on strong "Because ordinary just won’t do." at bounding box center [202, 106] width 208 height 19
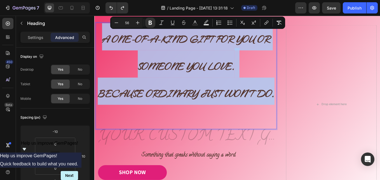
drag, startPoint x: 305, startPoint y: 111, endPoint x: 105, endPoint y: 45, distance: 210.7
click at [105, 45] on h2 "A One-of-a-Kind Gift for You or Someone You Love. Because ordinary just won’t d…" at bounding box center [202, 86] width 213 height 125
copy p "A One-of-a-Kind Gift for You or Someone You Love. Because ordinary just won’t d…"
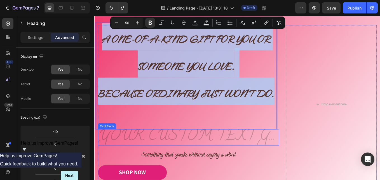
drag, startPoint x: 111, startPoint y: 157, endPoint x: 117, endPoint y: 157, distance: 5.1
click at [112, 157] on div "Rich Text Editor. Editing area: main" at bounding box center [205, 158] width 213 height 19
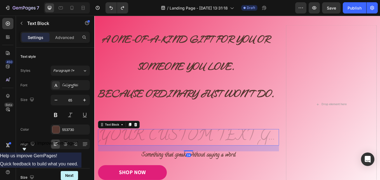
click at [117, 157] on div "Rich Text Editor. Editing area: main" at bounding box center [205, 158] width 213 height 19
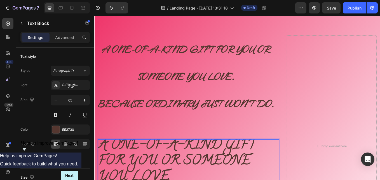
scroll to position [11, 0]
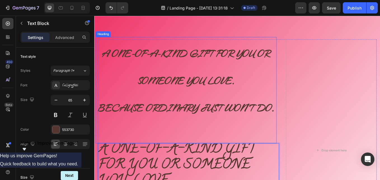
click at [176, 119] on strong "Because ordinary just won’t do." at bounding box center [202, 122] width 208 height 19
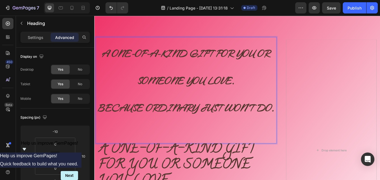
click at [303, 125] on strong "Because ordinary just won’t do." at bounding box center [202, 122] width 208 height 19
drag, startPoint x: 299, startPoint y: 127, endPoint x: 140, endPoint y: 114, distance: 158.8
click at [140, 114] on strong "Because ordinary just won’t do." at bounding box center [202, 122] width 208 height 19
click at [302, 129] on strong "Because ordinary just won’t do." at bounding box center [202, 122] width 208 height 19
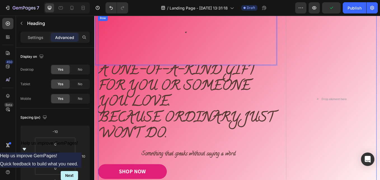
scroll to position [67, 0]
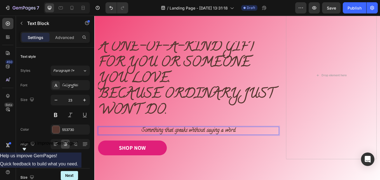
click at [258, 150] on strong "Something that speaks without saying a word" at bounding box center [205, 150] width 110 height 10
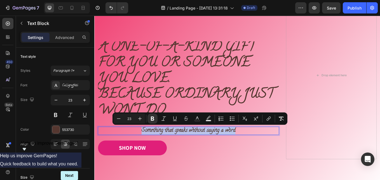
drag, startPoint x: 266, startPoint y: 150, endPoint x: 148, endPoint y: 149, distance: 117.9
click at [148, 149] on p "Something that speaks without saying a word" at bounding box center [205, 151] width 212 height 8
copy strong "Something that speaks without saying a word"
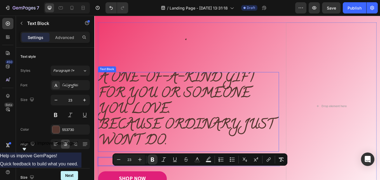
scroll to position [11, 0]
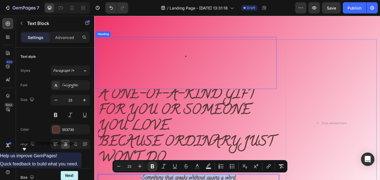
click at [178, 73] on p "⁠⁠⁠⁠⁠⁠⁠ ." at bounding box center [202, 71] width 212 height 60
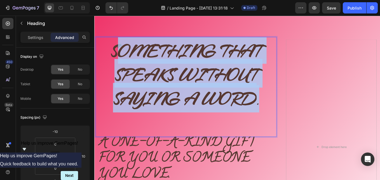
drag, startPoint x: 291, startPoint y: 116, endPoint x: 117, endPoint y: 50, distance: 186.1
click at [117, 50] on p "Something that speaks without saying a word ." at bounding box center [202, 99] width 212 height 116
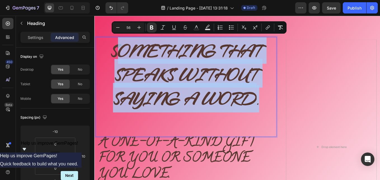
drag, startPoint x: 225, startPoint y: 119, endPoint x: 257, endPoint y: 120, distance: 32.2
click at [226, 120] on strong "Something that speaks without saying a word" at bounding box center [202, 83] width 178 height 90
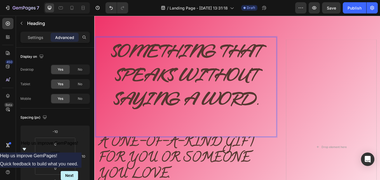
drag, startPoint x: 291, startPoint y: 118, endPoint x: 115, endPoint y: 71, distance: 182.5
click at [112, 61] on p "Something that speaks without saying a word ." at bounding box center [202, 99] width 212 height 116
click at [294, 137] on p "Something that speaks without saying a word ." at bounding box center [202, 99] width 212 height 116
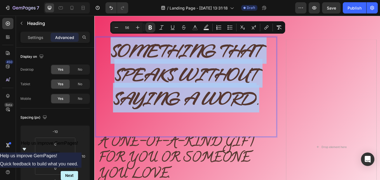
drag, startPoint x: 288, startPoint y: 118, endPoint x: 105, endPoint y: 55, distance: 193.3
click at [105, 55] on p "Something that speaks without saying a word ." at bounding box center [202, 99] width 212 height 116
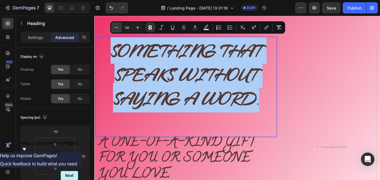
click at [114, 27] on icon "Editor contextual toolbar" at bounding box center [117, 28] width 6 height 6
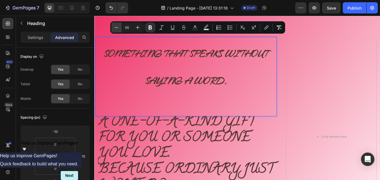
click at [114, 27] on icon "Editor contextual toolbar" at bounding box center [117, 28] width 6 height 6
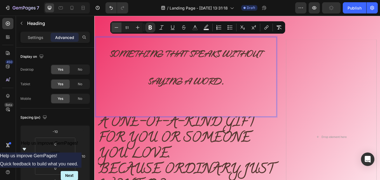
click at [114, 27] on icon "Editor contextual toolbar" at bounding box center [117, 28] width 6 height 6
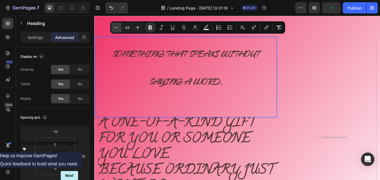
click at [114, 27] on icon "Editor contextual toolbar" at bounding box center [117, 28] width 6 height 6
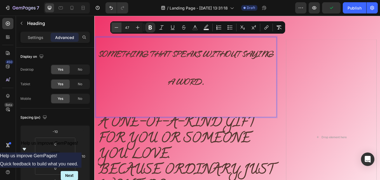
click at [114, 27] on icon "Editor contextual toolbar" at bounding box center [117, 28] width 6 height 6
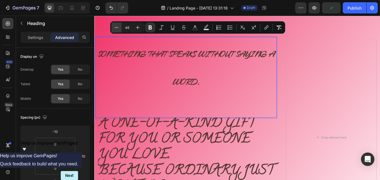
click at [114, 27] on icon "Editor contextual toolbar" at bounding box center [117, 28] width 6 height 6
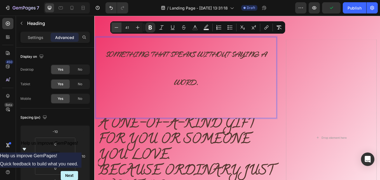
click at [114, 27] on icon "Editor contextual toolbar" at bounding box center [117, 28] width 6 height 6
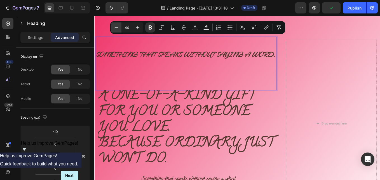
click at [114, 27] on icon "Editor contextual toolbar" at bounding box center [117, 28] width 6 height 6
type input "37"
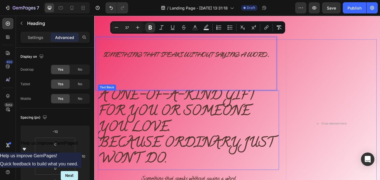
click at [196, 145] on p "A One-of-a-Kind Gift for You or Someone You Love. Because ordinary just won’t d…" at bounding box center [205, 147] width 212 height 92
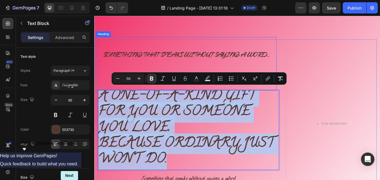
drag, startPoint x: 187, startPoint y: 185, endPoint x: 97, endPoint y: 102, distance: 122.1
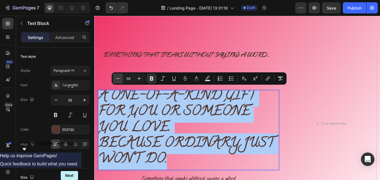
click at [117, 78] on icon "Editor contextual toolbar" at bounding box center [118, 79] width 6 height 6
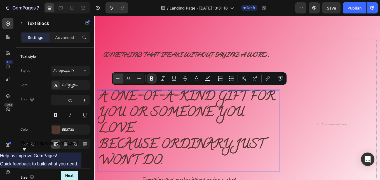
click at [117, 78] on icon "Editor contextual toolbar" at bounding box center [118, 79] width 6 height 6
click at [116, 78] on icon "Editor contextual toolbar" at bounding box center [118, 79] width 6 height 6
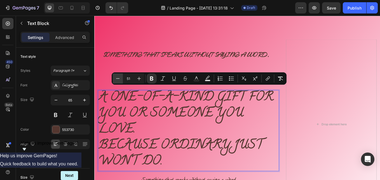
click at [116, 78] on icon "Editor contextual toolbar" at bounding box center [118, 79] width 6 height 6
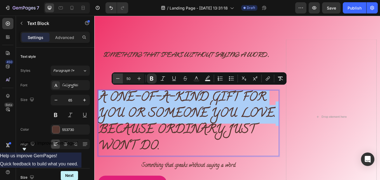
click at [116, 78] on icon "Editor contextual toolbar" at bounding box center [118, 79] width 6 height 6
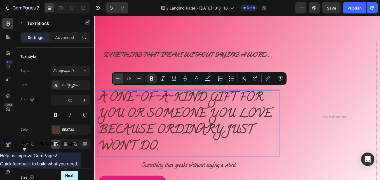
click at [116, 78] on icon "Editor contextual toolbar" at bounding box center [118, 79] width 6 height 6
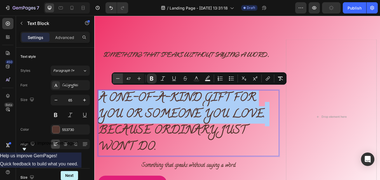
click at [116, 78] on icon "Editor contextual toolbar" at bounding box center [118, 79] width 6 height 6
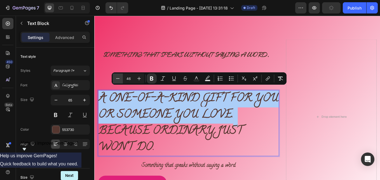
scroll to position [0, 0]
click at [116, 78] on icon "Editor contextual toolbar" at bounding box center [118, 79] width 6 height 6
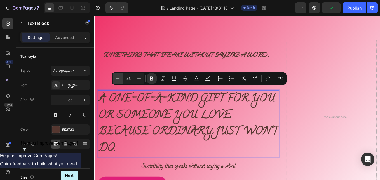
click at [116, 78] on icon "Editor contextual toolbar" at bounding box center [118, 79] width 6 height 6
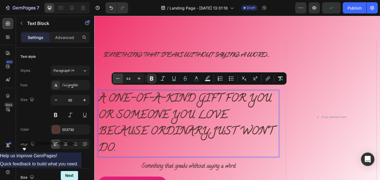
click at [116, 78] on icon "Editor contextual toolbar" at bounding box center [118, 79] width 6 height 6
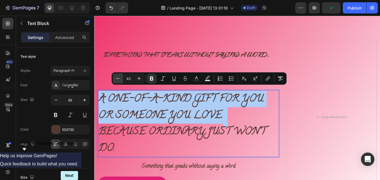
click at [116, 78] on icon "Editor contextual toolbar" at bounding box center [118, 79] width 6 height 6
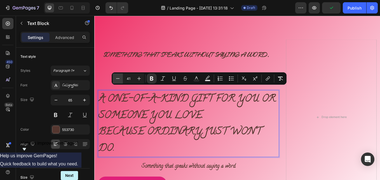
click at [116, 78] on icon "Editor contextual toolbar" at bounding box center [118, 79] width 6 height 6
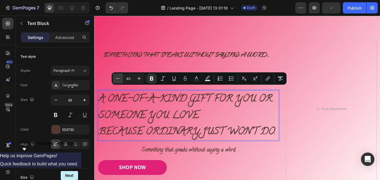
click at [116, 78] on icon "Editor contextual toolbar" at bounding box center [118, 79] width 6 height 6
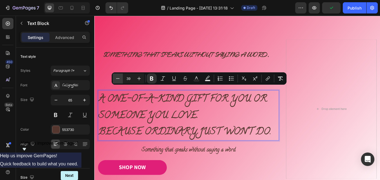
click at [116, 78] on icon "Editor contextual toolbar" at bounding box center [118, 79] width 6 height 6
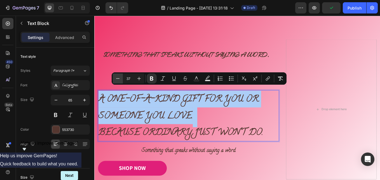
click at [116, 78] on icon "Editor contextual toolbar" at bounding box center [118, 79] width 6 height 6
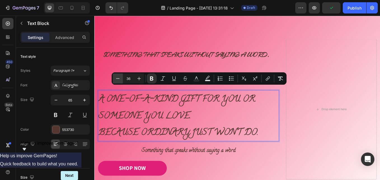
click at [116, 78] on icon "Editor contextual toolbar" at bounding box center [118, 79] width 6 height 6
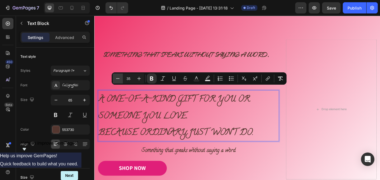
click at [116, 78] on icon "Editor contextual toolbar" at bounding box center [118, 79] width 6 height 6
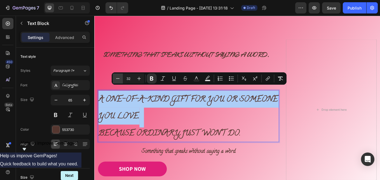
click at [116, 78] on icon "Editor contextual toolbar" at bounding box center [118, 79] width 6 height 6
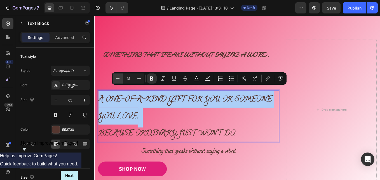
click at [116, 78] on icon "Editor contextual toolbar" at bounding box center [118, 79] width 6 height 6
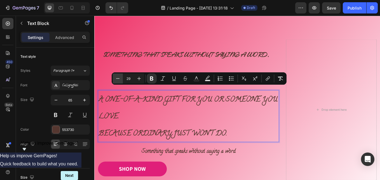
click at [116, 78] on icon "Editor contextual toolbar" at bounding box center [118, 79] width 6 height 6
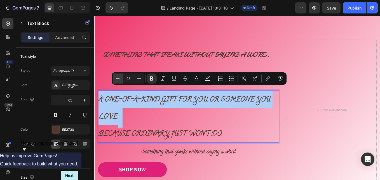
click at [116, 78] on icon "Editor contextual toolbar" at bounding box center [118, 79] width 6 height 6
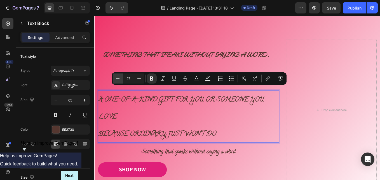
click at [116, 78] on icon "Editor contextual toolbar" at bounding box center [118, 79] width 6 height 6
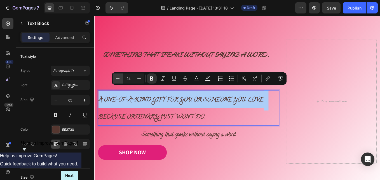
click at [116, 78] on icon "Editor contextual toolbar" at bounding box center [118, 79] width 6 height 6
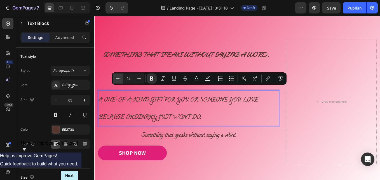
type input "23"
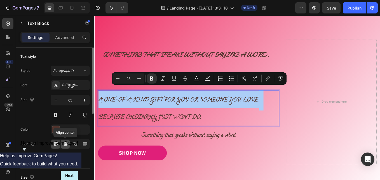
click at [67, 145] on icon at bounding box center [66, 144] width 4 height 1
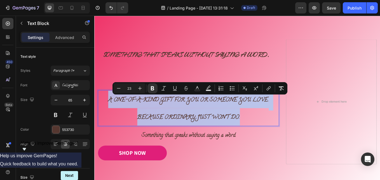
drag, startPoint x: 106, startPoint y: 109, endPoint x: 264, endPoint y: 133, distance: 159.8
click at [277, 139] on p "A One-of-a-Kind Gift for You or Someone You Love. Because ordinary just won’t d…" at bounding box center [205, 124] width 212 height 41
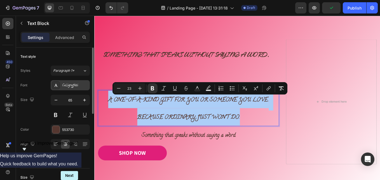
click at [74, 86] on div "Calligraffitti" at bounding box center [75, 85] width 26 height 5
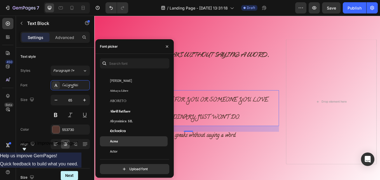
scroll to position [112, 0]
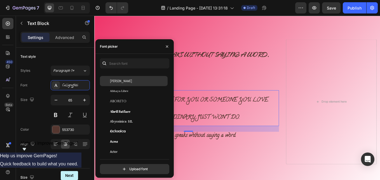
click at [117, 80] on div "[PERSON_NAME]" at bounding box center [138, 80] width 57 height 5
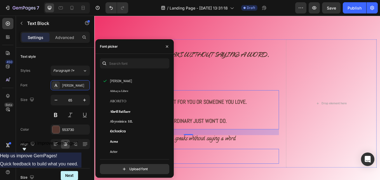
click at [264, 180] on div "SHOP NOW Button" at bounding box center [205, 183] width 213 height 22
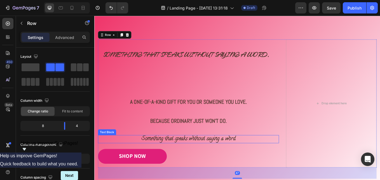
click at [203, 155] on strong "Something that speaks without saying a word" at bounding box center [205, 160] width 110 height 10
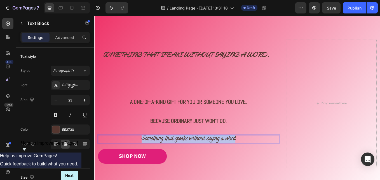
drag, startPoint x: 270, startPoint y: 157, endPoint x: 137, endPoint y: 157, distance: 132.8
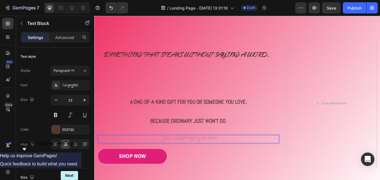
click at [200, 177] on div "SHOP NOW Button" at bounding box center [205, 180] width 213 height 17
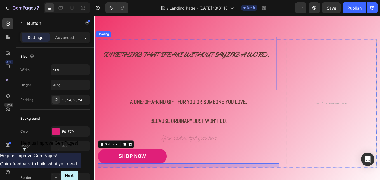
click at [198, 101] on p "⁠⁠⁠⁠⁠⁠⁠ Something that speaks without saying a word." at bounding box center [202, 71] width 212 height 61
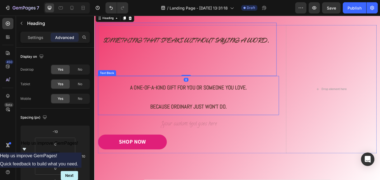
scroll to position [39, 0]
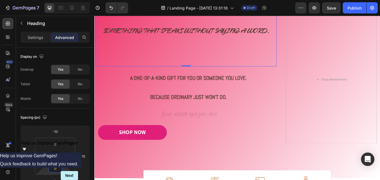
type input "10"
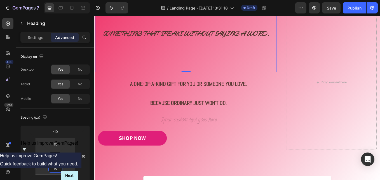
type input "12"
type input "16"
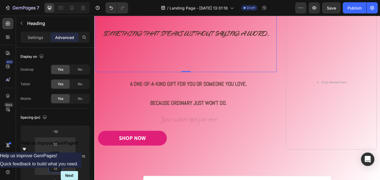
type input "16"
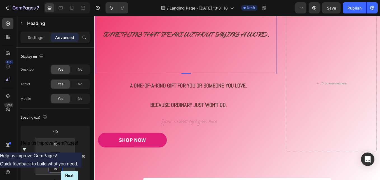
type input "0"
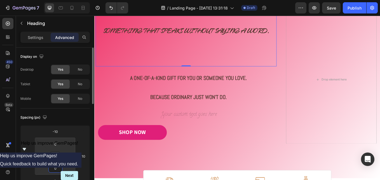
drag, startPoint x: 55, startPoint y: 161, endPoint x: 55, endPoint y: 154, distance: 6.7
click at [53, 0] on html "7 / Landing Page - [DATE] 13:31:18 Draft Preview Save Publish 450 Beta Sections…" at bounding box center [190, 0] width 380 height 0
type input "6"
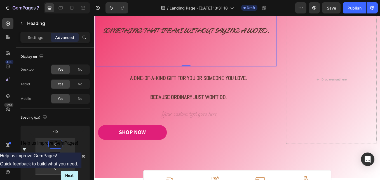
type input "6"
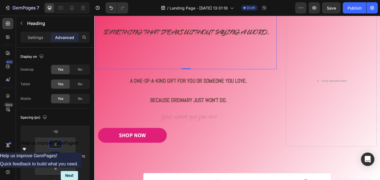
type input "8"
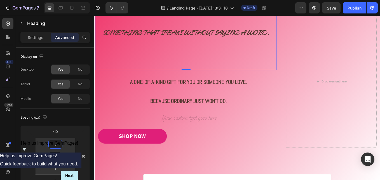
type input "12"
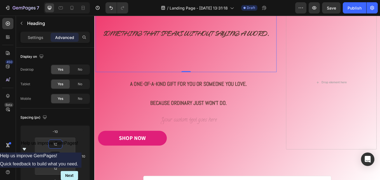
type input "0"
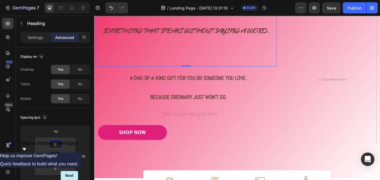
click at [54, 0] on html "7 / Landing Page - [DATE] 13:31:18 Draft Preview Save Publish 450 Beta Sections…" at bounding box center [190, 0] width 380 height 0
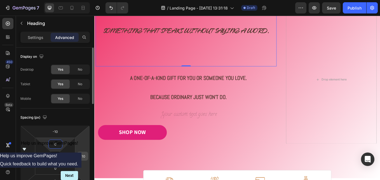
click at [83, 157] on input "-10" at bounding box center [82, 156] width 8 height 8
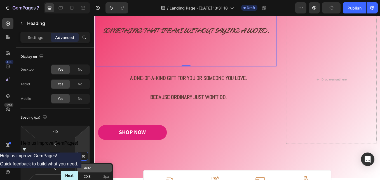
type input "-10"
click at [91, 168] on span "Auto" at bounding box center [87, 168] width 7 height 4
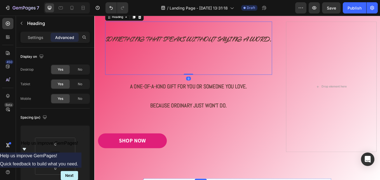
scroll to position [0, 0]
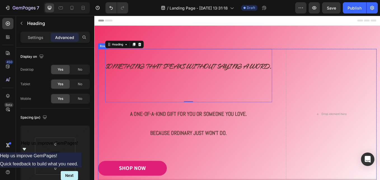
click at [216, 180] on div "⁠⁠⁠⁠⁠⁠⁠ Something that speaks without saying a word. Heading 0 A One-of-a-Kind …" at bounding box center [205, 131] width 213 height 153
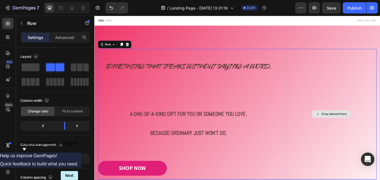
click at [333, 108] on div "Drop element here" at bounding box center [373, 131] width 106 height 153
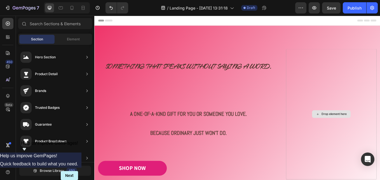
click at [362, 129] on div "Drop element here" at bounding box center [377, 131] width 30 height 4
click at [74, 40] on span "Element" at bounding box center [73, 39] width 13 height 5
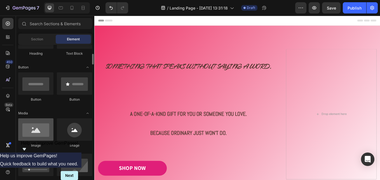
scroll to position [168, 0]
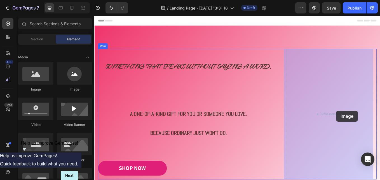
drag, startPoint x: 130, startPoint y: 94, endPoint x: 364, endPoint y: 121, distance: 235.2
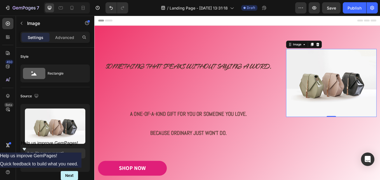
scroll to position [28, 0]
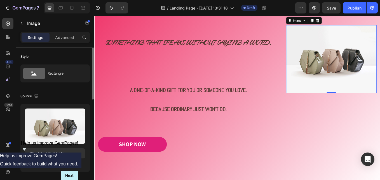
click at [57, 165] on div "Browse gallery" at bounding box center [58, 163] width 24 height 5
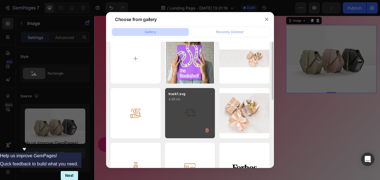
scroll to position [0, 0]
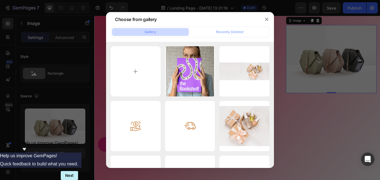
click at [85, 78] on div at bounding box center [190, 90] width 380 height 180
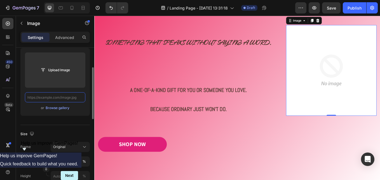
click at [80, 97] on input "text" at bounding box center [55, 97] width 61 height 10
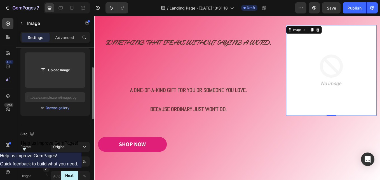
click at [372, 95] on img at bounding box center [373, 80] width 106 height 106
click at [334, 35] on div "Image" at bounding box center [332, 32] width 23 height 7
click at [366, 54] on img at bounding box center [373, 80] width 106 height 106
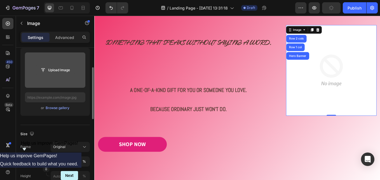
click at [58, 69] on input "file" at bounding box center [55, 70] width 39 height 10
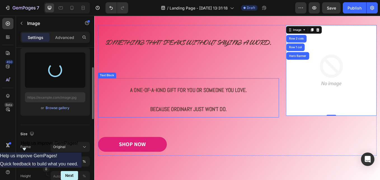
type input "[URL][DOMAIN_NAME]"
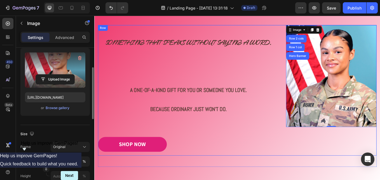
click at [288, 146] on p "Rich Text Editor. Editing area: main" at bounding box center [205, 146] width 212 height 8
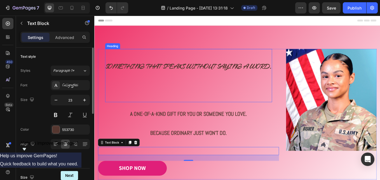
click at [156, 77] on strong "Something that speaks without saying a word." at bounding box center [205, 74] width 195 height 12
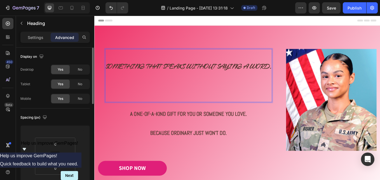
click at [299, 75] on strong "Something that speaks without saying a word." at bounding box center [205, 74] width 195 height 12
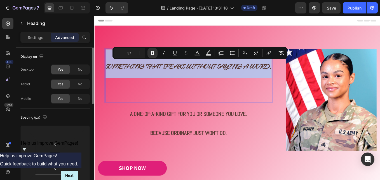
drag, startPoint x: 299, startPoint y: 75, endPoint x: 113, endPoint y: 76, distance: 186.0
click at [113, 76] on strong "Something that speaks without saying a word." at bounding box center [205, 74] width 195 height 12
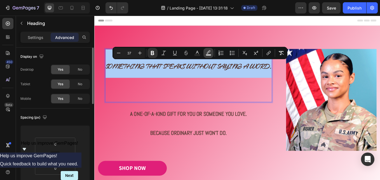
click at [211, 53] on icon "Editor contextual toolbar" at bounding box center [209, 53] width 6 height 6
type input "000000"
type input "77"
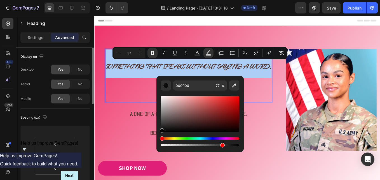
click at [164, 144] on div "Editor contextual toolbar" at bounding box center [200, 145] width 78 height 2
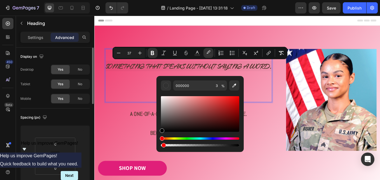
click at [162, 145] on div "Editor contextual toolbar" at bounding box center [164, 145] width 4 height 4
drag, startPoint x: 164, startPoint y: 145, endPoint x: 161, endPoint y: 145, distance: 3.4
click at [161, 145] on div "Editor contextual toolbar" at bounding box center [162, 145] width 4 height 4
type input "0"
drag, startPoint x: 163, startPoint y: 138, endPoint x: 161, endPoint y: 137, distance: 3.1
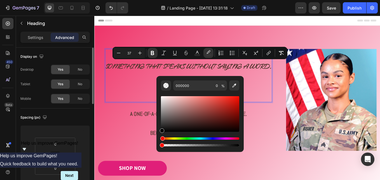
click at [161, 137] on div "Hue" at bounding box center [163, 138] width 4 height 4
click at [163, 98] on div "Editor contextual toolbar" at bounding box center [200, 114] width 78 height 36
type input "EFEAEA"
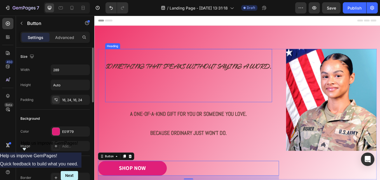
drag, startPoint x: 188, startPoint y: 71, endPoint x: 193, endPoint y: 76, distance: 6.7
click at [189, 72] on strong "Something that speaks without saying a word." at bounding box center [205, 74] width 195 height 12
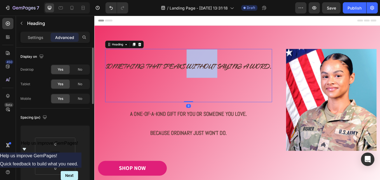
click at [212, 74] on strong "Something that speaks without saying a word." at bounding box center [205, 74] width 195 height 12
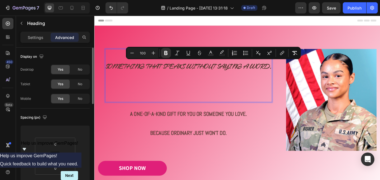
click at [189, 97] on p "Something that speaks without saying a word." at bounding box center [205, 85] width 195 height 61
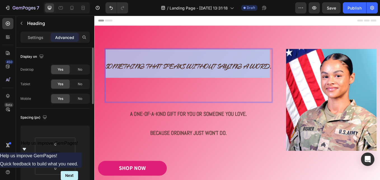
drag, startPoint x: 300, startPoint y: 75, endPoint x: 106, endPoint y: 75, distance: 193.3
click at [108, 75] on strong "Something that speaks without saying a word." at bounding box center [205, 74] width 195 height 12
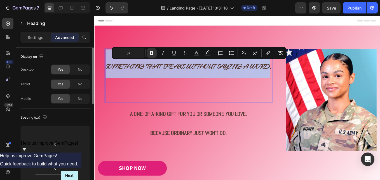
type input "100"
click at [232, 95] on p "Something that speaks without saying a word." at bounding box center [205, 85] width 195 height 61
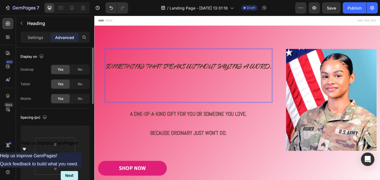
click at [217, 75] on strong "Something that speaks without saying a word." at bounding box center [205, 74] width 195 height 12
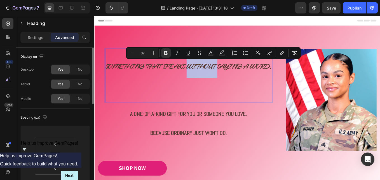
click at [240, 79] on strong "Something that speaks without saying a word." at bounding box center [205, 74] width 195 height 12
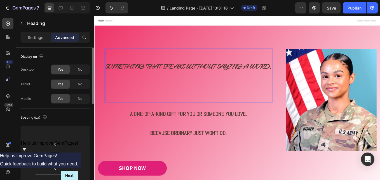
click at [240, 79] on strong "Something that speaks without saying a word." at bounding box center [205, 74] width 195 height 12
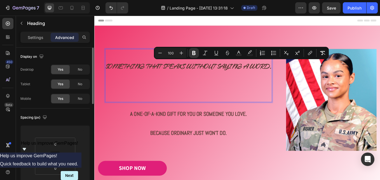
click at [195, 90] on p "Something that speaks without saying a word." at bounding box center [205, 85] width 195 height 61
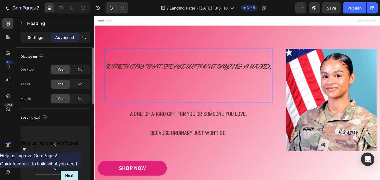
click at [38, 37] on p "Settings" at bounding box center [36, 37] width 16 height 6
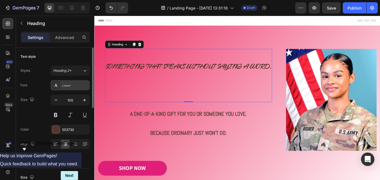
click at [75, 86] on div "Caramel" at bounding box center [75, 85] width 26 height 5
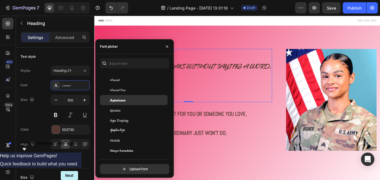
scroll to position [224, 0]
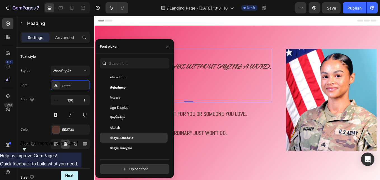
click at [132, 136] on span "Akaya Kanadaka" at bounding box center [121, 137] width 23 height 5
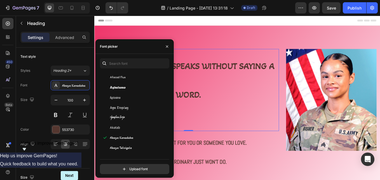
click at [217, 127] on h2 "Something that speaks without saying a word." at bounding box center [205, 103] width 213 height 96
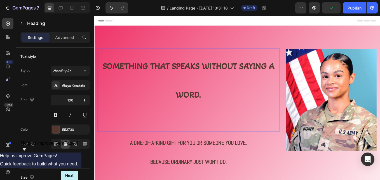
click at [131, 103] on p "Something that speaks without saying a word." at bounding box center [205, 102] width 212 height 95
click at [86, 85] on div "Akaya Kanadaka" at bounding box center [75, 85] width 26 height 5
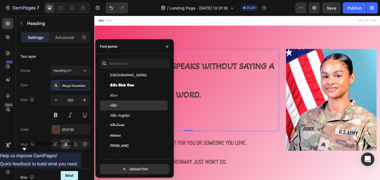
scroll to position [476, 0]
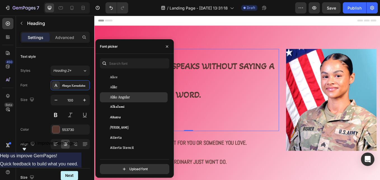
click at [119, 98] on span "Alike Angular" at bounding box center [120, 97] width 20 height 5
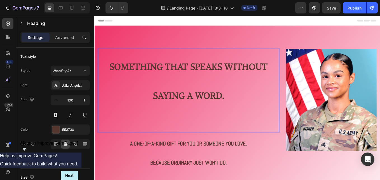
click at [257, 116] on p "Something that speaks without saying a word." at bounding box center [205, 103] width 212 height 96
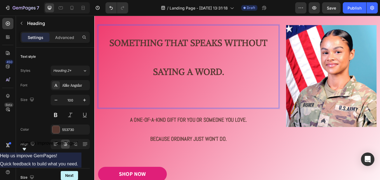
scroll to position [56, 0]
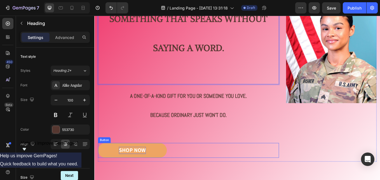
click at [145, 172] on div "SHOP NOW" at bounding box center [139, 173] width 32 height 8
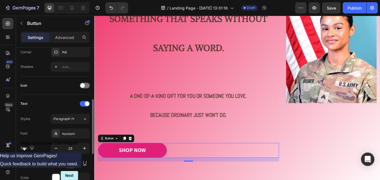
scroll to position [168, 0]
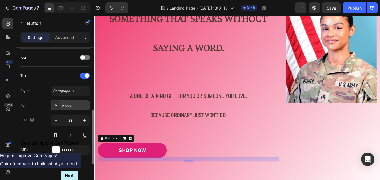
click at [74, 106] on div "Assistant" at bounding box center [75, 105] width 26 height 5
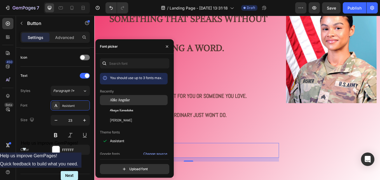
click at [125, 99] on span "Alike Angular" at bounding box center [120, 99] width 20 height 5
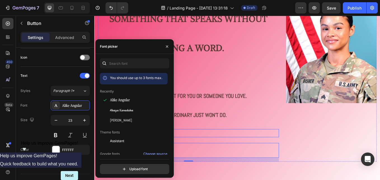
click at [306, 150] on p "Rich Text Editor. Editing area: main" at bounding box center [205, 153] width 212 height 8
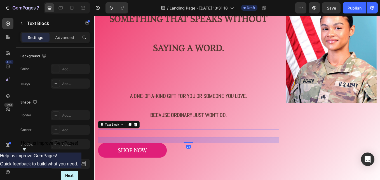
scroll to position [0, 0]
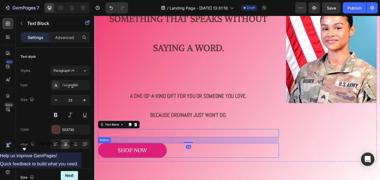
click at [242, 176] on div "SHOP NOW Button" at bounding box center [205, 173] width 213 height 17
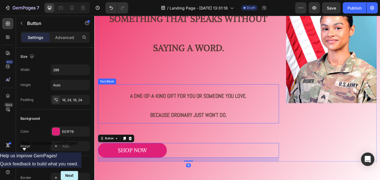
click at [210, 129] on strong "Because ordinary just won’t do." at bounding box center [205, 132] width 90 height 8
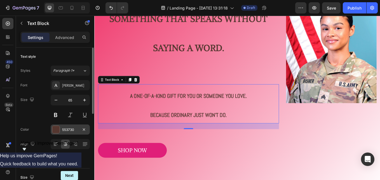
click at [64, 130] on div "553730" at bounding box center [70, 129] width 16 height 5
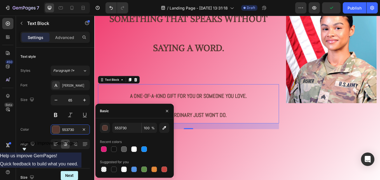
drag, startPoint x: 133, startPoint y: 150, endPoint x: 159, endPoint y: 151, distance: 26.1
click at [133, 150] on div at bounding box center [134, 149] width 6 height 6
type input "FFFFFF"
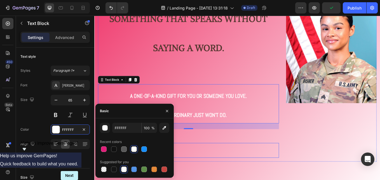
drag, startPoint x: 251, startPoint y: 180, endPoint x: 265, endPoint y: 178, distance: 13.5
click at [251, 180] on div "SHOP NOW Button" at bounding box center [205, 173] width 213 height 17
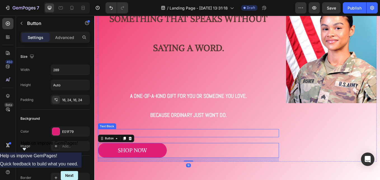
scroll to position [28, 0]
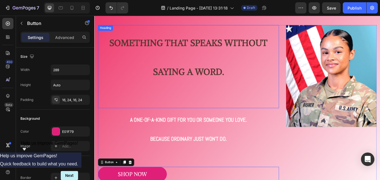
click at [193, 57] on p "⁠⁠⁠⁠⁠⁠⁠ Something that speaks without saying a word." at bounding box center [205, 75] width 212 height 96
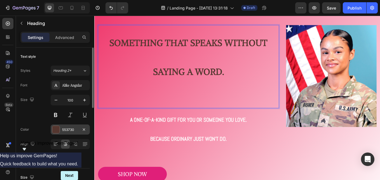
click at [70, 130] on div "553730" at bounding box center [70, 129] width 16 height 5
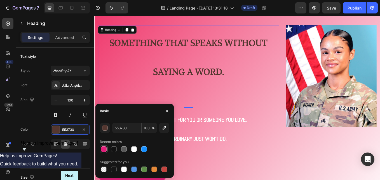
click at [104, 149] on div at bounding box center [104, 149] width 6 height 6
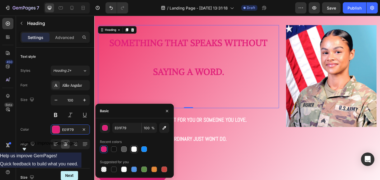
click at [132, 149] on div at bounding box center [134, 149] width 6 height 6
type input "FFFFFF"
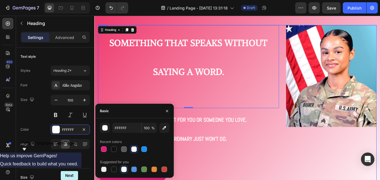
click at [256, 171] on div "⁠⁠⁠⁠⁠⁠⁠ Something that speaks without saying a word. Heading 0 A One-of-a-Kind …" at bounding box center [205, 121] width 213 height 188
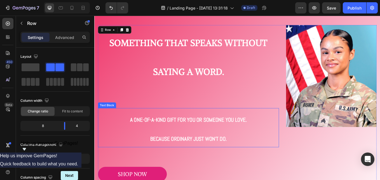
click at [176, 136] on strong "A One-of-a-Kind Gift for You or Someone You Love." at bounding box center [205, 138] width 138 height 8
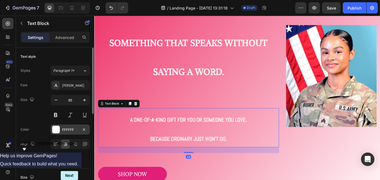
click at [59, 127] on div at bounding box center [55, 129] width 7 height 7
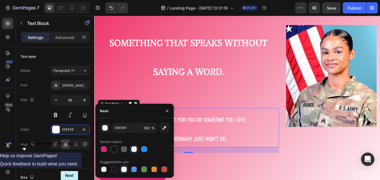
click at [114, 148] on div at bounding box center [114, 149] width 6 height 6
type input "121212"
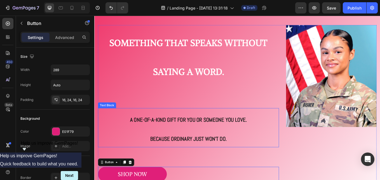
click at [307, 163] on p "A One-of-a-Kind Gift for You or Someone You Love. Because ordinary just won’t d…" at bounding box center [205, 147] width 212 height 45
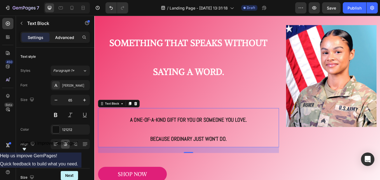
click at [69, 38] on p "Advanced" at bounding box center [64, 37] width 19 height 6
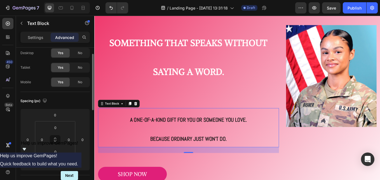
scroll to position [0, 0]
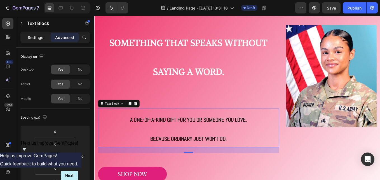
click at [36, 39] on p "Settings" at bounding box center [36, 37] width 16 height 6
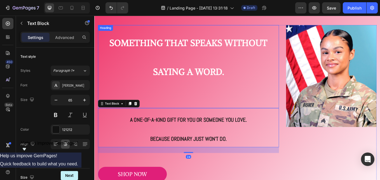
click at [132, 60] on p "⁠⁠⁠⁠⁠⁠⁠ Something that speaks without saying a word." at bounding box center [205, 75] width 212 height 96
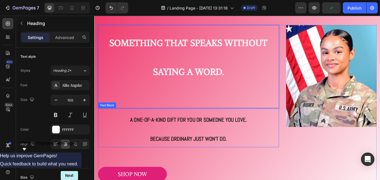
click at [196, 137] on strong "A One-of-a-Kind Gift for You or Someone You Love." at bounding box center [205, 138] width 138 height 8
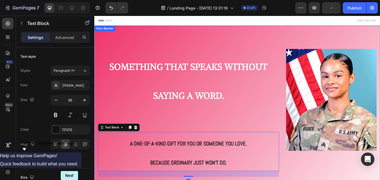
click at [164, 36] on div "Image Image Free shipping Text Block from The States Text Block Advanced List I…" at bounding box center [262, 155] width 336 height 256
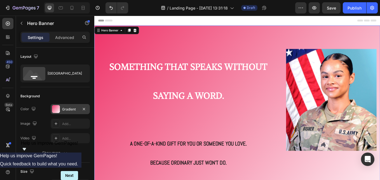
click at [59, 108] on div at bounding box center [56, 109] width 8 height 8
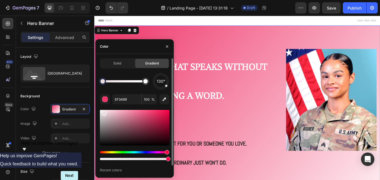
click at [104, 112] on div at bounding box center [134, 128] width 69 height 36
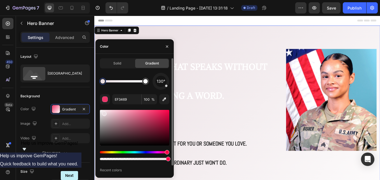
type input "EADEE2"
click at [102, 159] on div at bounding box center [134, 159] width 69 height 2
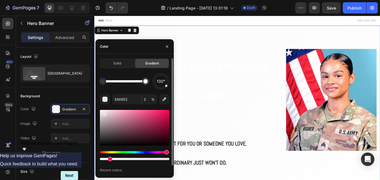
drag, startPoint x: 104, startPoint y: 159, endPoint x: 110, endPoint y: 159, distance: 5.9
click at [110, 159] on div at bounding box center [110, 159] width 4 height 4
click at [112, 162] on div "130° EADEE2 14 % Recent colors" at bounding box center [134, 127] width 69 height 108
drag, startPoint x: 110, startPoint y: 159, endPoint x: 99, endPoint y: 158, distance: 11.8
click at [99, 159] on div "Solid Gradient 130° EADEE2 14 % Recent colors" at bounding box center [135, 119] width 78 height 123
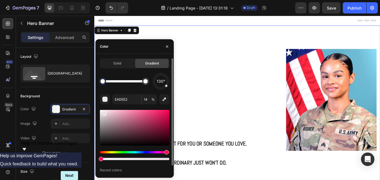
type input "0"
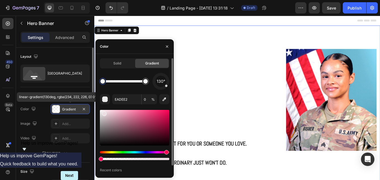
click at [64, 109] on div "Gradient" at bounding box center [70, 109] width 16 height 5
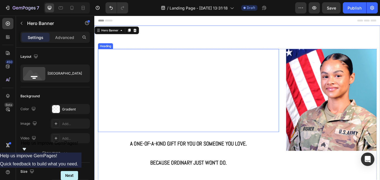
click at [240, 81] on strong "Something that speaks without saying a word." at bounding box center [205, 92] width 186 height 47
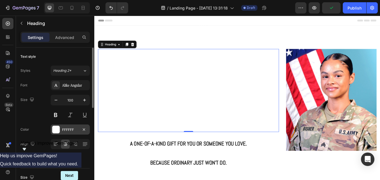
click at [57, 130] on div at bounding box center [55, 129] width 7 height 7
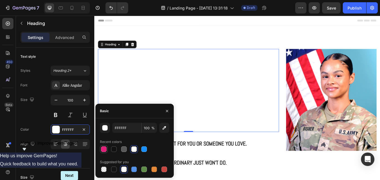
click at [105, 150] on div at bounding box center [104, 149] width 6 height 6
type input "E01F79"
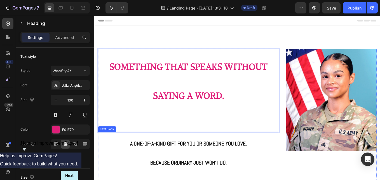
click at [213, 169] on strong "A One-of-a-Kind Gift for You or Someone You Love." at bounding box center [205, 166] width 138 height 8
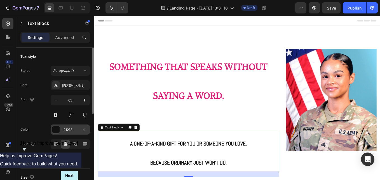
click at [56, 129] on div at bounding box center [55, 129] width 7 height 7
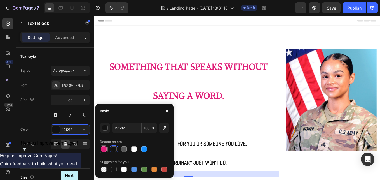
click at [105, 148] on div at bounding box center [104, 149] width 6 height 6
type input "E01F79"
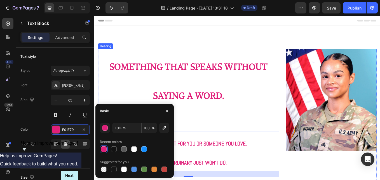
click at [210, 147] on p "⁠⁠⁠⁠⁠⁠⁠ Something that speaks without saying a word." at bounding box center [205, 103] width 212 height 96
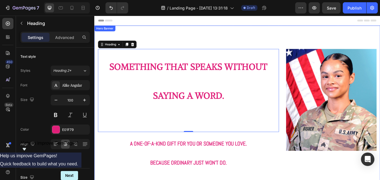
click at [184, 36] on div "Image Image Free shipping Text Block from The States Text Block Advanced List I…" at bounding box center [262, 155] width 336 height 256
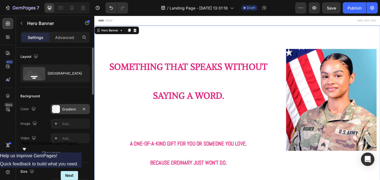
click at [75, 108] on div "Gradient" at bounding box center [70, 109] width 16 height 5
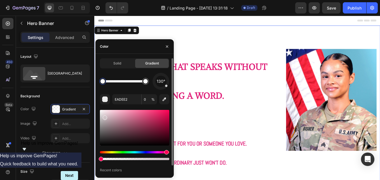
click at [104, 117] on div at bounding box center [105, 117] width 4 height 4
drag, startPoint x: 105, startPoint y: 118, endPoint x: 109, endPoint y: 113, distance: 6.3
click at [109, 113] on div at bounding box center [109, 114] width 4 height 4
click at [112, 112] on div at bounding box center [112, 113] width 4 height 4
type input "EFC9D5"
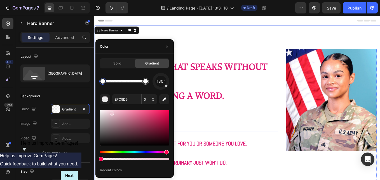
click at [242, 127] on p "⁠⁠⁠⁠⁠⁠⁠ Something that speaks without saying a word." at bounding box center [205, 103] width 212 height 96
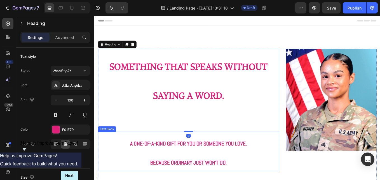
click at [273, 161] on p "A One-of-a-Kind Gift for You or Someone You Love. Because ordinary just won’t d…" at bounding box center [205, 175] width 212 height 45
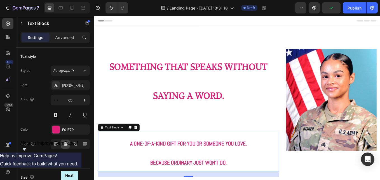
click at [127, 21] on div "Header" at bounding box center [262, 21] width 327 height 11
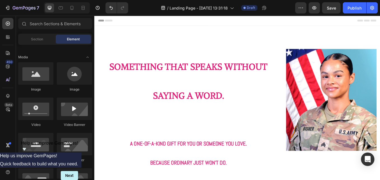
click at [148, 21] on div "Header" at bounding box center [262, 21] width 327 height 11
click at [31, 39] on span "Section" at bounding box center [37, 39] width 12 height 5
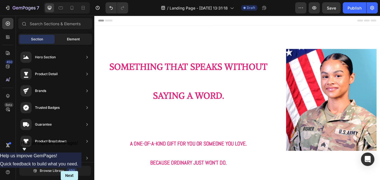
click at [71, 38] on span "Element" at bounding box center [73, 39] width 13 height 5
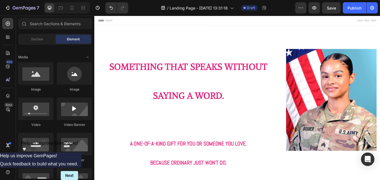
click at [148, 21] on div "Header" at bounding box center [262, 21] width 327 height 11
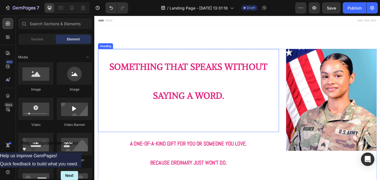
click at [170, 56] on p "⁠⁠⁠⁠⁠⁠⁠ Something that speaks without saying a word." at bounding box center [205, 103] width 212 height 96
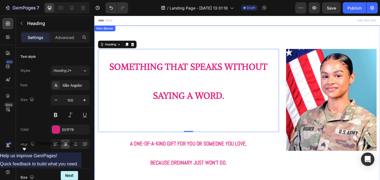
click at [145, 34] on div "Image Image Free shipping Text Block from The States Text Block Advanced List I…" at bounding box center [262, 155] width 336 height 256
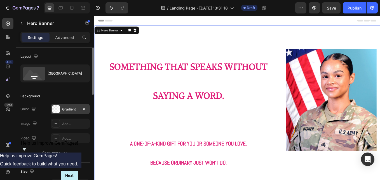
click at [59, 109] on div at bounding box center [56, 109] width 8 height 8
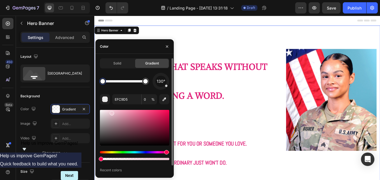
click at [122, 159] on div at bounding box center [134, 159] width 69 height 2
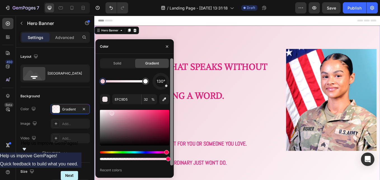
drag, startPoint x: 123, startPoint y: 159, endPoint x: 171, endPoint y: 159, distance: 47.3
click at [171, 159] on div "Solid Gradient 130° EFC9D5 32 % Recent colors" at bounding box center [135, 115] width 78 height 115
type input "100"
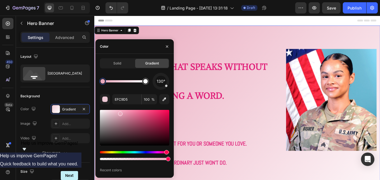
type input "EAA8BD"
click at [83, 57] on div "Layout" at bounding box center [54, 56] width 69 height 9
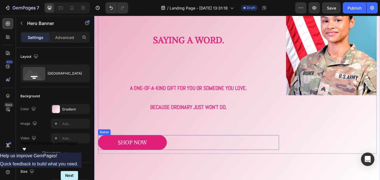
scroll to position [52, 0]
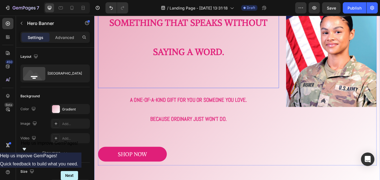
click at [299, 26] on p "⁠⁠⁠⁠⁠⁠⁠ Something that speaks without saying a word." at bounding box center [205, 52] width 212 height 96
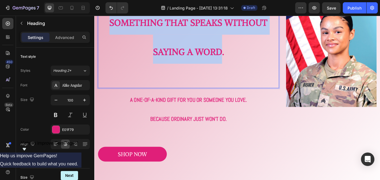
drag, startPoint x: 110, startPoint y: 20, endPoint x: 247, endPoint y: 57, distance: 141.1
click at [247, 57] on p "Something that speaks without saying a word." at bounding box center [205, 52] width 212 height 96
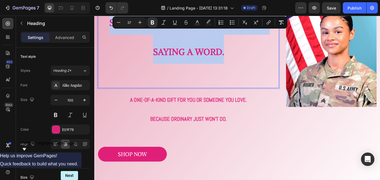
drag, startPoint x: 227, startPoint y: 45, endPoint x: 184, endPoint y: 38, distance: 43.8
click at [146, 65] on p "Something that speaks without saying a word." at bounding box center [205, 52] width 212 height 96
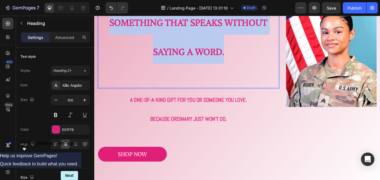
drag, startPoint x: 110, startPoint y: 22, endPoint x: 253, endPoint y: 61, distance: 149.1
click at [253, 61] on p "Something that speaks without saying a word." at bounding box center [205, 52] width 212 height 96
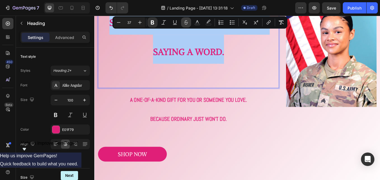
click at [189, 23] on icon "Editor contextual toolbar" at bounding box center [186, 23] width 6 height 6
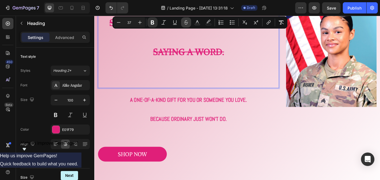
click at [188, 23] on icon "Editor contextual toolbar" at bounding box center [186, 23] width 6 height 6
click at [245, 24] on icon "Editor contextual toolbar" at bounding box center [245, 23] width 6 height 6
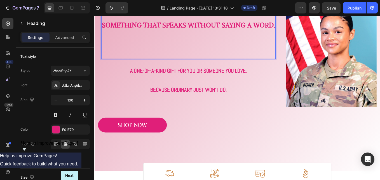
click at [266, 49] on p "Something that speaks without saying a word." at bounding box center [205, 35] width 204 height 62
click at [291, 129] on div "Something that speaks without saying a word. Heading 0 A One-of-a-Kind Gift for…" at bounding box center [205, 80] width 213 height 154
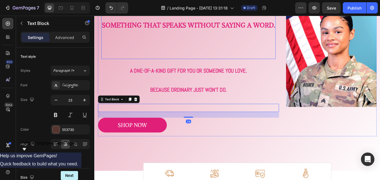
click at [229, 48] on p "⁠⁠⁠⁠⁠⁠⁠ Something that speaks without saying a word." at bounding box center [205, 35] width 204 height 62
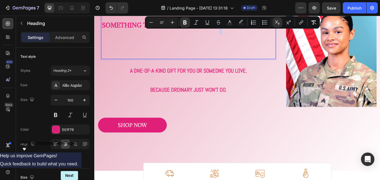
drag, startPoint x: 239, startPoint y: 26, endPoint x: 242, endPoint y: 33, distance: 7.3
drag, startPoint x: 231, startPoint y: 50, endPoint x: 213, endPoint y: 71, distance: 27.9
click at [231, 50] on p "Something that speaks without saying a word." at bounding box center [205, 35] width 204 height 62
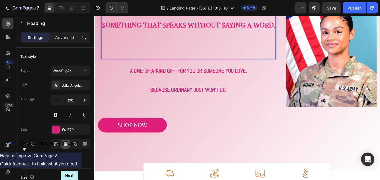
click at [208, 66] on p "Something that speaks without saying a word." at bounding box center [205, 35] width 204 height 62
click at [305, 27] on sub "Something that speaks without saying a word." at bounding box center [205, 27] width 204 height 10
click at [291, 129] on div "Something that speaks without saying a word. Heading 0 A One-of-a-Kind Gift for…" at bounding box center [205, 80] width 213 height 154
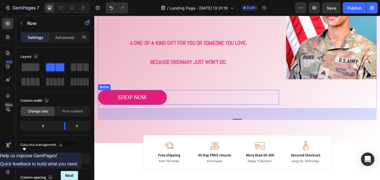
scroll to position [0, 0]
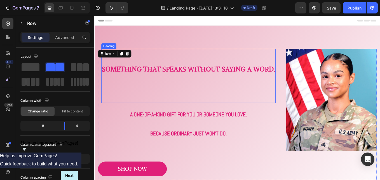
click at [188, 79] on sub "Something that speaks without saying a word." at bounding box center [205, 78] width 204 height 10
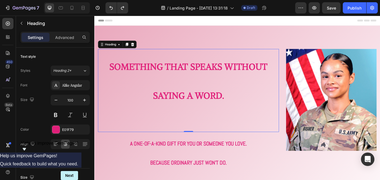
click at [177, 127] on h2 "Something that speaks without saying a word." at bounding box center [205, 103] width 213 height 97
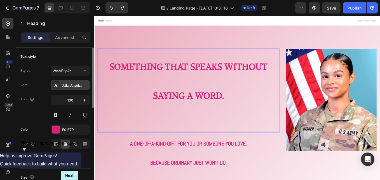
click at [75, 86] on div "Alike Angular" at bounding box center [75, 85] width 26 height 5
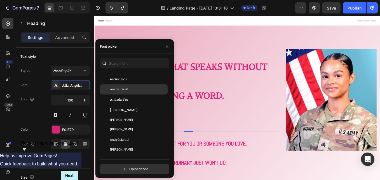
scroll to position [728, 0]
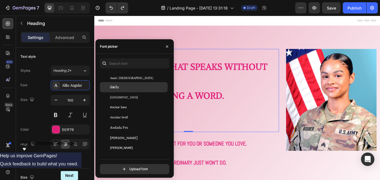
click at [123, 86] on div "Amita" at bounding box center [138, 87] width 57 height 5
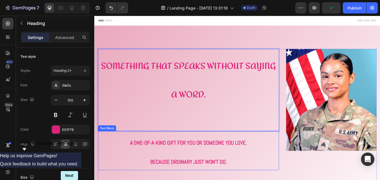
click at [140, 163] on strong "A One-of-a-Kind Gift for You or Someone You Love." at bounding box center [205, 165] width 138 height 8
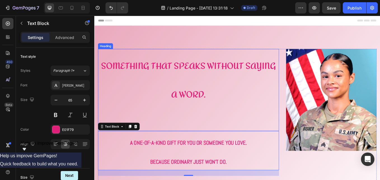
click at [188, 73] on strong "Something that speaks without saying a word." at bounding box center [205, 92] width 206 height 54
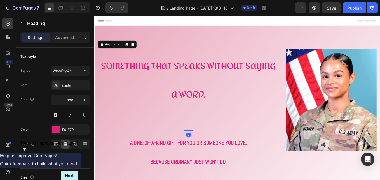
click at [164, 163] on strong "A One-of-a-Kind Gift for You or Someone You Love." at bounding box center [205, 165] width 138 height 8
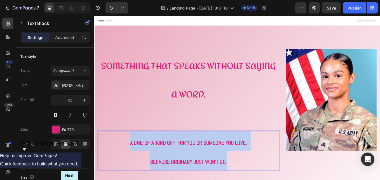
drag, startPoint x: 133, startPoint y: 164, endPoint x: 252, endPoint y: 185, distance: 120.2
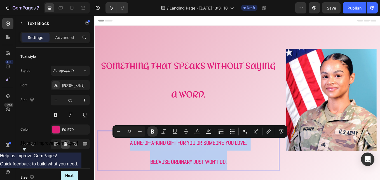
copy p "A One-of-a-Kind Gift for You or Someone You Love. Because ordinary just won’t d…"
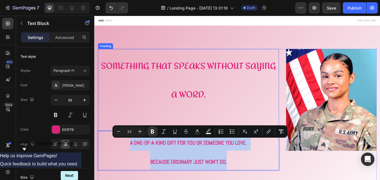
click at [159, 97] on p "⁠⁠⁠⁠⁠⁠⁠ Something that speaks without saying a word." at bounding box center [205, 102] width 212 height 95
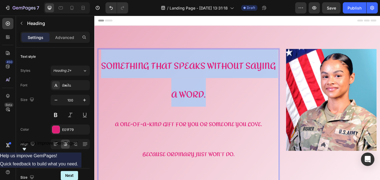
drag, startPoint x: 220, startPoint y: 110, endPoint x: 101, endPoint y: 72, distance: 124.8
click at [101, 72] on p "Something that speaks without saying a word. A One-of-a-Kind Gift for You or So…" at bounding box center [205, 137] width 212 height 165
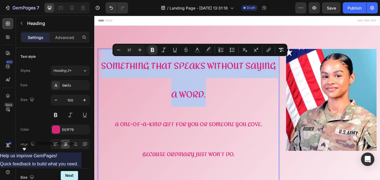
copy strong "Something that speaks without saying a word."
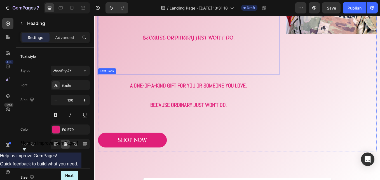
click at [200, 144] on div "Something that speaks without saying a word. A One-of-a-Kind Gift for You or So…" at bounding box center [205, 46] width 213 height 257
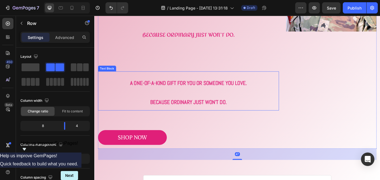
click at [204, 119] on strong "Because ordinary just won’t do." at bounding box center [205, 117] width 90 height 8
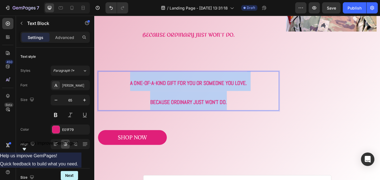
drag, startPoint x: 255, startPoint y: 116, endPoint x: 123, endPoint y: 90, distance: 134.4
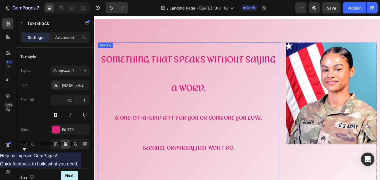
scroll to position [0, 0]
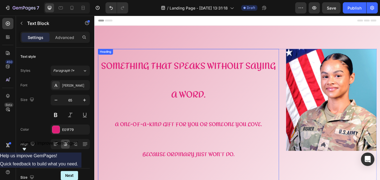
drag, startPoint x: 220, startPoint y: 103, endPoint x: 238, endPoint y: 109, distance: 18.5
click at [221, 103] on strong "Something that speaks without saying a word." at bounding box center [205, 92] width 206 height 54
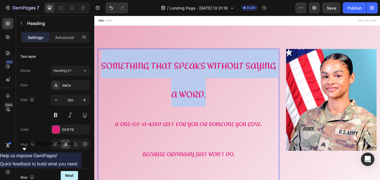
drag, startPoint x: 236, startPoint y: 109, endPoint x: 101, endPoint y: 71, distance: 140.7
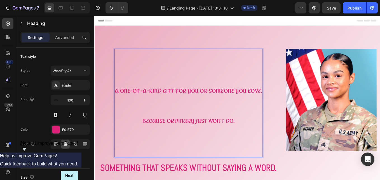
click at [245, 167] on p "⁠⁠⁠⁠⁠⁠⁠ A One-of-a-Kind Gift for You or Someone You Love. Because ordinary just…" at bounding box center [204, 118] width 173 height 126
drag, startPoint x: 288, startPoint y: 152, endPoint x: 294, endPoint y: 152, distance: 6.2
click at [289, 152] on h2 "A One-of-a-Kind Gift for You or Someone You Love. Because ordinary just won’t d…" at bounding box center [205, 118] width 174 height 127
click at [295, 148] on div "A One-of-a-Kind Gift for You or Someone You Love. Because ordinary just won’t d…" at bounding box center [205, 152] width 213 height 194
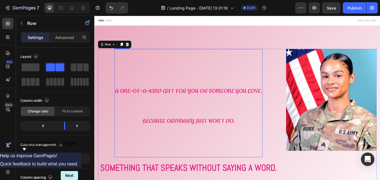
click at [216, 143] on strong "Because ordinary just won’t do." at bounding box center [205, 139] width 108 height 13
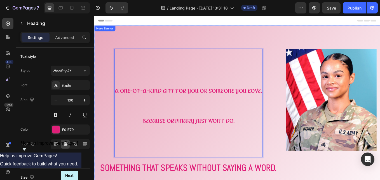
click at [188, 54] on div "Image Image Free shipping Text Block from The States Text Block Advanced List I…" at bounding box center [262, 158] width 336 height 262
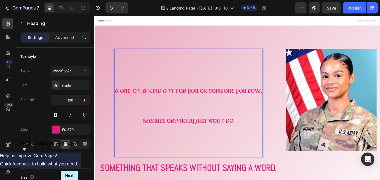
click at [129, 70] on p "⁠⁠⁠⁠⁠⁠⁠ A One-of-a-Kind Gift for You or Someone You Love. Because ordinary just…" at bounding box center [204, 118] width 173 height 126
drag, startPoint x: 118, startPoint y: 116, endPoint x: 119, endPoint y: 120, distance: 4.0
click at [116, 114] on div "⁠⁠⁠⁠⁠⁠⁠ A One-of-a-Kind Gift for You or Someone You Love. Because ordinary just…" at bounding box center [205, 152] width 213 height 194
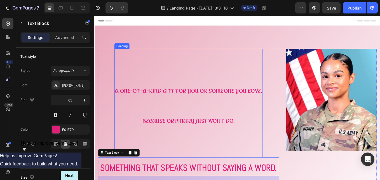
click at [201, 180] on p "⁠⁠⁠⁠⁠⁠⁠ A One-of-a-Kind Gift for You or Someone You Love. Because ordinary just…" at bounding box center [204, 118] width 173 height 126
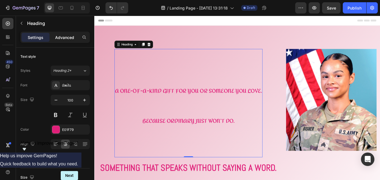
click at [66, 36] on p "Advanced" at bounding box center [64, 37] width 19 height 6
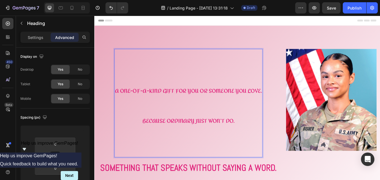
type input "44"
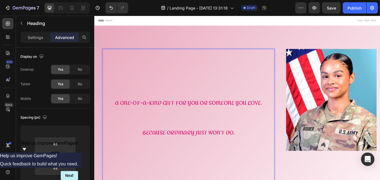
type input "50"
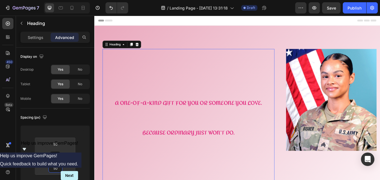
type input "44"
type input "26"
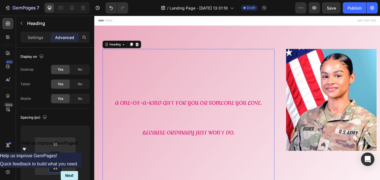
type input "26"
type input "14"
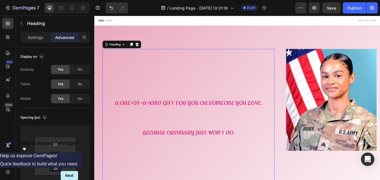
type input "14"
type input "0"
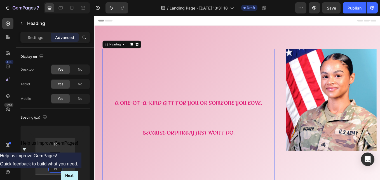
type input "0"
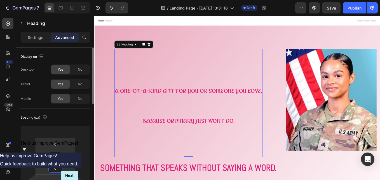
drag, startPoint x: 54, startPoint y: 173, endPoint x: 62, endPoint y: 180, distance: 10.8
click at [52, 0] on html "7 / Landing Page - [DATE] 13:31:18 Draft Preview Save Publish 450 Beta Sections…" at bounding box center [190, 0] width 380 height 0
drag, startPoint x: 62, startPoint y: 139, endPoint x: 60, endPoint y: 149, distance: 9.9
click at [60, 0] on html "7 / Landing Page - [DATE] 13:31:18 Draft Preview Save Publish 450 Beta Sections…" at bounding box center [190, 0] width 380 height 0
drag, startPoint x: 56, startPoint y: 151, endPoint x: 57, endPoint y: 140, distance: 11.0
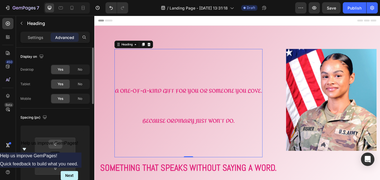
click at [57, 0] on html "7 / Landing Page - [DATE] 13:31:18 Draft Preview Save Publish 450 Beta Sections…" at bounding box center [190, 0] width 380 height 0
drag, startPoint x: 56, startPoint y: 138, endPoint x: 85, endPoint y: 154, distance: 32.6
click at [56, 0] on html "7 / Landing Page - [DATE] 13:31:18 Draft Preview Save Publish 450 Beta Sections…" at bounding box center [190, 0] width 380 height 0
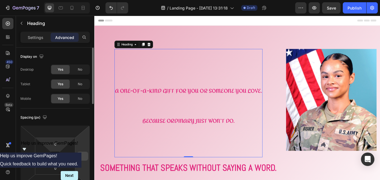
click at [78, 155] on div "0 0 0 0" at bounding box center [54, 156] width 69 height 62
drag, startPoint x: 78, startPoint y: 156, endPoint x: 87, endPoint y: 156, distance: 8.1
click at [87, 156] on div at bounding box center [82, 156] width 11 height 9
click at [87, 156] on input "number" at bounding box center [82, 156] width 8 height 8
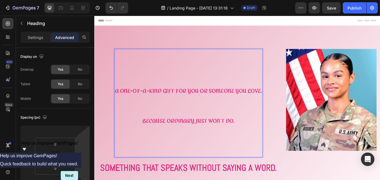
click at [160, 45] on div "Image Image Free shipping Text Block from The States Text Block Advanced List I…" at bounding box center [262, 158] width 336 height 262
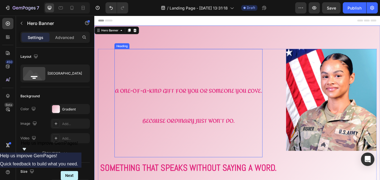
click at [175, 58] on p "⁠⁠⁠⁠⁠⁠⁠ A One-of-a-Kind Gift for You or Someone You Love. Because ordinary just…" at bounding box center [204, 118] width 173 height 126
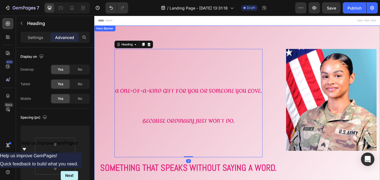
click at [168, 52] on div "Image Image Free shipping Text Block from The States Text Block Advanced List I…" at bounding box center [262, 158] width 336 height 262
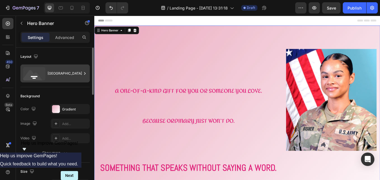
click at [63, 74] on div "[GEOGRAPHIC_DATA]" at bounding box center [65, 73] width 34 height 13
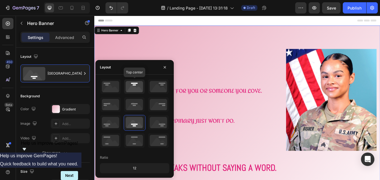
click at [138, 86] on icon at bounding box center [134, 86] width 21 height 15
click at [137, 86] on icon at bounding box center [134, 86] width 21 height 15
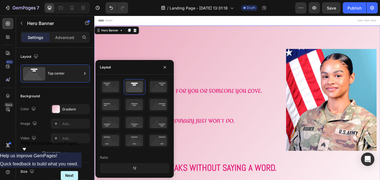
click at [127, 164] on div "12" at bounding box center [134, 168] width 67 height 8
click at [140, 168] on div "12" at bounding box center [134, 168] width 67 height 8
click at [138, 169] on div "12" at bounding box center [134, 168] width 67 height 8
click at [135, 169] on div "12" at bounding box center [134, 168] width 67 height 8
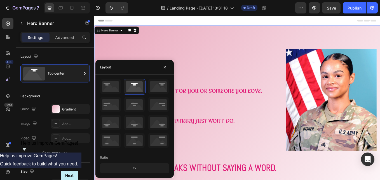
click at [135, 169] on div "12" at bounding box center [134, 168] width 67 height 8
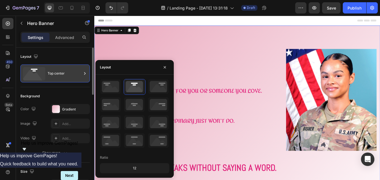
click at [60, 79] on div "Top center" at bounding box center [65, 73] width 34 height 13
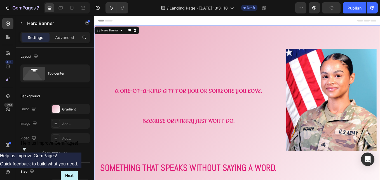
click at [135, 106] on strong "A One-of-a-Kind Gift for You or Someone You Love." at bounding box center [204, 104] width 173 height 13
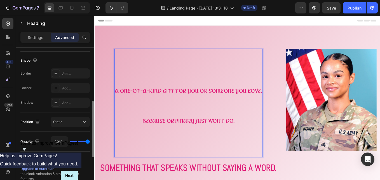
scroll to position [168, 0]
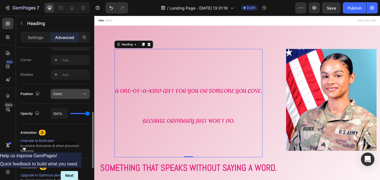
click at [68, 93] on div "Static" at bounding box center [67, 93] width 29 height 5
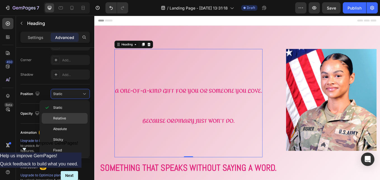
click at [69, 117] on p "Relative" at bounding box center [69, 118] width 32 height 5
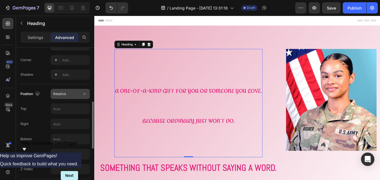
click at [67, 93] on div "Relative" at bounding box center [67, 93] width 29 height 5
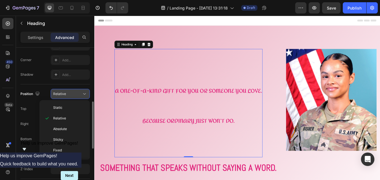
click at [77, 92] on div "Relative" at bounding box center [67, 93] width 29 height 5
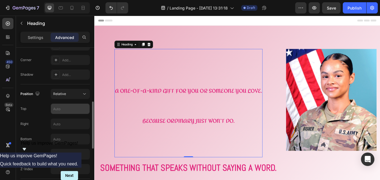
click at [75, 106] on input "text" at bounding box center [70, 109] width 39 height 10
click at [74, 108] on input "text" at bounding box center [70, 109] width 39 height 10
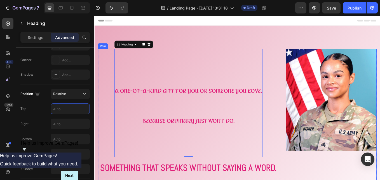
click at [111, 110] on div "⁠⁠⁠⁠⁠⁠⁠ A One-of-a-Kind Gift for You or Someone You Love. Because ordinary just…" at bounding box center [205, 152] width 213 height 194
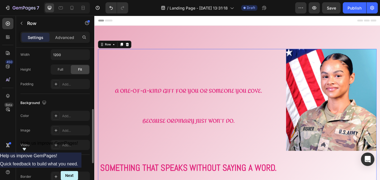
scroll to position [0, 0]
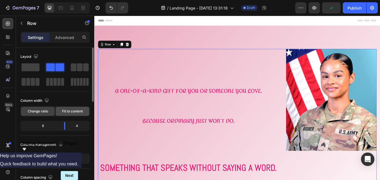
click at [70, 111] on span "Fit to content" at bounding box center [72, 111] width 21 height 5
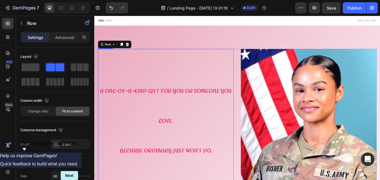
click at [125, 114] on p "⁠⁠⁠⁠⁠⁠⁠ A One-of-a-Kind Gift for You or Someone You Love. Because ordinary just…" at bounding box center [178, 135] width 159 height 161
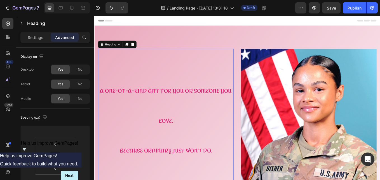
scroll to position [56, 0]
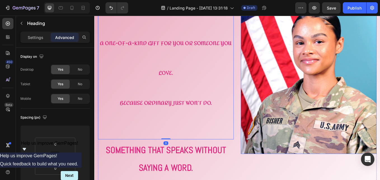
click at [360, 108] on img at bounding box center [347, 88] width 160 height 179
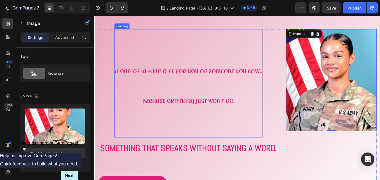
scroll to position [28, 0]
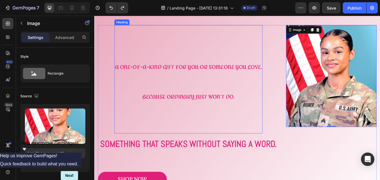
click at [161, 95] on p "⁠⁠⁠⁠⁠⁠⁠ A One-of-a-Kind Gift for You or Someone You Love. Because ordinary just…" at bounding box center [204, 90] width 173 height 126
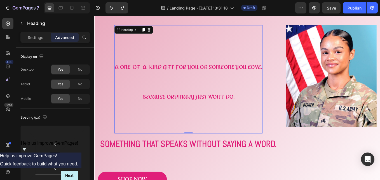
click at [118, 90] on h2 "⁠⁠⁠⁠⁠⁠⁠ A One-of-a-Kind Gift for You or Someone You Love. Because ordinary just…" at bounding box center [205, 90] width 174 height 127
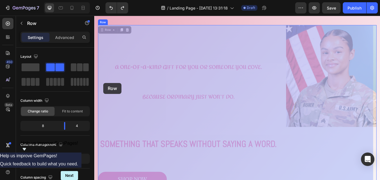
drag, startPoint x: 117, startPoint y: 95, endPoint x: 105, endPoint y: 95, distance: 12.3
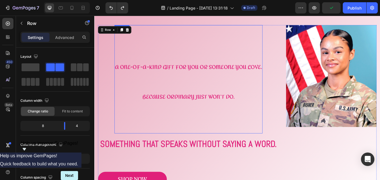
click at [142, 95] on p "⁠⁠⁠⁠⁠⁠⁠ A One-of-a-Kind Gift for You or Someone You Love. Because ordinary just…" at bounding box center [204, 90] width 173 height 126
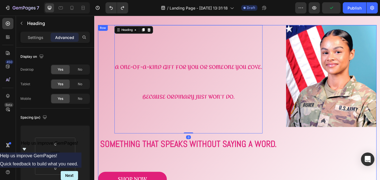
click at [286, 86] on div "⁠⁠⁠⁠⁠⁠⁠ A One-of-a-Kind Gift for You or Someone You Love. Because ordinary just…" at bounding box center [205, 124] width 213 height 194
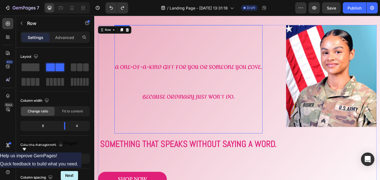
click at [287, 89] on p "⁠⁠⁠⁠⁠⁠⁠ A One-of-a-Kind Gift for You or Someone You Love. Because ordinary just…" at bounding box center [204, 90] width 173 height 126
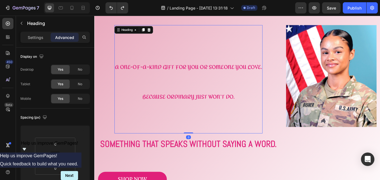
drag, startPoint x: 205, startPoint y: 152, endPoint x: 203, endPoint y: 151, distance: 3.1
click at [205, 148] on div "⁠⁠⁠⁠⁠⁠⁠ A One-of-a-Kind Gift for You or Someone You Love. Because ordinary just…" at bounding box center [205, 90] width 174 height 127
type input "0"
drag, startPoint x: 202, startPoint y: 152, endPoint x: 202, endPoint y: 143, distance: 9.0
click at [202, 143] on div "⁠⁠⁠⁠⁠⁠⁠ A One-of-a-Kind Gift for You or Someone You Love. Because ordinary just…" at bounding box center [205, 90] width 174 height 127
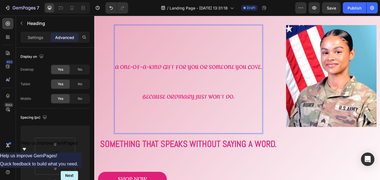
click at [197, 32] on p "⁠⁠⁠⁠⁠⁠⁠ A One-of-a-Kind Gift for You or Someone You Love. Because ordinary just…" at bounding box center [204, 90] width 173 height 126
click at [197, 27] on h2 "⁠⁠⁠⁠⁠⁠⁠ A One-of-a-Kind Gift for You or Someone You Love. Because ordinary just…" at bounding box center [205, 90] width 174 height 127
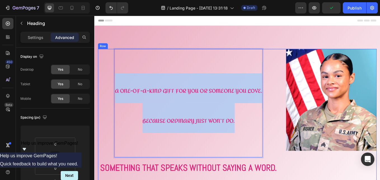
drag, startPoint x: 239, startPoint y: 136, endPoint x: 115, endPoint y: 99, distance: 130.0
click at [115, 99] on div "⁠⁠⁠⁠⁠⁠⁠ A One-of-a-Kind Gift for You or Someone You Love. Because ordinary just…" at bounding box center [205, 152] width 213 height 194
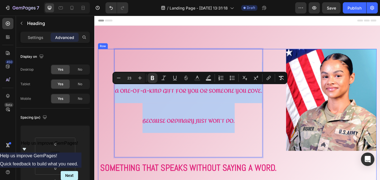
copy p "A One-of-a-Kind Gift for You or Someone You Love. Because ordinary just won’t d…"
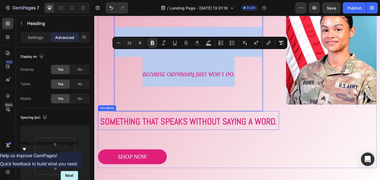
scroll to position [56, 0]
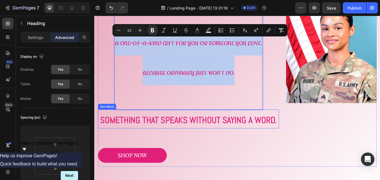
click at [237, 137] on strong "Something that speaks without saying a word." at bounding box center [205, 138] width 208 height 13
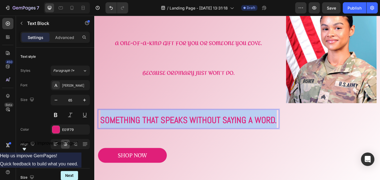
drag, startPoint x: 307, startPoint y: 137, endPoint x: 96, endPoint y: 138, distance: 211.5
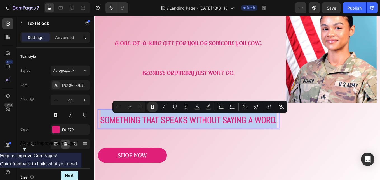
copy strong "Something that speaks without saying a word."
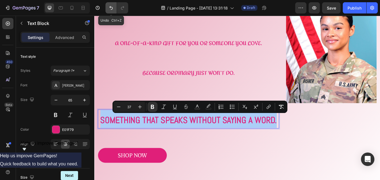
click at [110, 8] on icon "Undo/Redo" at bounding box center [111, 8] width 6 height 6
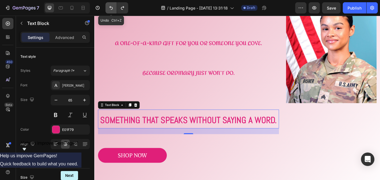
click at [110, 8] on icon "Undo/Redo" at bounding box center [111, 8] width 6 height 6
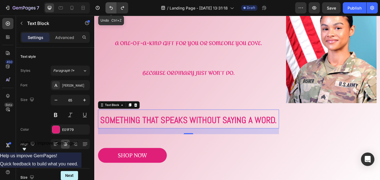
click at [110, 8] on icon "Undo/Redo" at bounding box center [111, 8] width 6 height 6
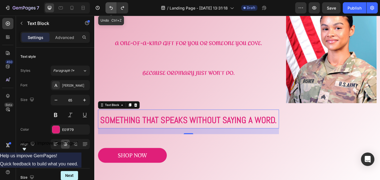
click at [110, 8] on icon "Undo/Redo" at bounding box center [111, 8] width 6 height 6
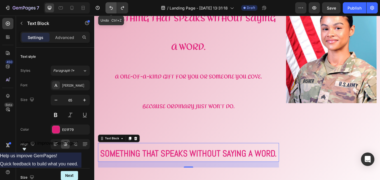
click at [110, 8] on icon "Undo/Redo" at bounding box center [111, 8] width 6 height 6
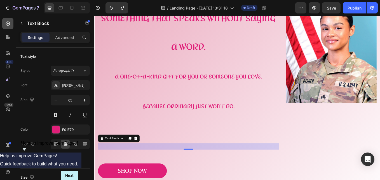
click at [8, 22] on icon at bounding box center [8, 24] width 6 height 6
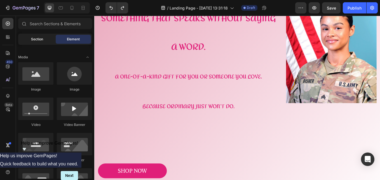
click at [40, 39] on span "Section" at bounding box center [37, 39] width 12 height 5
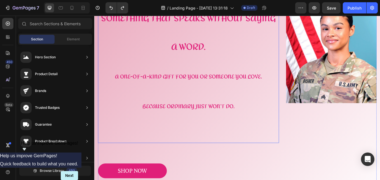
click at [201, 89] on strong "A One-of-a-Kind Gift for You or Someone You Love." at bounding box center [204, 87] width 173 height 13
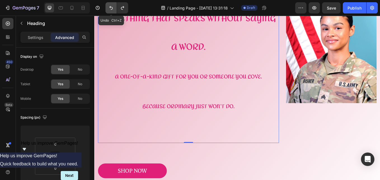
click at [110, 7] on icon "Undo/Redo" at bounding box center [111, 8] width 3 height 4
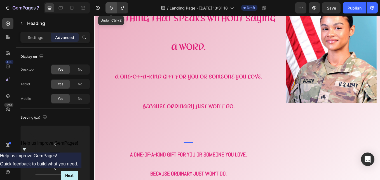
click at [110, 7] on icon "Undo/Redo" at bounding box center [111, 8] width 3 height 4
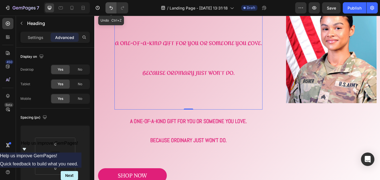
click at [110, 7] on icon "Undo/Redo" at bounding box center [111, 8] width 3 height 4
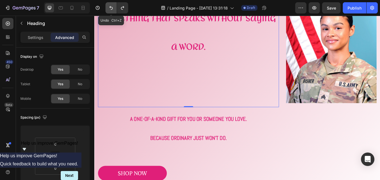
click at [110, 7] on icon "Undo/Redo" at bounding box center [111, 8] width 3 height 4
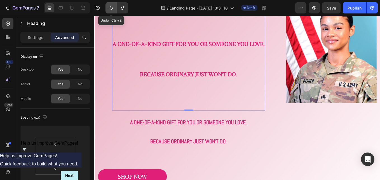
click at [110, 7] on icon "Undo/Redo" at bounding box center [111, 8] width 3 height 4
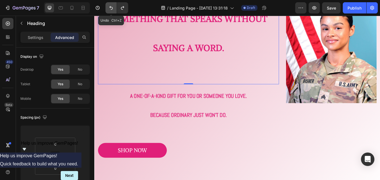
click at [110, 7] on icon "Undo/Redo" at bounding box center [111, 8] width 3 height 4
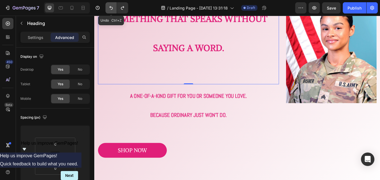
click at [110, 7] on icon "Undo/Redo" at bounding box center [111, 8] width 3 height 4
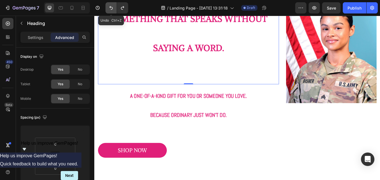
click at [110, 7] on icon "Undo/Redo" at bounding box center [111, 8] width 3 height 4
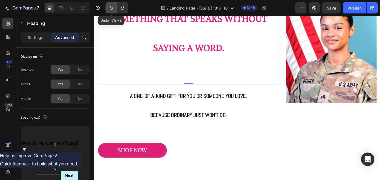
click at [110, 7] on icon "Undo/Redo" at bounding box center [111, 8] width 3 height 4
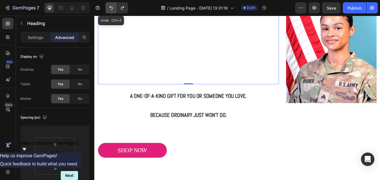
click at [110, 7] on icon "Undo/Redo" at bounding box center [111, 8] width 3 height 4
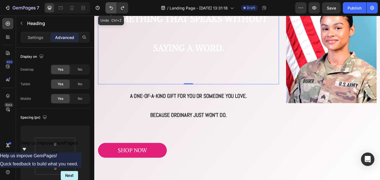
click at [110, 7] on icon "Undo/Redo" at bounding box center [111, 8] width 3 height 4
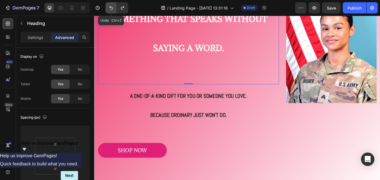
click at [110, 7] on icon "Undo/Redo" at bounding box center [111, 8] width 3 height 4
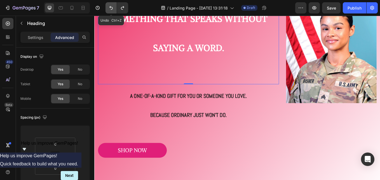
click at [110, 7] on icon "Undo/Redo" at bounding box center [111, 8] width 3 height 4
click at [110, 6] on icon "Undo/Redo" at bounding box center [111, 8] width 6 height 6
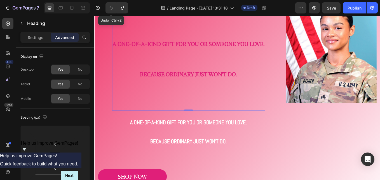
click at [110, 6] on icon "Undo/Redo" at bounding box center [111, 8] width 6 height 6
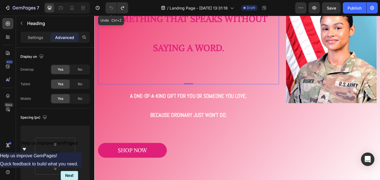
click at [110, 6] on icon "Undo/Redo" at bounding box center [111, 8] width 6 height 6
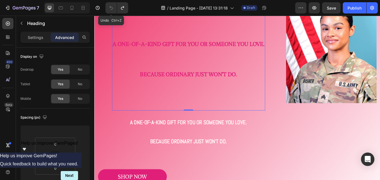
click at [110, 6] on icon "Undo/Redo" at bounding box center [111, 8] width 6 height 6
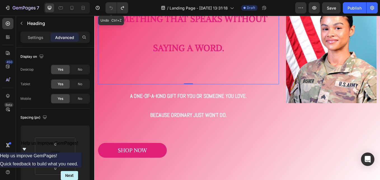
click at [110, 6] on icon "Undo/Redo" at bounding box center [111, 8] width 6 height 6
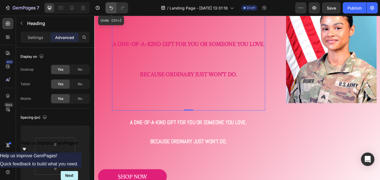
click at [112, 4] on button "Undo/Redo" at bounding box center [111, 7] width 11 height 11
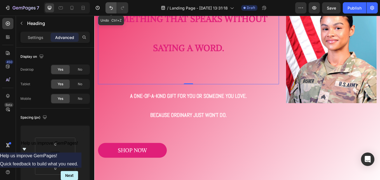
click at [112, 4] on button "Undo/Redo" at bounding box center [111, 7] width 11 height 11
click at [111, 3] on button "Undo/Redo" at bounding box center [111, 7] width 11 height 11
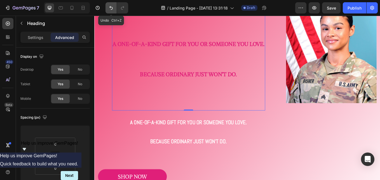
click at [111, 3] on button "Undo/Redo" at bounding box center [111, 7] width 11 height 11
click at [110, 6] on icon "Undo/Redo" at bounding box center [111, 8] width 6 height 6
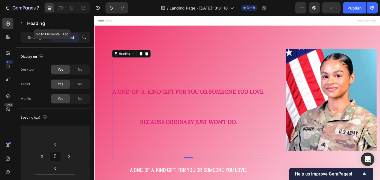
click at [20, 22] on icon "button" at bounding box center [21, 23] width 4 height 4
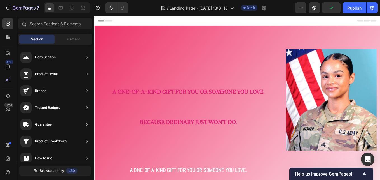
click at [37, 38] on span "Section" at bounding box center [37, 39] width 12 height 5
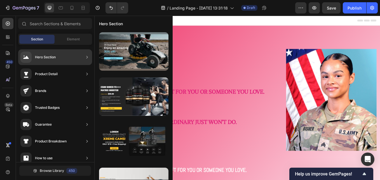
click at [41, 56] on div "Hero Section" at bounding box center [45, 57] width 21 height 6
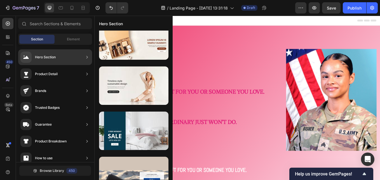
scroll to position [1792, 0]
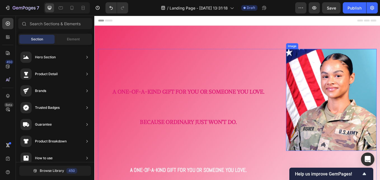
drag, startPoint x: 349, startPoint y: 75, endPoint x: 264, endPoint y: 70, distance: 85.3
click at [349, 75] on img at bounding box center [373, 115] width 106 height 120
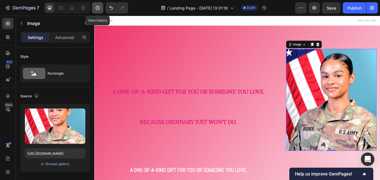
click at [98, 8] on icon "button" at bounding box center [98, 8] width 6 height 6
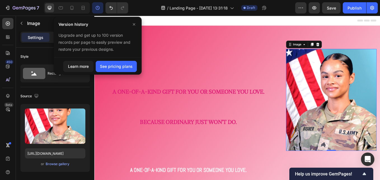
click at [98, 8] on icon "button" at bounding box center [98, 8] width 6 height 6
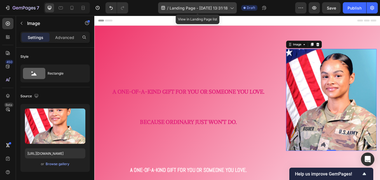
click at [175, 8] on span "Landing Page - [DATE] 13:31:18" at bounding box center [199, 8] width 58 height 6
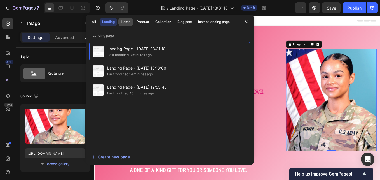
click at [125, 22] on div "Home" at bounding box center [126, 21] width 10 height 5
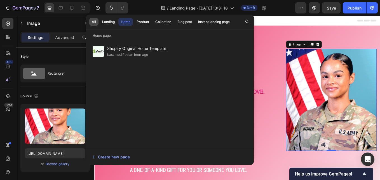
click at [94, 21] on div "All" at bounding box center [94, 21] width 4 height 5
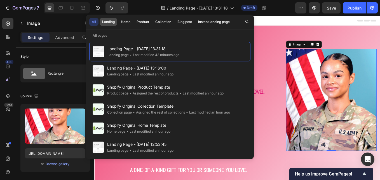
click at [105, 21] on div "Landing" at bounding box center [108, 21] width 13 height 5
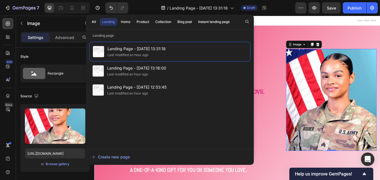
click at [296, 22] on div "Header" at bounding box center [262, 21] width 327 height 11
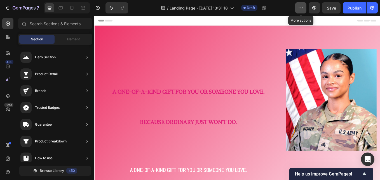
click at [303, 8] on icon "button" at bounding box center [301, 8] width 6 height 6
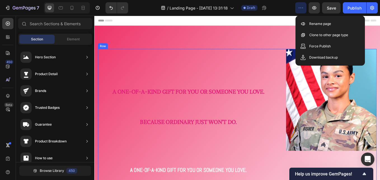
click at [277, 110] on h2 "A One-of-a-Kind Gift for You or Someone You Love. Because ordinary just won’t d…" at bounding box center [205, 119] width 180 height 128
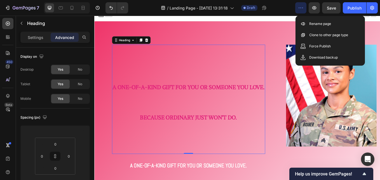
scroll to position [0, 0]
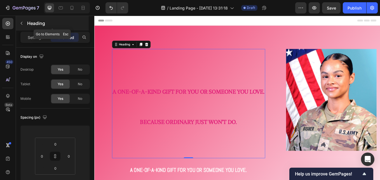
click at [23, 23] on icon "button" at bounding box center [21, 23] width 4 height 4
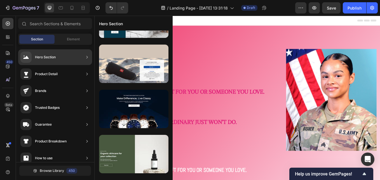
click at [44, 54] on div "Hero Section" at bounding box center [45, 57] width 21 height 6
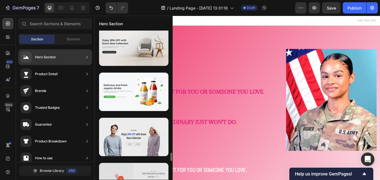
scroll to position [2299, 0]
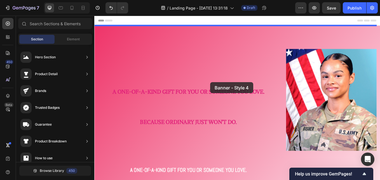
drag, startPoint x: 215, startPoint y: 108, endPoint x: 231, endPoint y: 94, distance: 20.6
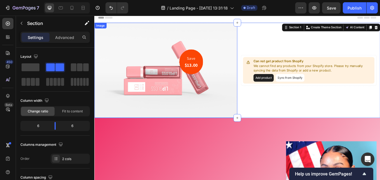
scroll to position [0, 0]
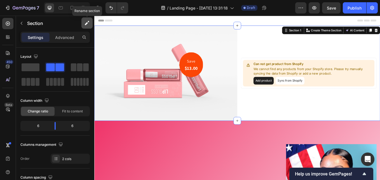
click at [87, 22] on icon "button" at bounding box center [86, 23] width 3 height 3
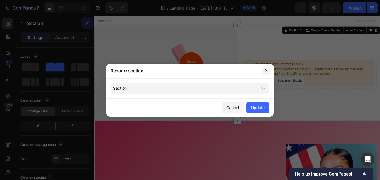
click at [268, 73] on button "button" at bounding box center [266, 70] width 9 height 9
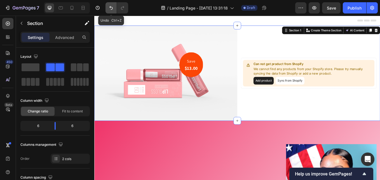
click at [113, 8] on icon "Undo/Redo" at bounding box center [111, 8] width 6 height 6
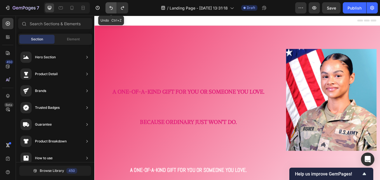
click at [113, 8] on icon "Undo/Redo" at bounding box center [111, 8] width 6 height 6
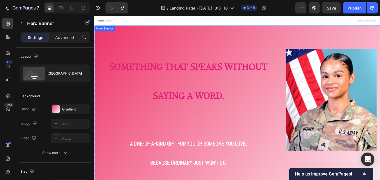
click at [159, 47] on div "Image Image Free shipping Text Block from The States Text Block Advanced List I…" at bounding box center [262, 155] width 336 height 256
click at [127, 35] on div "Hero Banner" at bounding box center [113, 32] width 34 height 7
click at [142, 33] on icon at bounding box center [142, 33] width 4 height 4
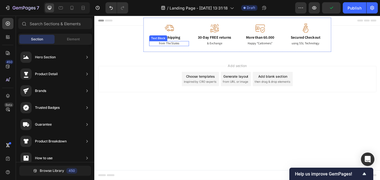
click at [194, 47] on p "from The States" at bounding box center [182, 48] width 46 height 5
drag, startPoint x: 155, startPoint y: 16, endPoint x: 241, endPoint y: 32, distance: 86.9
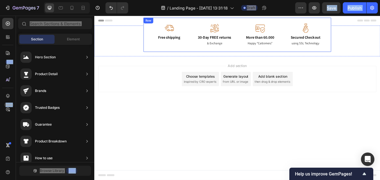
click at [156, 24] on div "Row" at bounding box center [157, 21] width 11 height 7
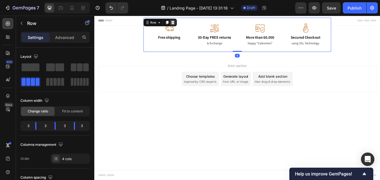
click at [187, 24] on icon at bounding box center [187, 24] width 4 height 4
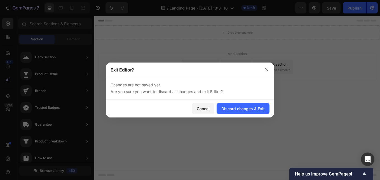
drag, startPoint x: 110, startPoint y: 19, endPoint x: 57, endPoint y: 27, distance: 54.3
click at [110, 19] on div at bounding box center [190, 90] width 380 height 180
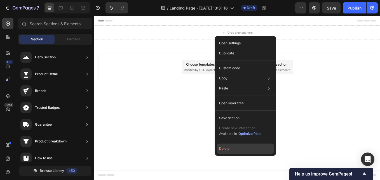
drag, startPoint x: 229, startPoint y: 148, endPoint x: 157, endPoint y: 137, distance: 72.6
click at [229, 148] on button "Delete" at bounding box center [245, 148] width 57 height 10
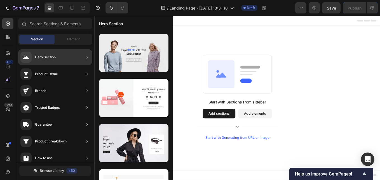
click at [43, 58] on div "Hero Section" at bounding box center [45, 57] width 21 height 6
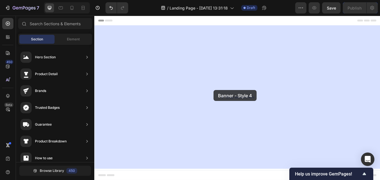
drag, startPoint x: 207, startPoint y: 111, endPoint x: 225, endPoint y: 102, distance: 19.5
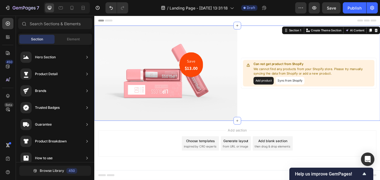
click at [155, 158] on div "Add section Choose templates inspired by CRO experts Generate layout from URL o…" at bounding box center [262, 165] width 327 height 31
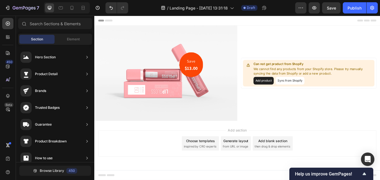
click at [363, 17] on div "Header" at bounding box center [262, 21] width 327 height 11
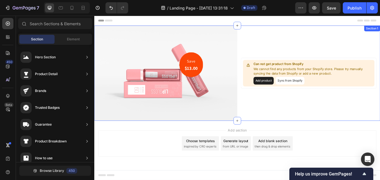
click at [354, 43] on div "Can not get product from Shopify We cannot find any products from your Shopify …" at bounding box center [346, 83] width 168 height 112
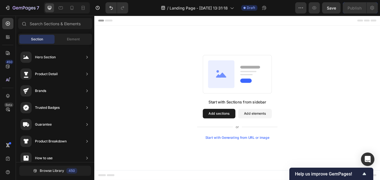
click at [331, 115] on div "Start with Sections from sidebar Add sections Add elements Start with Generatin…" at bounding box center [263, 111] width 296 height 99
click at [242, 131] on button "Add sections" at bounding box center [241, 130] width 38 height 11
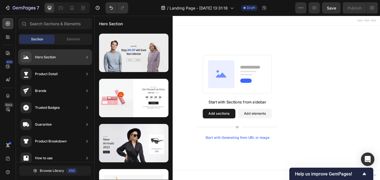
click at [32, 59] on div "Hero Section" at bounding box center [37, 57] width 35 height 11
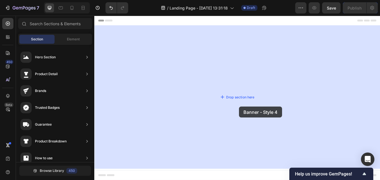
drag, startPoint x: 236, startPoint y: 105, endPoint x: 256, endPoint y: 125, distance: 28.7
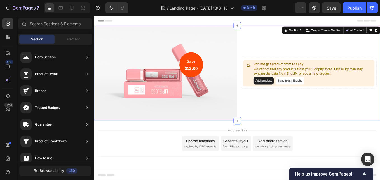
click at [139, 173] on div "Add section Choose templates inspired by CRO experts Generate layout from URL o…" at bounding box center [262, 165] width 327 height 31
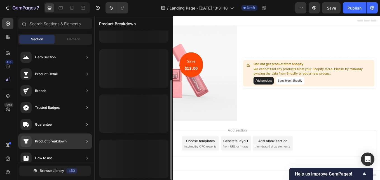
scroll to position [73, 0]
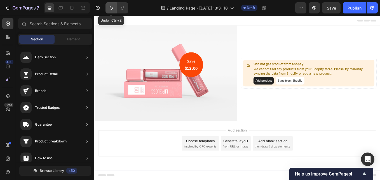
click at [112, 7] on icon "Undo/Redo" at bounding box center [111, 8] width 6 height 6
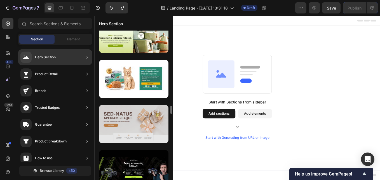
scroll to position [857, 0]
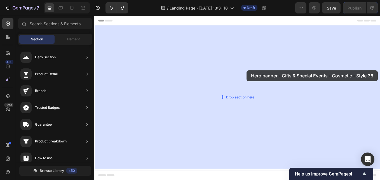
drag, startPoint x: 227, startPoint y: 108, endPoint x: 261, endPoint y: 107, distance: 34.7
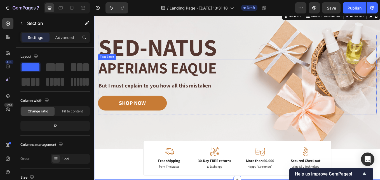
scroll to position [28, 0]
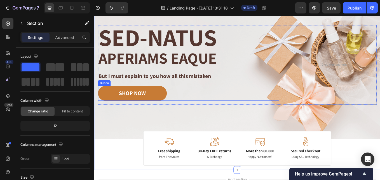
click at [229, 101] on div "SHOP NOW Button" at bounding box center [205, 106] width 213 height 17
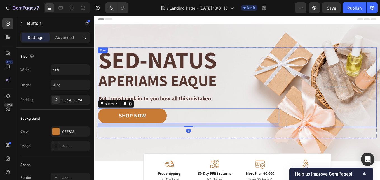
scroll to position [0, 0]
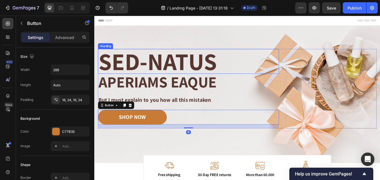
click at [199, 69] on h2 "Sed-natus" at bounding box center [205, 69] width 213 height 29
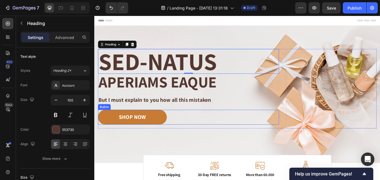
click at [213, 132] on div "SHOP NOW Button" at bounding box center [205, 134] width 213 height 17
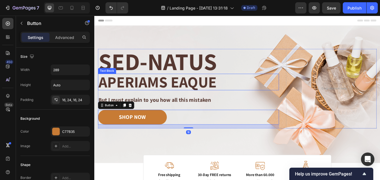
click at [191, 93] on p "aperiams eaque" at bounding box center [205, 93] width 212 height 18
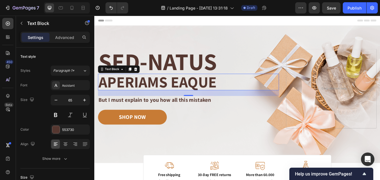
click at [238, 89] on p "aperiams eaque" at bounding box center [205, 93] width 212 height 18
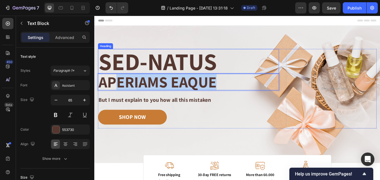
drag, startPoint x: 212, startPoint y: 93, endPoint x: 115, endPoint y: 84, distance: 97.7
click at [115, 84] on p "aperiams eaque" at bounding box center [205, 93] width 212 height 18
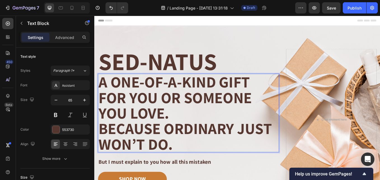
scroll to position [2, 0]
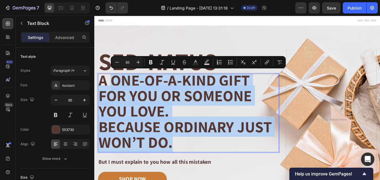
drag, startPoint x: 193, startPoint y: 164, endPoint x: 115, endPoint y: 90, distance: 107.0
click at [115, 90] on div "A One-of-a-Kind Gift for You or Someone You Love. Because ordinary just won’t d…" at bounding box center [205, 130] width 213 height 92
click at [193, 167] on p "Because ordinary just won’t do." at bounding box center [205, 155] width 212 height 36
drag, startPoint x: 187, startPoint y: 168, endPoint x: 99, endPoint y: 91, distance: 117.1
click at [99, 90] on div "A One-of-a-Kind Gift for You or Someone You Love. Because ordinary just won’t d…" at bounding box center [205, 130] width 213 height 92
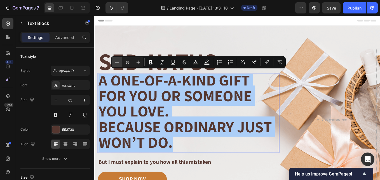
click at [117, 60] on icon "Editor contextual toolbar" at bounding box center [117, 62] width 6 height 6
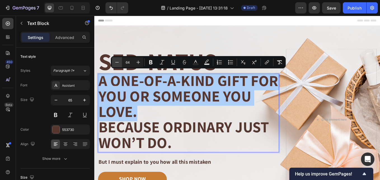
click at [117, 60] on icon "Editor contextual toolbar" at bounding box center [117, 62] width 6 height 6
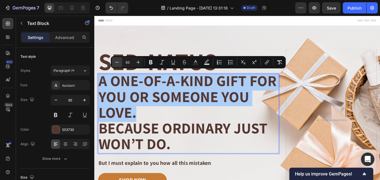
click at [117, 60] on icon "Editor contextual toolbar" at bounding box center [117, 62] width 6 height 6
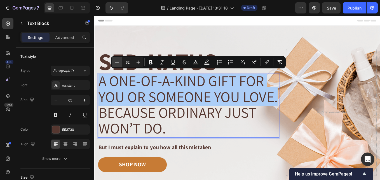
click at [117, 60] on icon "Editor contextual toolbar" at bounding box center [117, 62] width 6 height 6
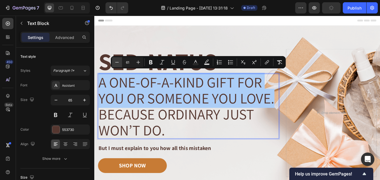
click at [117, 60] on icon "Editor contextual toolbar" at bounding box center [117, 62] width 6 height 6
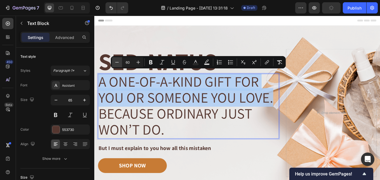
scroll to position [1, 0]
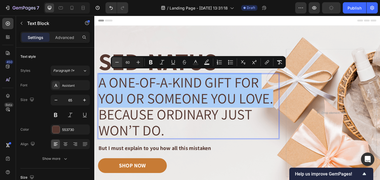
click at [117, 60] on icon "Editor contextual toolbar" at bounding box center [117, 62] width 6 height 6
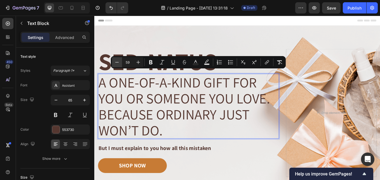
click at [117, 60] on icon "Editor contextual toolbar" at bounding box center [117, 62] width 6 height 6
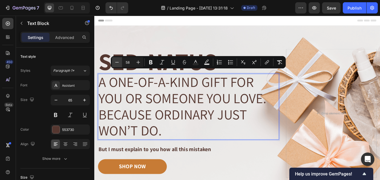
scroll to position [1, 0]
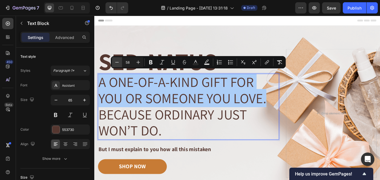
click at [117, 60] on icon "Editor contextual toolbar" at bounding box center [117, 62] width 6 height 6
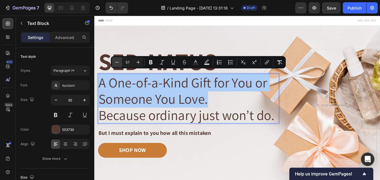
scroll to position [0, 0]
click at [117, 60] on icon "Editor contextual toolbar" at bounding box center [117, 62] width 6 height 6
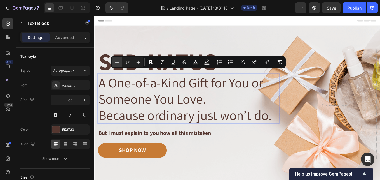
type input "56"
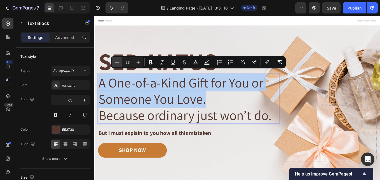
scroll to position [1, 0]
click at [262, 179] on div "SHOP NOW Button" at bounding box center [205, 173] width 213 height 17
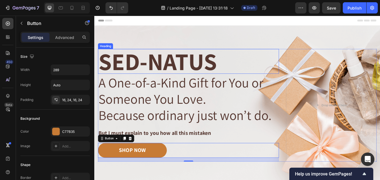
click at [195, 69] on h2 "Sed-natus" at bounding box center [205, 69] width 213 height 29
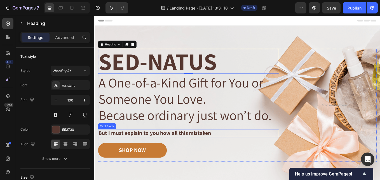
click at [178, 154] on p "But I must explain to you how all this mistaken" at bounding box center [205, 153] width 212 height 8
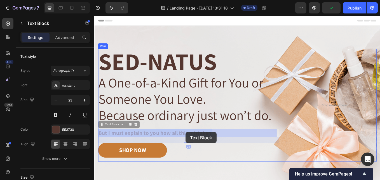
drag, startPoint x: 234, startPoint y: 152, endPoint x: 203, endPoint y: 154, distance: 31.1
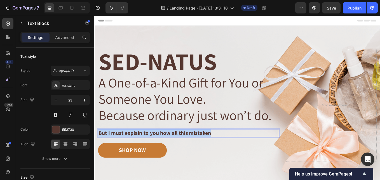
drag, startPoint x: 228, startPoint y: 154, endPoint x: 89, endPoint y: 152, distance: 139.2
click at [94, 152] on html "Header Image Image Free shipping Text Block from The States Text Block Advanced…" at bounding box center [262, 180] width 336 height 329
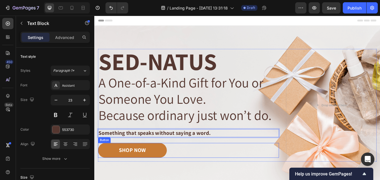
click at [224, 180] on div "SHOP NOW Button" at bounding box center [205, 176] width 213 height 22
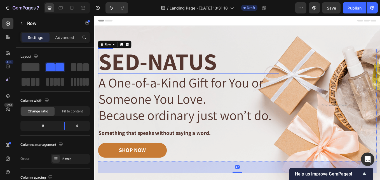
click at [163, 67] on h2 "Sed-natus" at bounding box center [205, 69] width 213 height 29
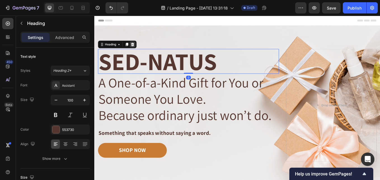
click at [141, 48] on icon at bounding box center [139, 49] width 4 height 4
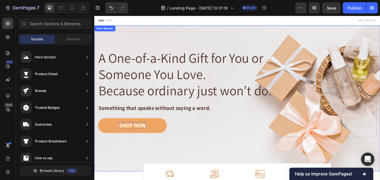
drag, startPoint x: 202, startPoint y: 176, endPoint x: 141, endPoint y: 146, distance: 68.0
click at [202, 176] on div "Image Image Free shipping Text Block from The States Text Block Advanced List I…" at bounding box center [262, 112] width 336 height 171
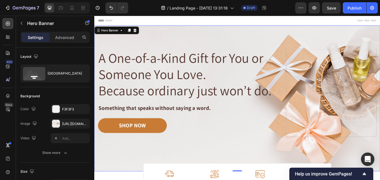
click at [266, 180] on div "Image Image Free shipping Text Block from The States Text Block Advanced List I…" at bounding box center [262, 112] width 336 height 171
click at [211, 176] on div "Image Image Free shipping Text Block from The States Text Block Advanced List I…" at bounding box center [262, 112] width 336 height 171
click at [59, 109] on div at bounding box center [55, 108] width 7 height 7
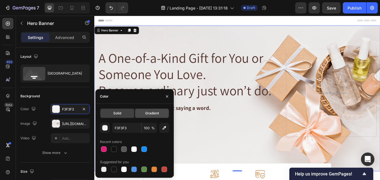
click at [154, 113] on span "Gradient" at bounding box center [152, 113] width 14 height 5
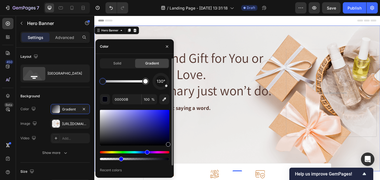
click at [120, 158] on div at bounding box center [134, 159] width 69 height 2
type input "29"
click at [158, 151] on div "Hue" at bounding box center [134, 152] width 69 height 2
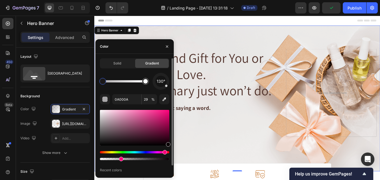
type input "090004"
drag, startPoint x: 121, startPoint y: 159, endPoint x: 106, endPoint y: 159, distance: 15.7
click at [106, 159] on div at bounding box center [106, 159] width 4 height 4
type input "8"
click at [127, 164] on div "130° 090004 8 % Recent colors" at bounding box center [134, 127] width 69 height 108
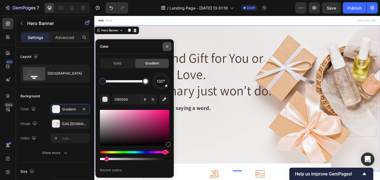
click at [166, 49] on button "button" at bounding box center [167, 46] width 9 height 9
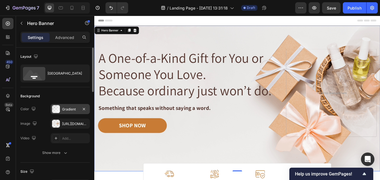
click at [80, 109] on div "Gradient" at bounding box center [70, 109] width 39 height 10
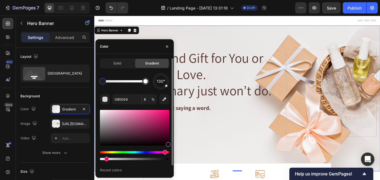
click at [121, 114] on div at bounding box center [134, 128] width 69 height 36
click at [121, 114] on div at bounding box center [121, 115] width 4 height 4
click at [118, 111] on div at bounding box center [134, 128] width 69 height 36
click at [118, 120] on div at bounding box center [134, 128] width 69 height 36
type input "EA83B1"
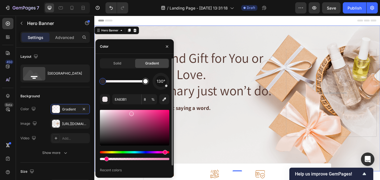
drag, startPoint x: 137, startPoint y: 113, endPoint x: 131, endPoint y: 113, distance: 5.9
click at [130, 170] on div "Recent colors" at bounding box center [134, 170] width 69 height 9
click at [166, 45] on icon "button" at bounding box center [167, 46] width 4 height 4
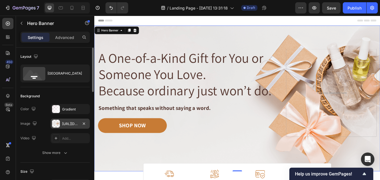
click at [68, 123] on div "https://cdn.shopify.com/s/files/1/0717/5074/6297/files/gempages_586298928878584…" at bounding box center [70, 123] width 16 height 5
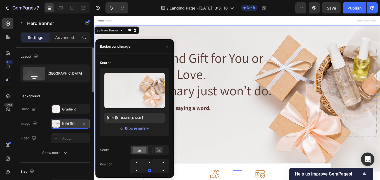
click at [68, 124] on div "https://cdn.shopify.com/s/files/1/0717/5074/6297/files/gempages_586298928878584…" at bounding box center [70, 123] width 16 height 5
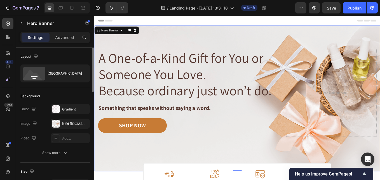
click at [75, 94] on div "Background" at bounding box center [54, 96] width 69 height 9
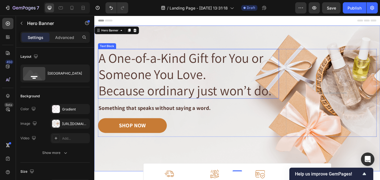
click at [155, 71] on span "A One-of-a-Kind Gift for You or Someone You Love." at bounding box center [196, 74] width 194 height 39
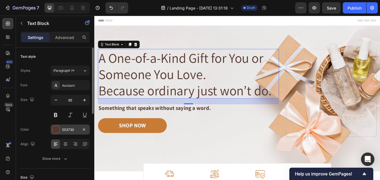
click at [55, 127] on div at bounding box center [55, 129] width 7 height 7
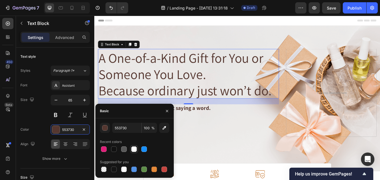
click at [134, 150] on div at bounding box center [134, 149] width 6 height 6
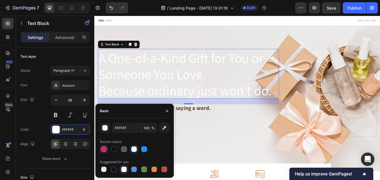
click at [106, 148] on div at bounding box center [104, 149] width 6 height 6
type input "E01F79"
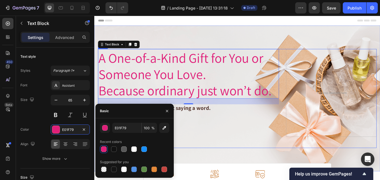
click at [202, 169] on div "Image Free shipping Text Block from The States Text Block Advanced List Image 3…" at bounding box center [263, 113] width 328 height 116
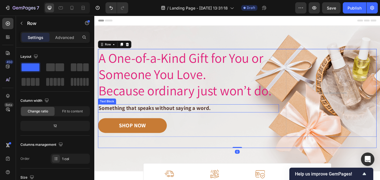
click at [192, 122] on p "Something that speaks without saying a word." at bounding box center [205, 124] width 212 height 8
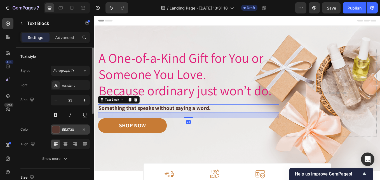
click at [71, 129] on div "553730" at bounding box center [70, 129] width 16 height 5
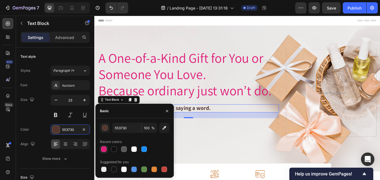
drag, startPoint x: 103, startPoint y: 147, endPoint x: 97, endPoint y: 155, distance: 9.5
click at [103, 147] on div at bounding box center [104, 149] width 6 height 6
type input "E01F79"
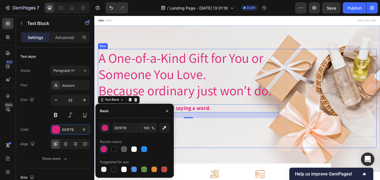
click at [233, 164] on div "Image Free shipping Text Block from The States Text Block Advanced List Image 3…" at bounding box center [263, 113] width 328 height 116
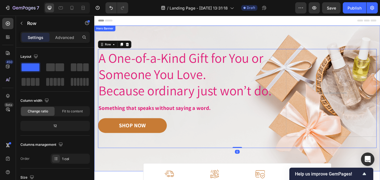
click at [194, 180] on div "Image Image Free shipping Text Block from The States Text Block Advanced List I…" at bounding box center [262, 112] width 336 height 171
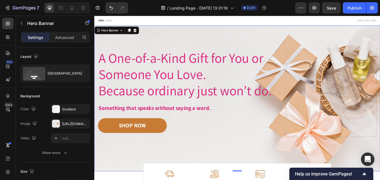
click at [183, 24] on div "Header" at bounding box center [262, 21] width 327 height 11
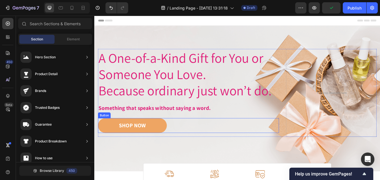
click at [156, 144] on button "SHOP NOW" at bounding box center [139, 144] width 81 height 17
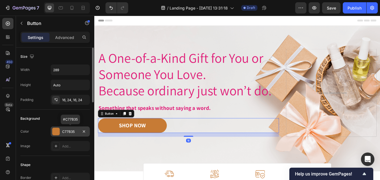
click at [59, 131] on div at bounding box center [55, 131] width 7 height 7
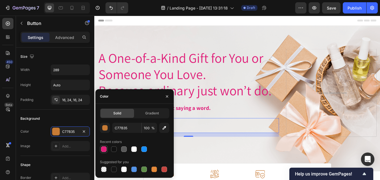
click at [103, 147] on div at bounding box center [104, 149] width 6 height 6
type input "E01F79"
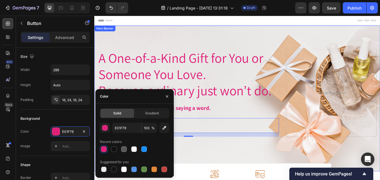
click at [206, 174] on div "Image Image Free shipping Text Block from The States Text Block Advanced List I…" at bounding box center [262, 112] width 336 height 171
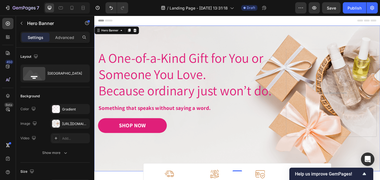
click at [147, 180] on div "Image Image Free shipping Text Block from The States Text Block Advanced List I…" at bounding box center [262, 112] width 336 height 171
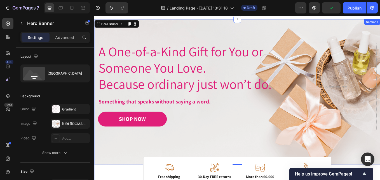
scroll to position [0, 0]
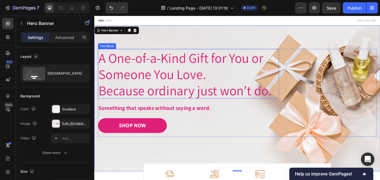
click at [143, 79] on span "A One-of-a-Kind Gift for You or Someone You Love." at bounding box center [196, 74] width 194 height 39
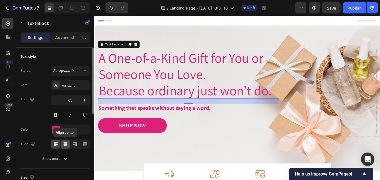
click at [66, 144] on icon at bounding box center [65, 143] width 3 height 1
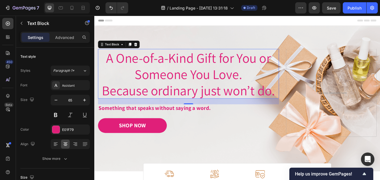
scroll to position [0, 0]
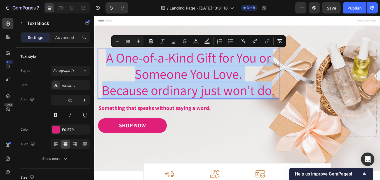
drag, startPoint x: 108, startPoint y: 63, endPoint x: 303, endPoint y: 104, distance: 198.4
click at [303, 104] on div "A One-of-a-Kind Gift for You or Someone You Love. Because ordinary just won’t d…" at bounding box center [205, 84] width 213 height 58
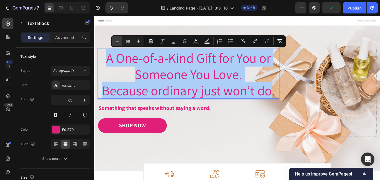
click at [120, 41] on icon "Editor contextual toolbar" at bounding box center [118, 41] width 6 height 6
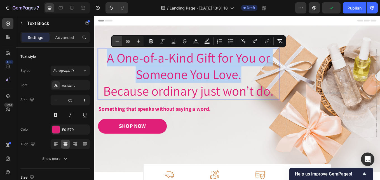
scroll to position [0, 0]
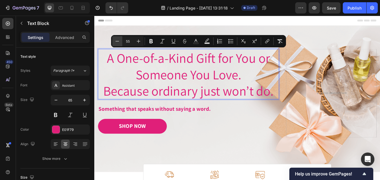
click at [120, 41] on icon "Editor contextual toolbar" at bounding box center [118, 41] width 6 height 6
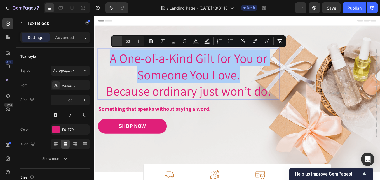
click at [120, 41] on icon "Editor contextual toolbar" at bounding box center [118, 41] width 6 height 6
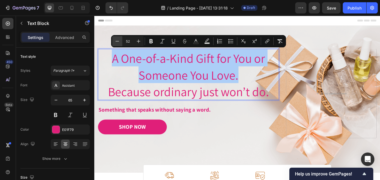
click at [118, 41] on icon "Editor contextual toolbar" at bounding box center [118, 41] width 6 height 6
click at [117, 41] on icon "Editor contextual toolbar" at bounding box center [118, 41] width 6 height 6
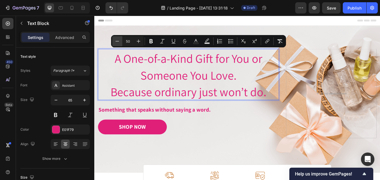
click at [117, 41] on icon "Editor contextual toolbar" at bounding box center [118, 41] width 6 height 6
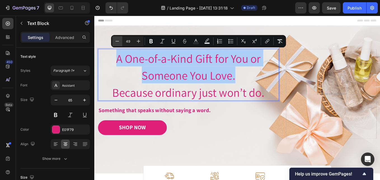
click at [117, 41] on icon "Editor contextual toolbar" at bounding box center [118, 41] width 6 height 6
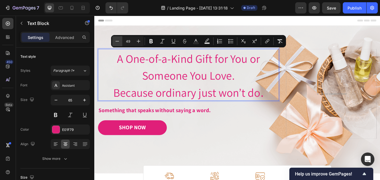
type input "48"
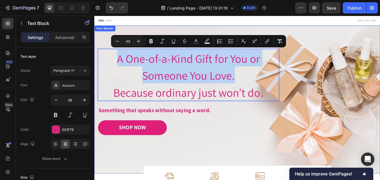
click at [259, 180] on div "Image Image Free shipping Text Block from The States Text Block Advanced List I…" at bounding box center [262, 114] width 336 height 174
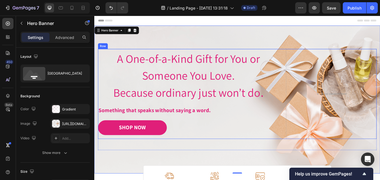
click at [199, 125] on p "Something that speaks without saying a word." at bounding box center [205, 127] width 212 height 8
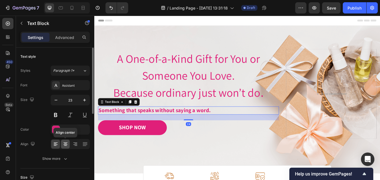
click at [66, 143] on icon at bounding box center [66, 142] width 4 height 1
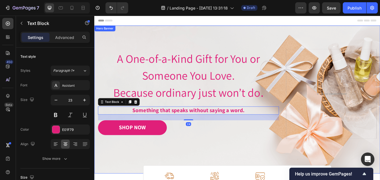
click at [245, 177] on div "Image Image Free shipping Text Block from The States Text Block Advanced List I…" at bounding box center [262, 114] width 336 height 174
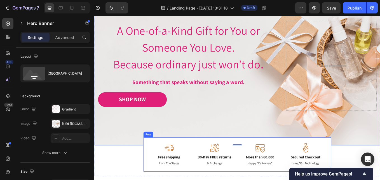
scroll to position [84, 0]
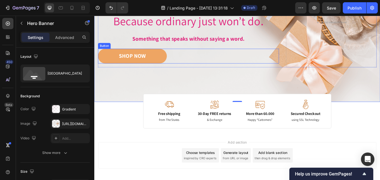
click at [165, 62] on button "SHOP NOW" at bounding box center [139, 62] width 81 height 17
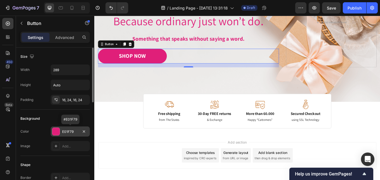
click at [69, 132] on div "E01F79" at bounding box center [70, 131] width 16 height 5
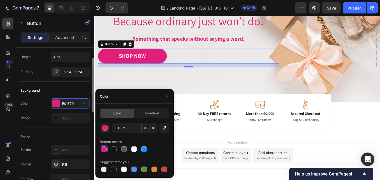
scroll to position [0, 0]
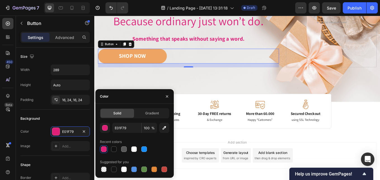
click at [112, 59] on button "SHOP NOW" at bounding box center [139, 62] width 81 height 17
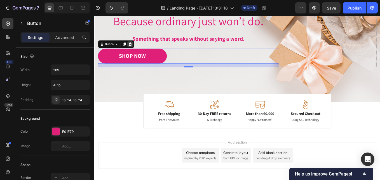
click at [137, 50] on icon at bounding box center [136, 49] width 4 height 4
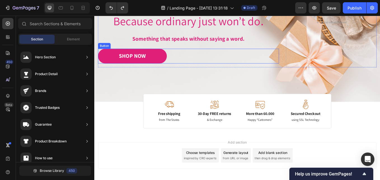
click at [108, 52] on div "Button" at bounding box center [106, 51] width 15 height 7
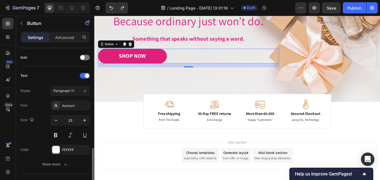
scroll to position [224, 0]
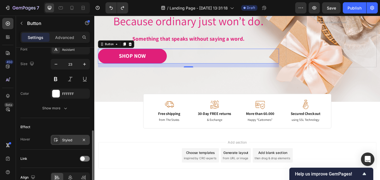
click at [66, 140] on div "Styled" at bounding box center [70, 140] width 16 height 5
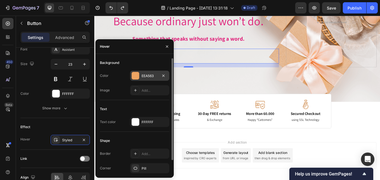
click at [157, 73] on div "EEA563" at bounding box center [150, 75] width 16 height 5
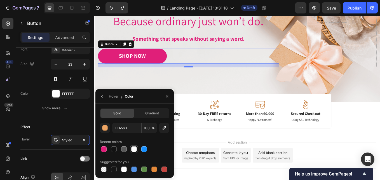
click at [136, 150] on div at bounding box center [134, 149] width 6 height 6
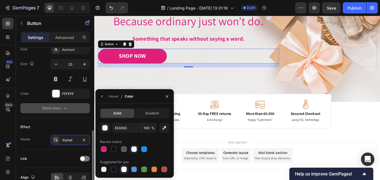
scroll to position [252, 0]
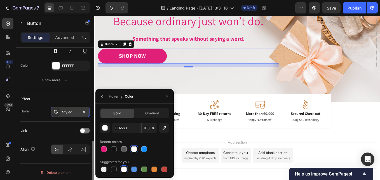
click at [68, 111] on div "Styled" at bounding box center [70, 112] width 16 height 5
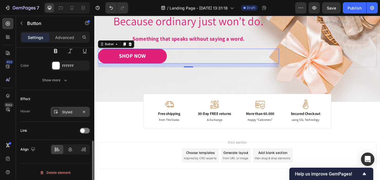
click at [68, 111] on div "Styled" at bounding box center [70, 112] width 16 height 5
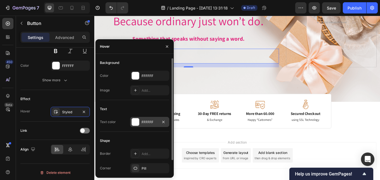
click at [148, 122] on div "FFFFFF" at bounding box center [150, 122] width 16 height 5
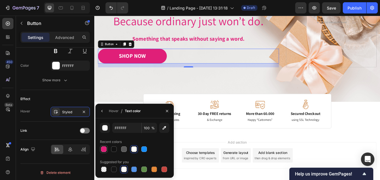
click at [103, 150] on div at bounding box center [104, 149] width 6 height 6
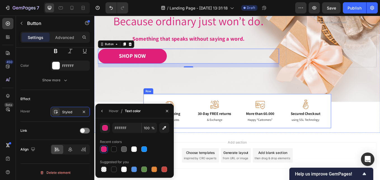
click at [182, 99] on div "Image Image Free shipping Text Block from The States Text Block Advanced List I…" at bounding box center [262, 30] width 336 height 174
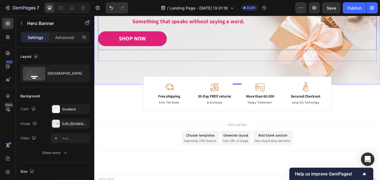
scroll to position [109, 0]
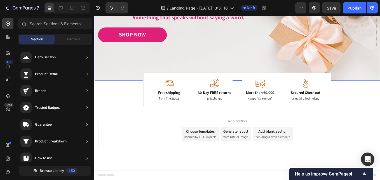
click at [208, 152] on div "Choose templates" at bounding box center [219, 151] width 34 height 6
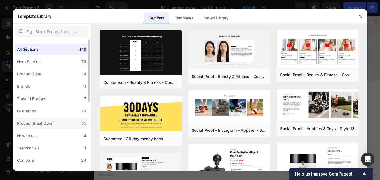
click at [43, 121] on div "Product Breakdown" at bounding box center [35, 123] width 36 height 7
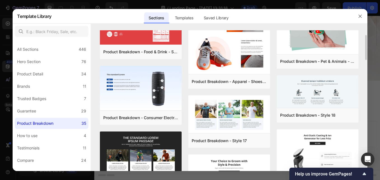
scroll to position [0, 0]
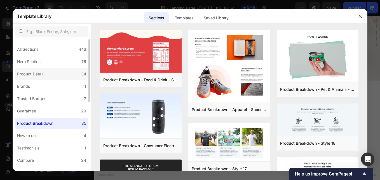
click at [33, 76] on div "Product Detail" at bounding box center [30, 74] width 26 height 7
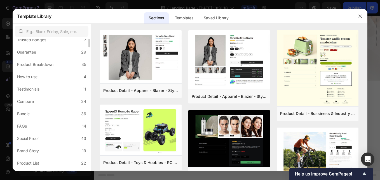
scroll to position [3, 0]
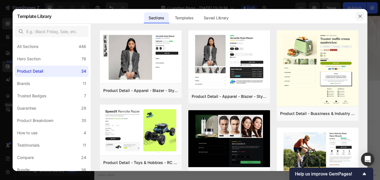
click at [361, 13] on button "button" at bounding box center [360, 16] width 9 height 9
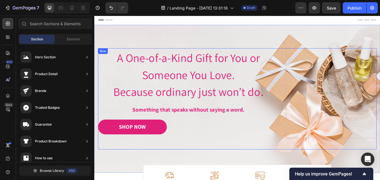
scroll to position [0, 0]
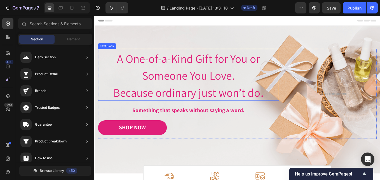
click at [166, 89] on span "A One-of-a-Kind Gift for You or Someone You Love." at bounding box center [205, 76] width 168 height 38
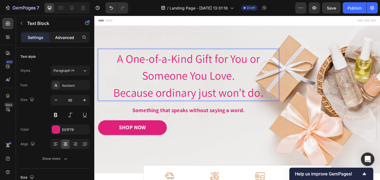
click at [58, 37] on p "Advanced" at bounding box center [64, 37] width 19 height 6
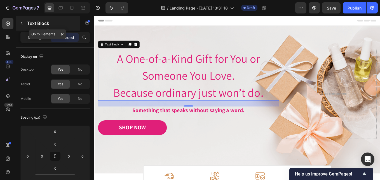
click at [31, 22] on p "Text Block" at bounding box center [51, 23] width 48 height 7
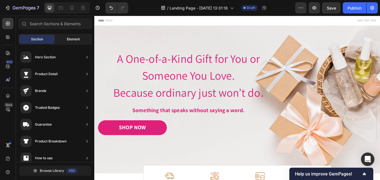
click at [69, 38] on span "Element" at bounding box center [73, 39] width 13 height 5
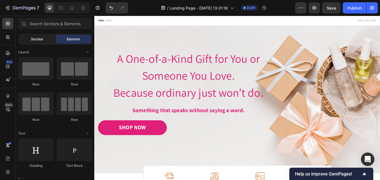
click at [45, 38] on div "Section" at bounding box center [36, 39] width 35 height 9
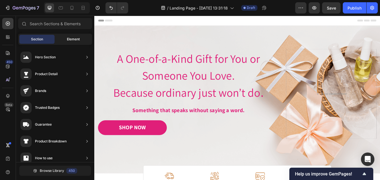
click at [67, 38] on span "Element" at bounding box center [73, 39] width 13 height 5
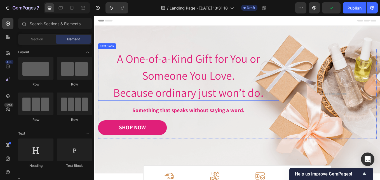
click at [164, 82] on span "A One-of-a-Kind Gift for You or Someone You Love." at bounding box center [205, 76] width 168 height 38
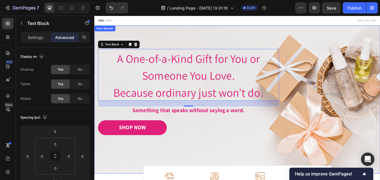
drag, startPoint x: 182, startPoint y: 39, endPoint x: 178, endPoint y: 39, distance: 4.2
click at [182, 39] on div "Image Image Free shipping Text Block from The States Text Block Advanced List I…" at bounding box center [262, 114] width 336 height 174
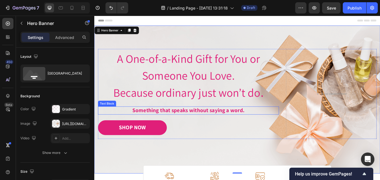
click at [165, 123] on p "Something that speaks without saying a word." at bounding box center [205, 127] width 212 height 8
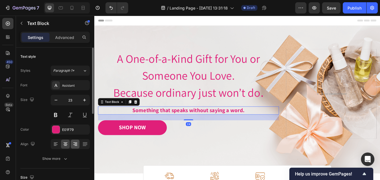
scroll to position [28, 0]
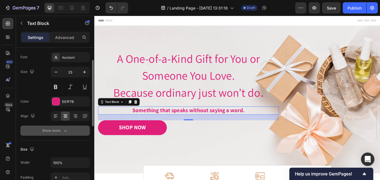
click at [63, 129] on icon "button" at bounding box center [66, 131] width 6 height 6
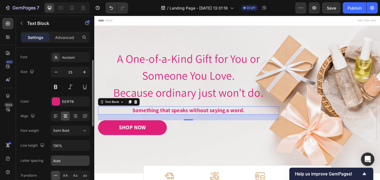
scroll to position [112, 0]
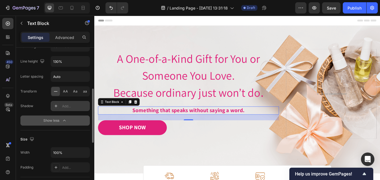
click at [72, 109] on div "Add..." at bounding box center [70, 106] width 39 height 10
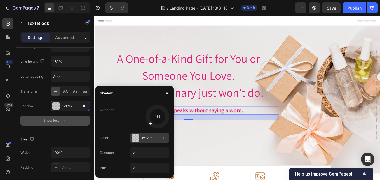
click at [136, 137] on div at bounding box center [135, 137] width 7 height 7
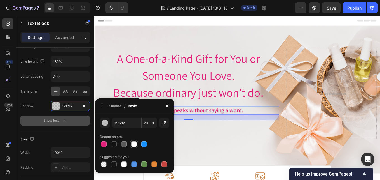
click at [136, 143] on div at bounding box center [134, 144] width 6 height 6
click at [219, 165] on div "Image Free shipping Text Block from The States Text Block Advanced List Image 3…" at bounding box center [263, 114] width 328 height 119
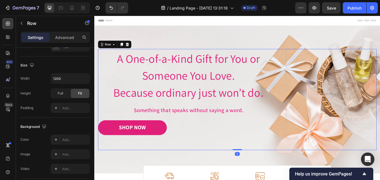
scroll to position [0, 0]
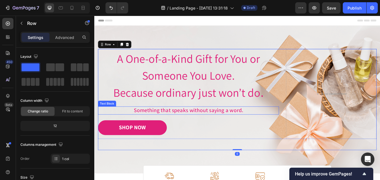
click at [180, 124] on p "Something that speaks without saying a word." at bounding box center [205, 127] width 212 height 8
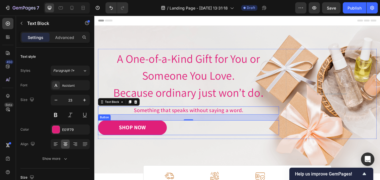
click at [174, 165] on div "Image Free shipping Text Block from The States Text Block Advanced List Image 3…" at bounding box center [263, 114] width 328 height 119
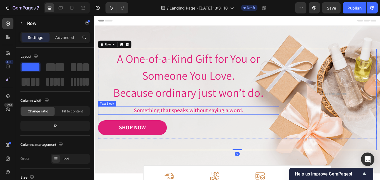
click at [176, 129] on p "Something that speaks without saying a word." at bounding box center [205, 127] width 212 height 8
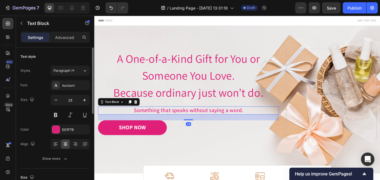
scroll to position [28, 0]
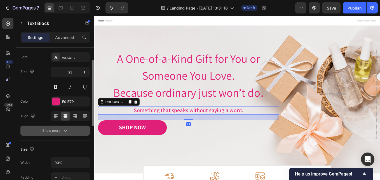
click at [54, 131] on div "Show more" at bounding box center [55, 131] width 26 height 6
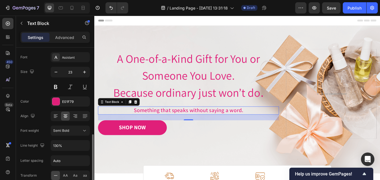
scroll to position [84, 0]
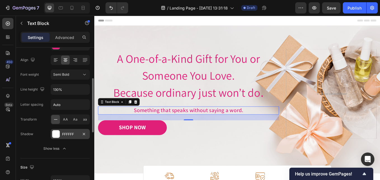
click at [67, 134] on div "FFFFFF" at bounding box center [70, 134] width 16 height 5
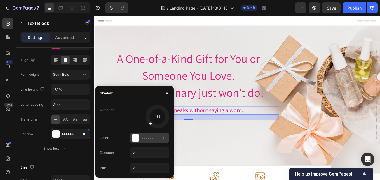
click at [148, 138] on div "FFFFFF" at bounding box center [150, 138] width 16 height 5
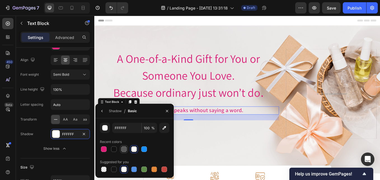
click at [114, 148] on div at bounding box center [114, 149] width 6 height 6
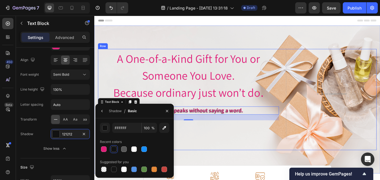
click at [229, 158] on div "SHOP NOW Button" at bounding box center [205, 149] width 213 height 22
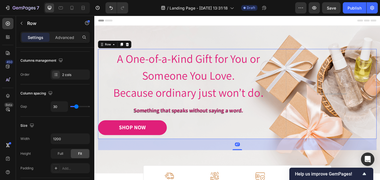
scroll to position [0, 0]
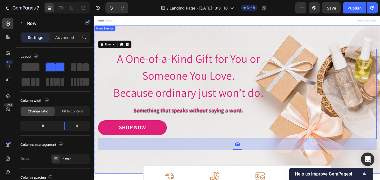
click at [226, 180] on div "Image Image Free shipping Text Block from The States Text Block Advanced List I…" at bounding box center [262, 114] width 336 height 174
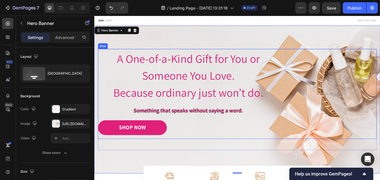
click at [205, 128] on p "Something that speaks without saying a word." at bounding box center [205, 127] width 212 height 8
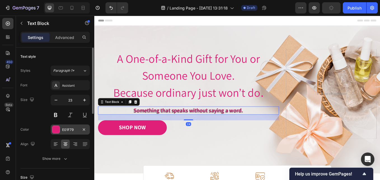
click at [79, 130] on div "E01F79" at bounding box center [70, 129] width 39 height 10
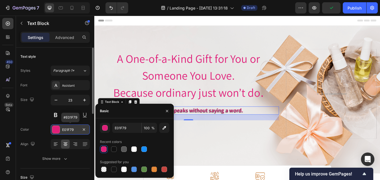
click at [79, 130] on div "E01F79" at bounding box center [70, 129] width 39 height 10
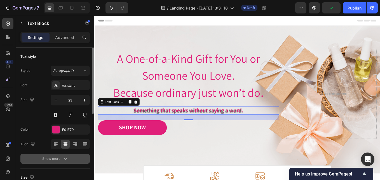
click at [60, 156] on div "Show more" at bounding box center [55, 159] width 26 height 6
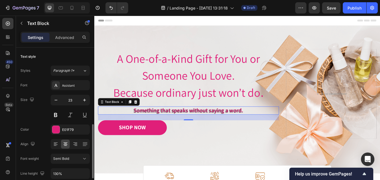
scroll to position [56, 0]
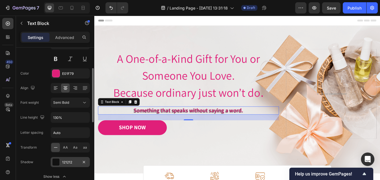
click at [66, 163] on div "121212" at bounding box center [70, 162] width 16 height 5
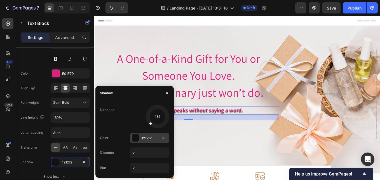
click at [141, 137] on div "121212" at bounding box center [149, 138] width 39 height 10
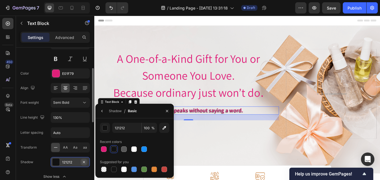
click at [84, 162] on icon "button" at bounding box center [84, 162] width 4 height 4
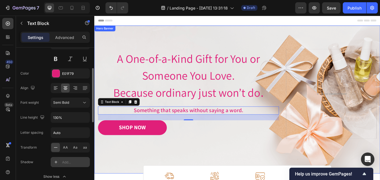
click at [136, 173] on div "Image Image Free shipping Text Block from The States Text Block Advanced List I…" at bounding box center [262, 114] width 336 height 174
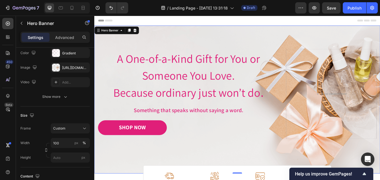
scroll to position [0, 0]
